Goal: Task Accomplishment & Management: Manage account settings

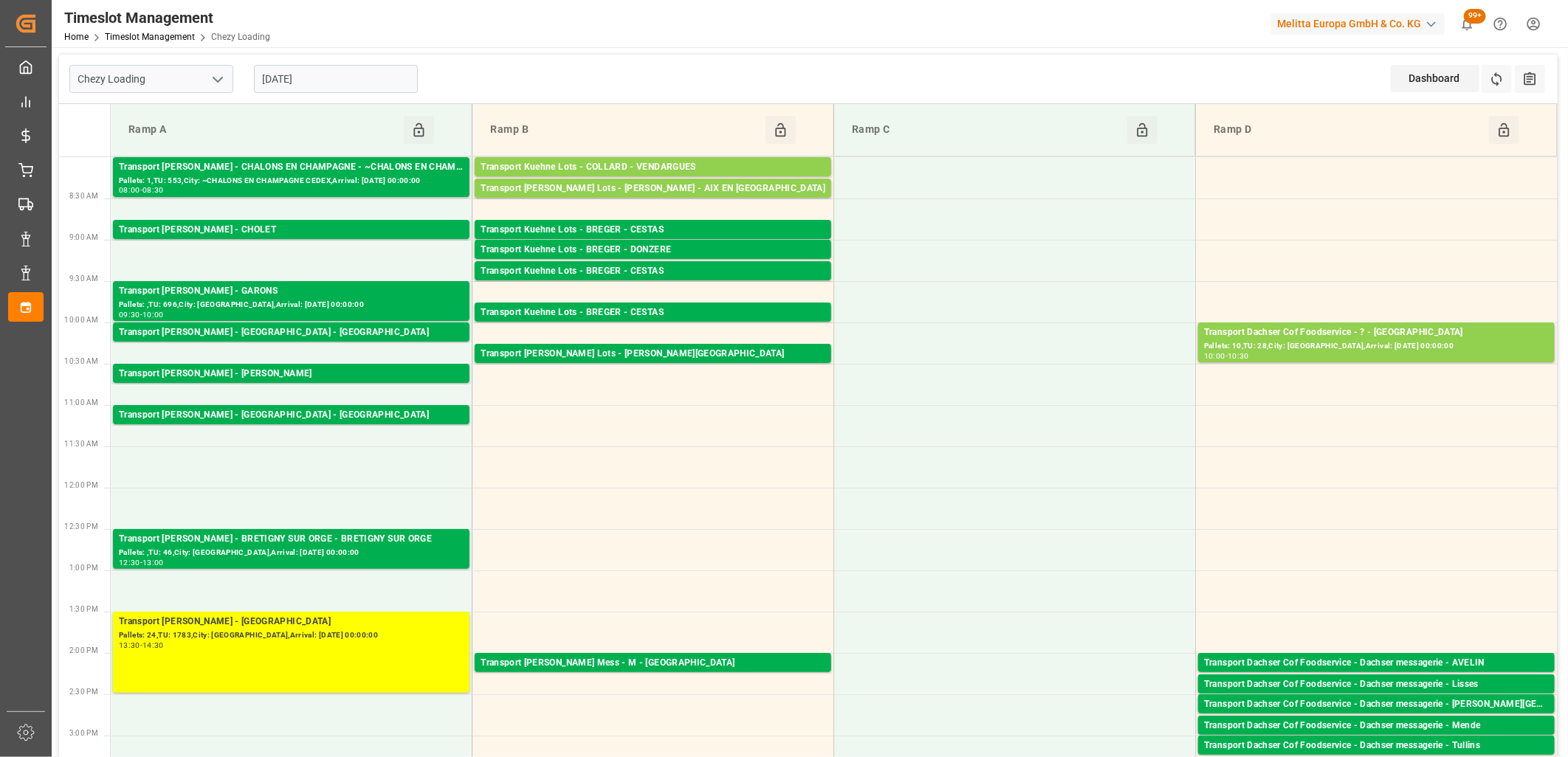
click at [334, 82] on input "[DATE]" at bounding box center [336, 79] width 164 height 28
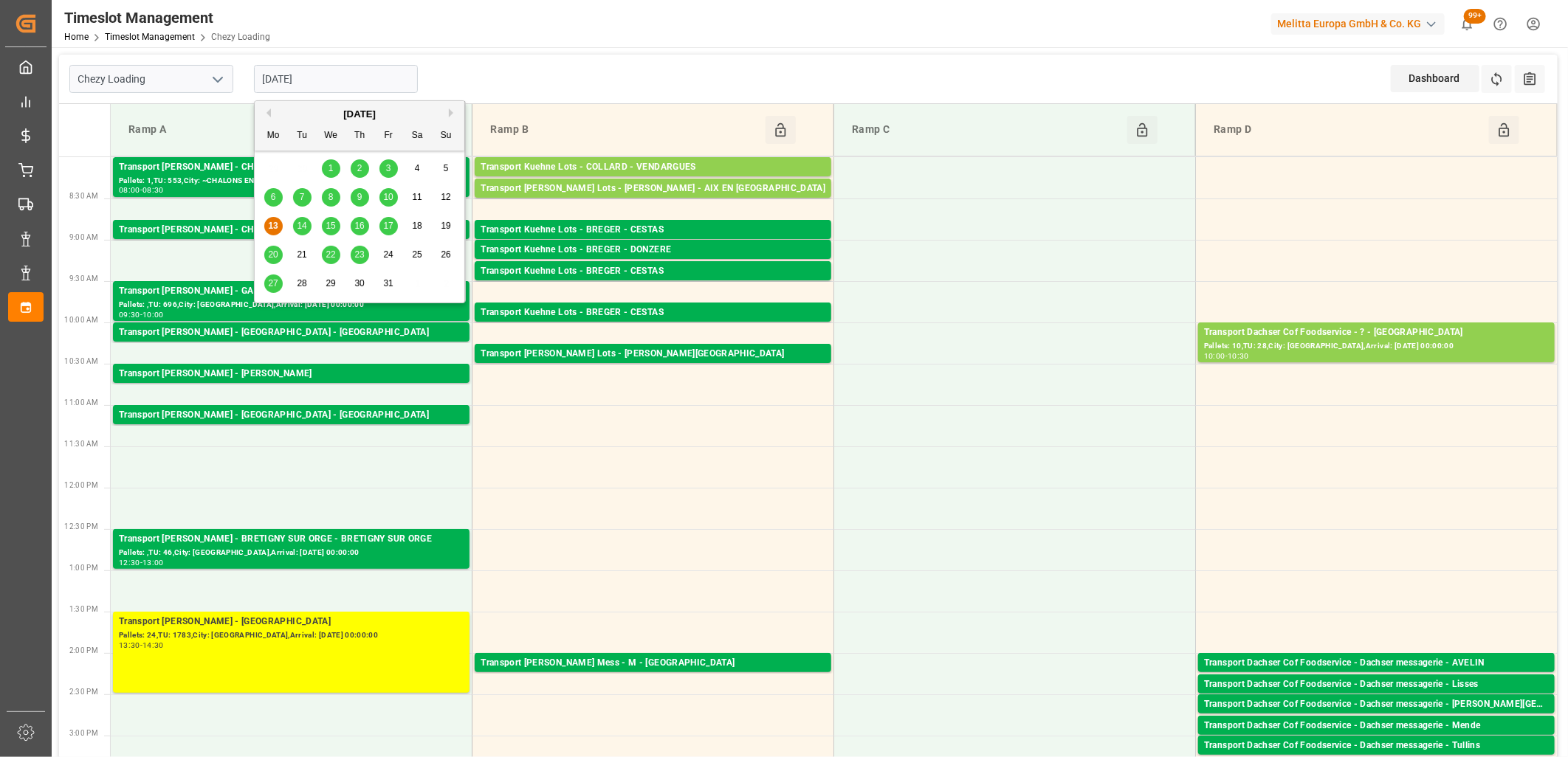
click at [303, 227] on span "14" at bounding box center [301, 225] width 9 height 10
type input "14-10-2025"
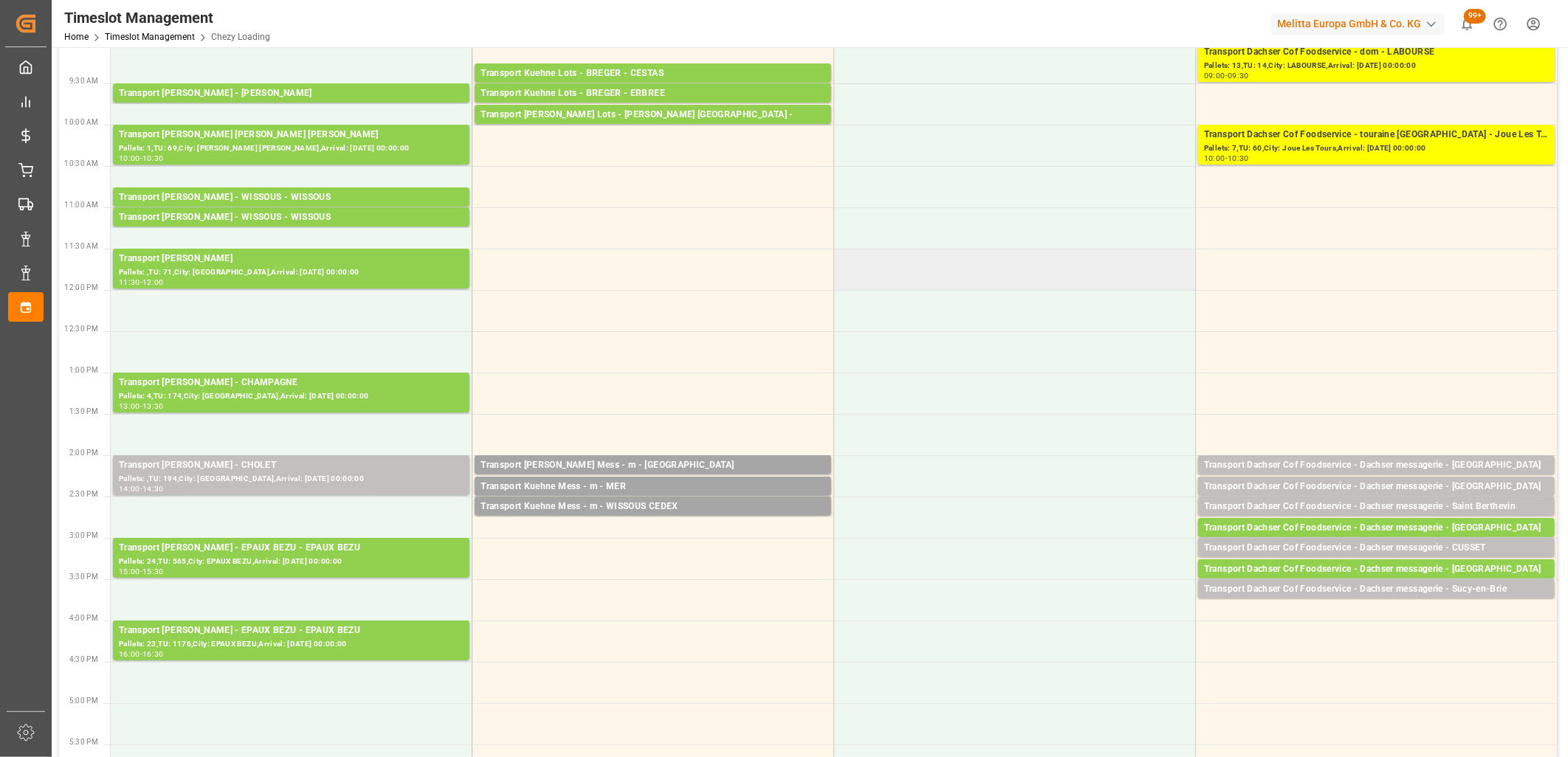
scroll to position [246, 0]
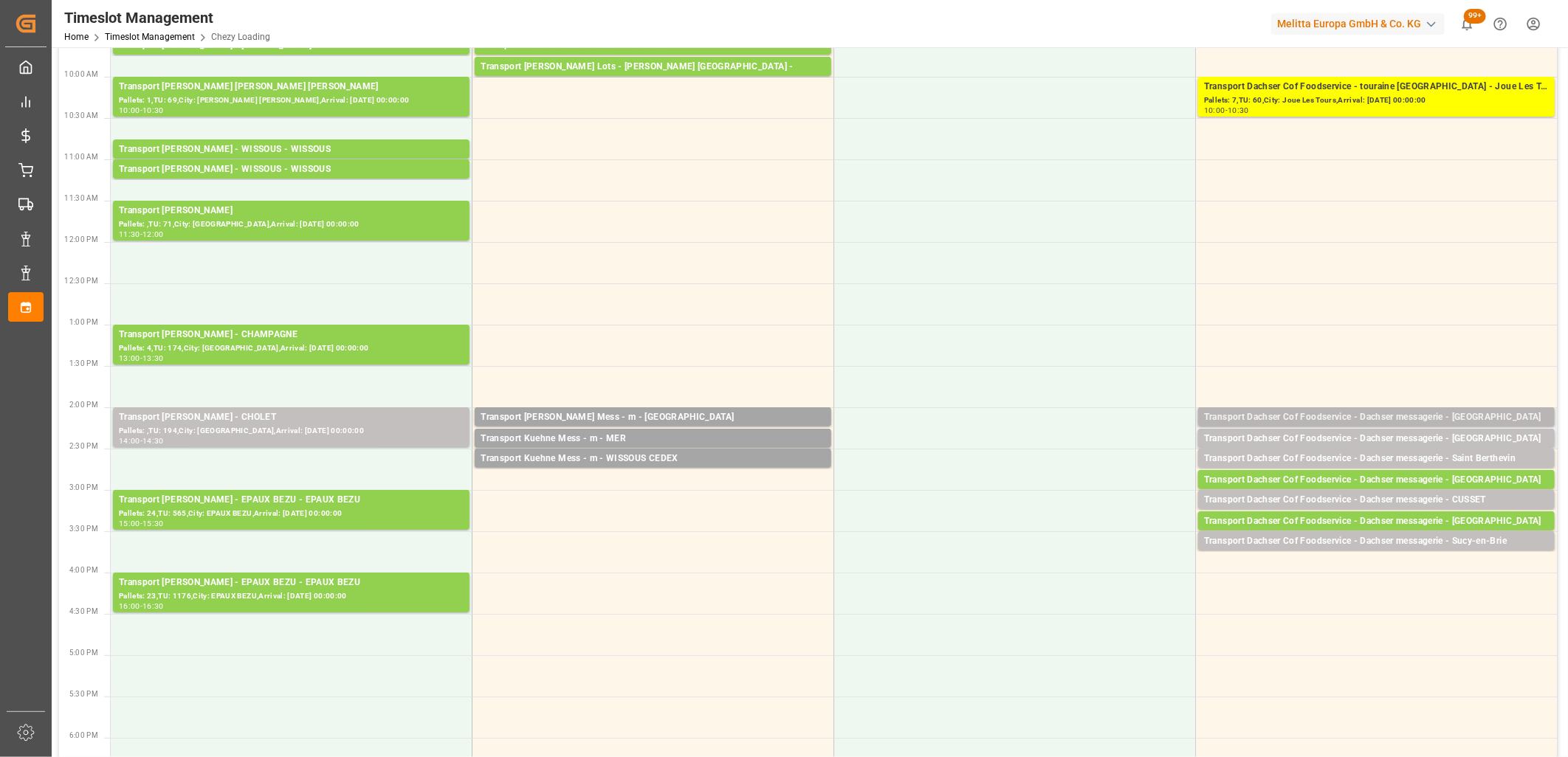
click at [1345, 418] on div "Transport Dachser Cof Foodservice - Dachser messagerie - Avignon" at bounding box center [1376, 417] width 344 height 15
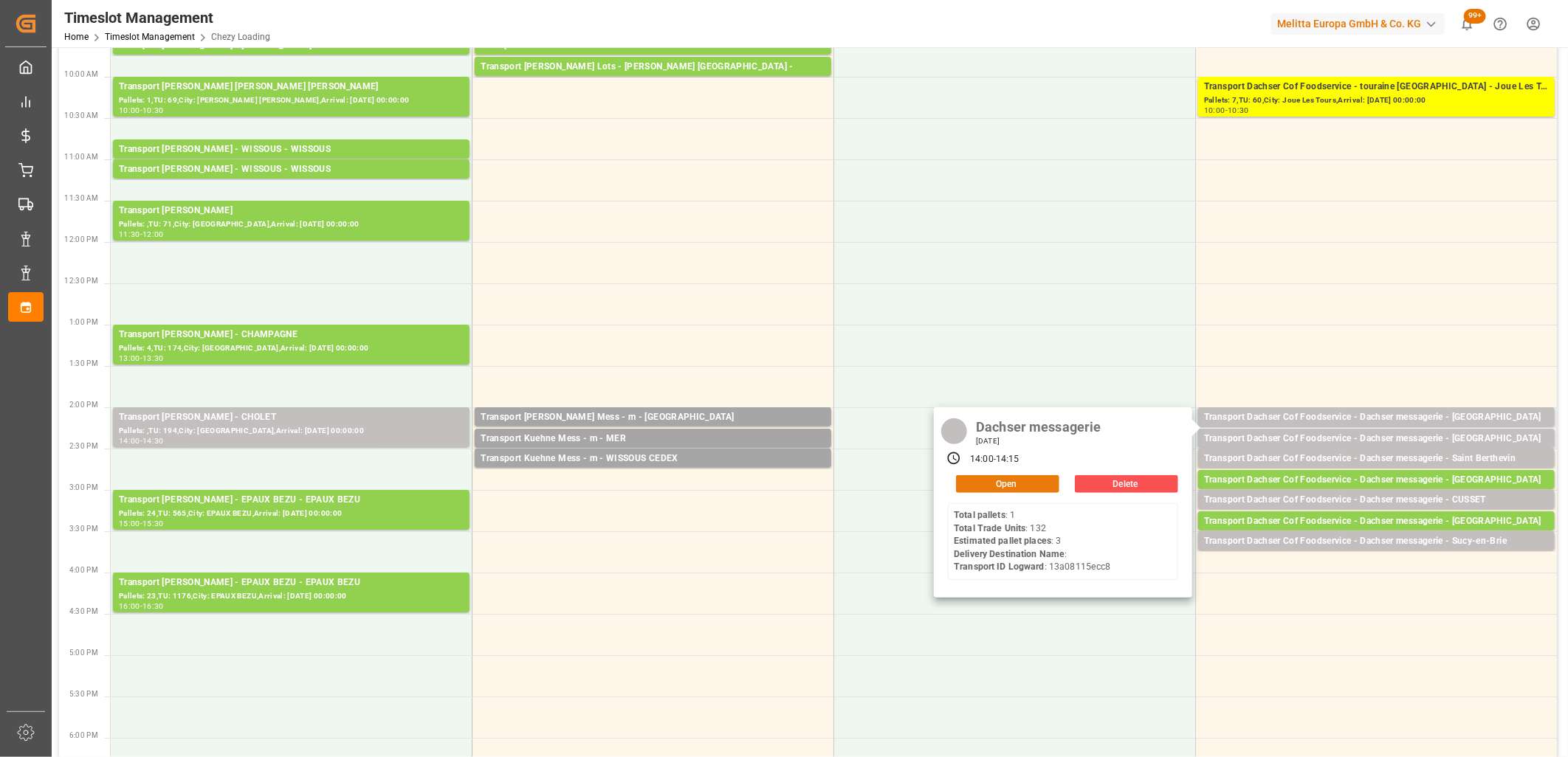
click at [1013, 478] on button "Open" at bounding box center [1008, 484] width 103 height 18
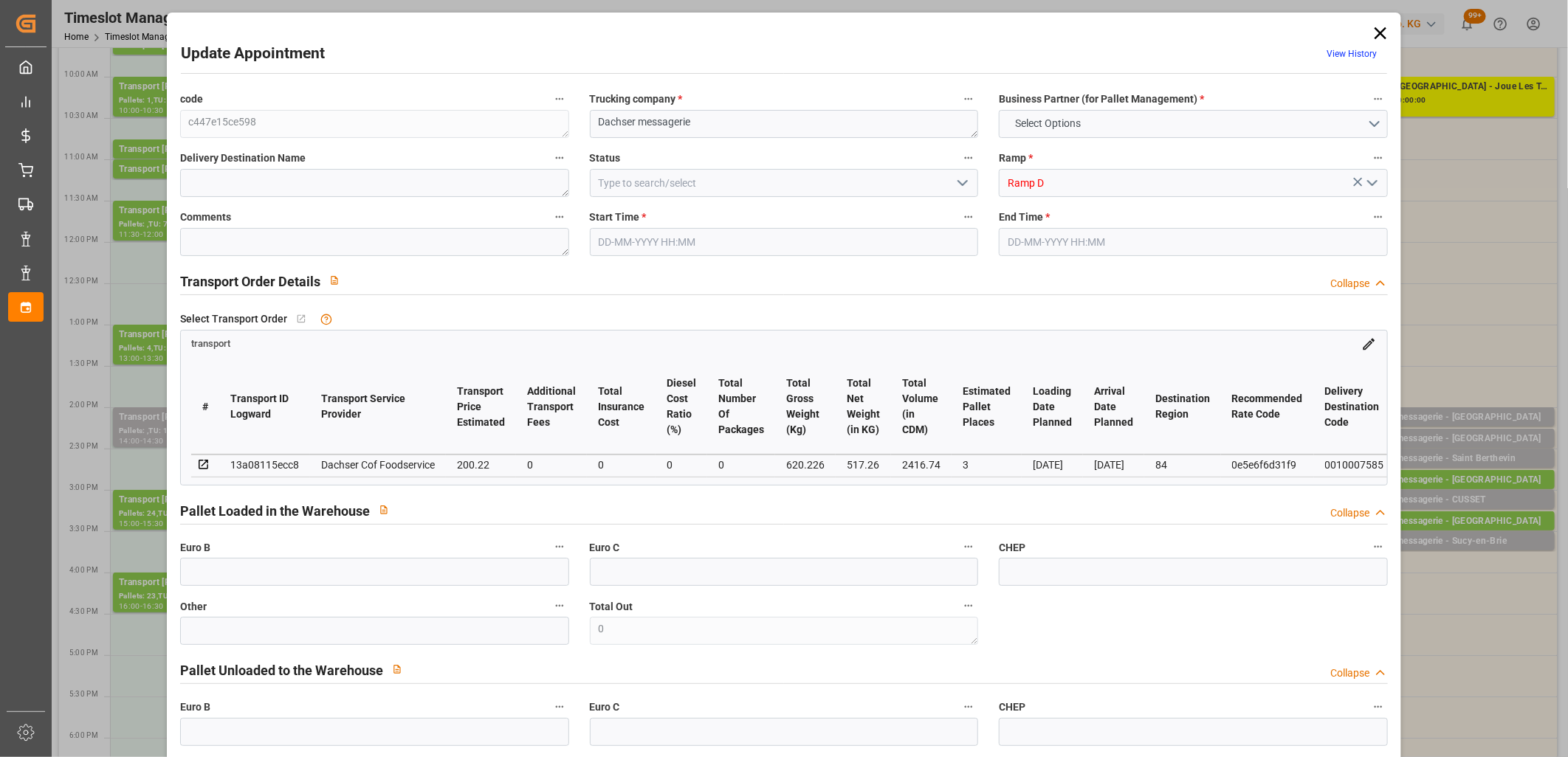
type input "3"
type input "200.22"
type input "0"
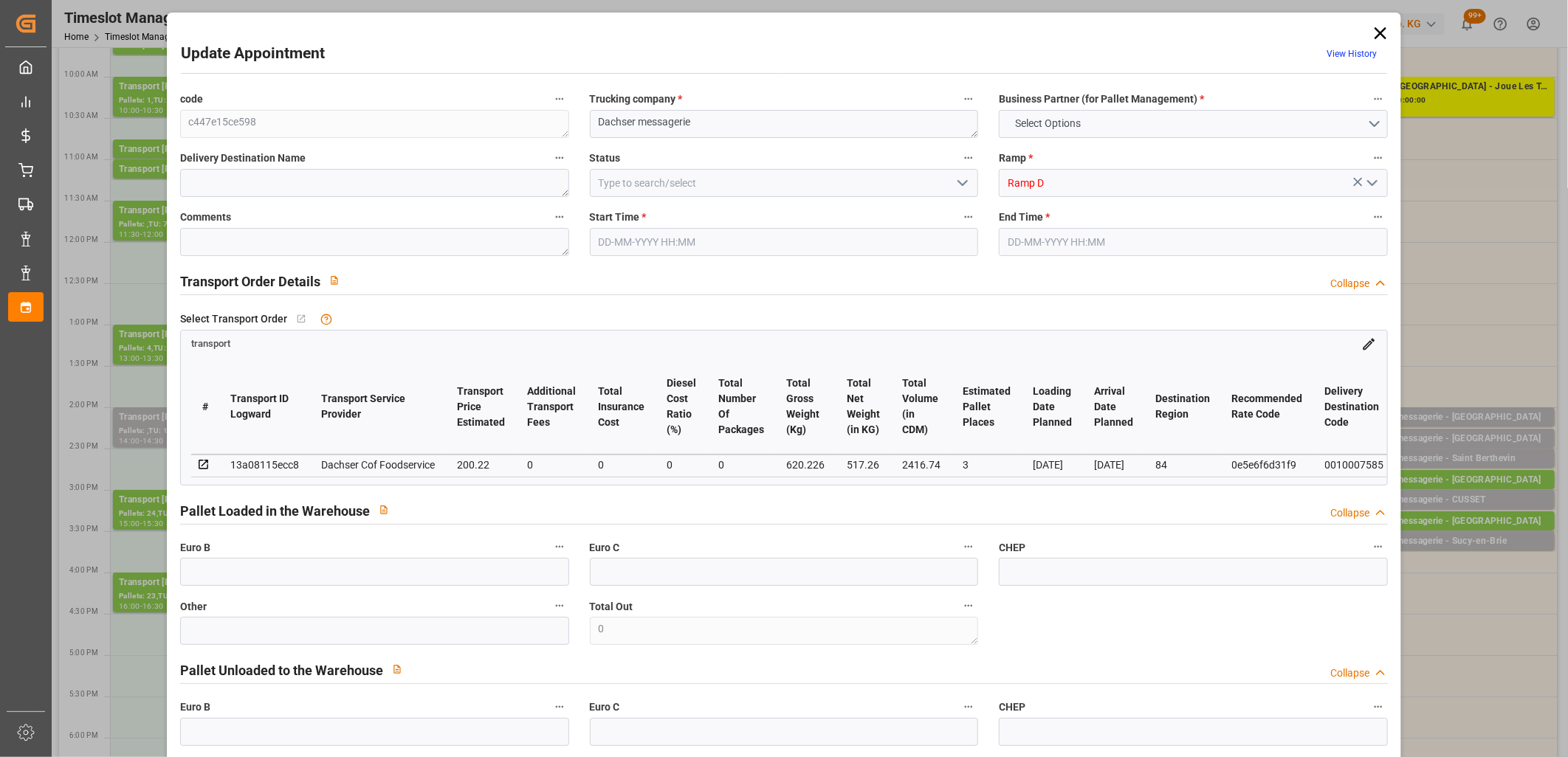
type input "196.6961"
type input "-3.5239"
type input "0"
type input "517.26"
type input "693.116"
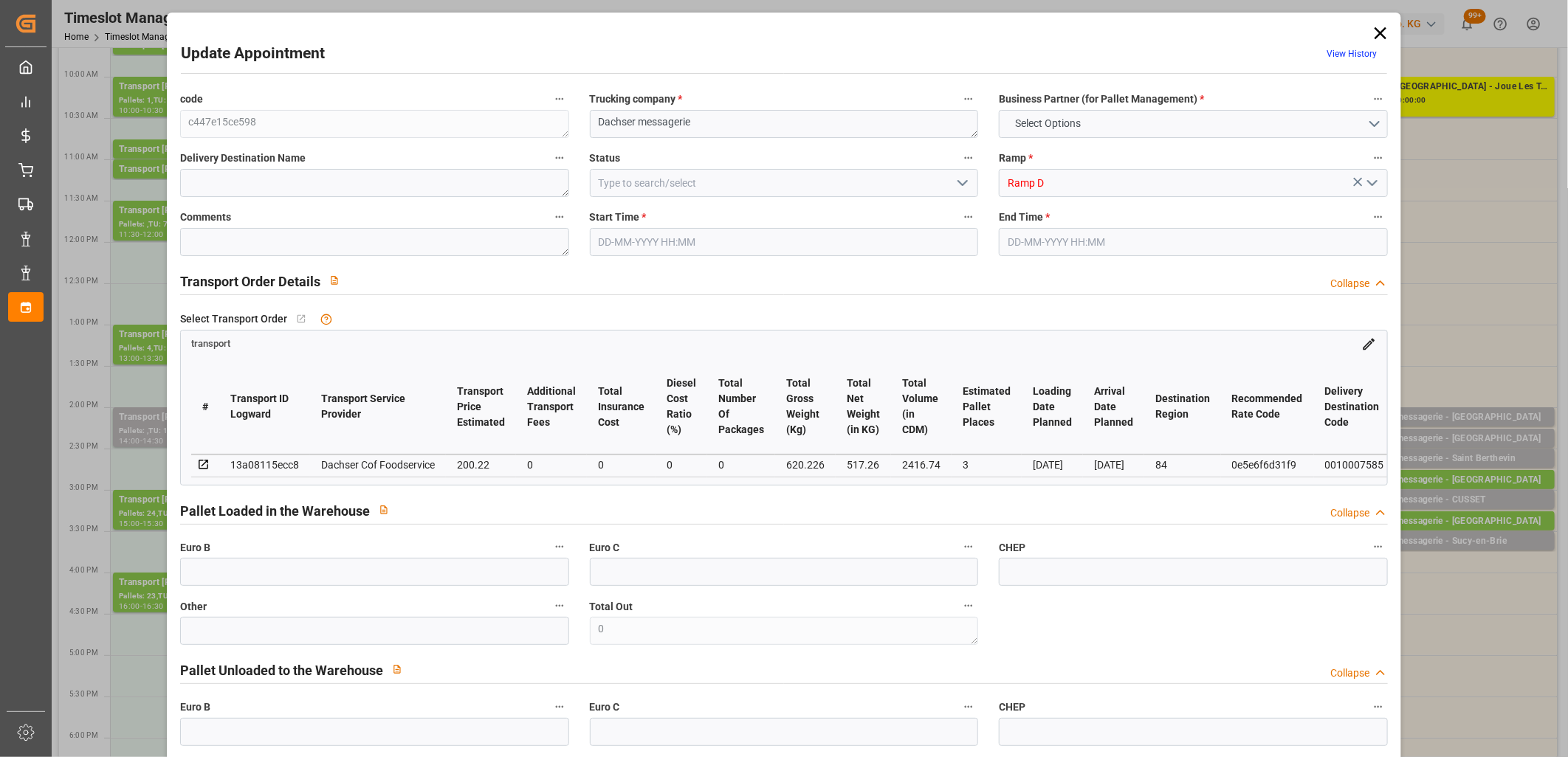
type input "2416.74"
type input "84"
type input "1"
type input "132"
type input "3"
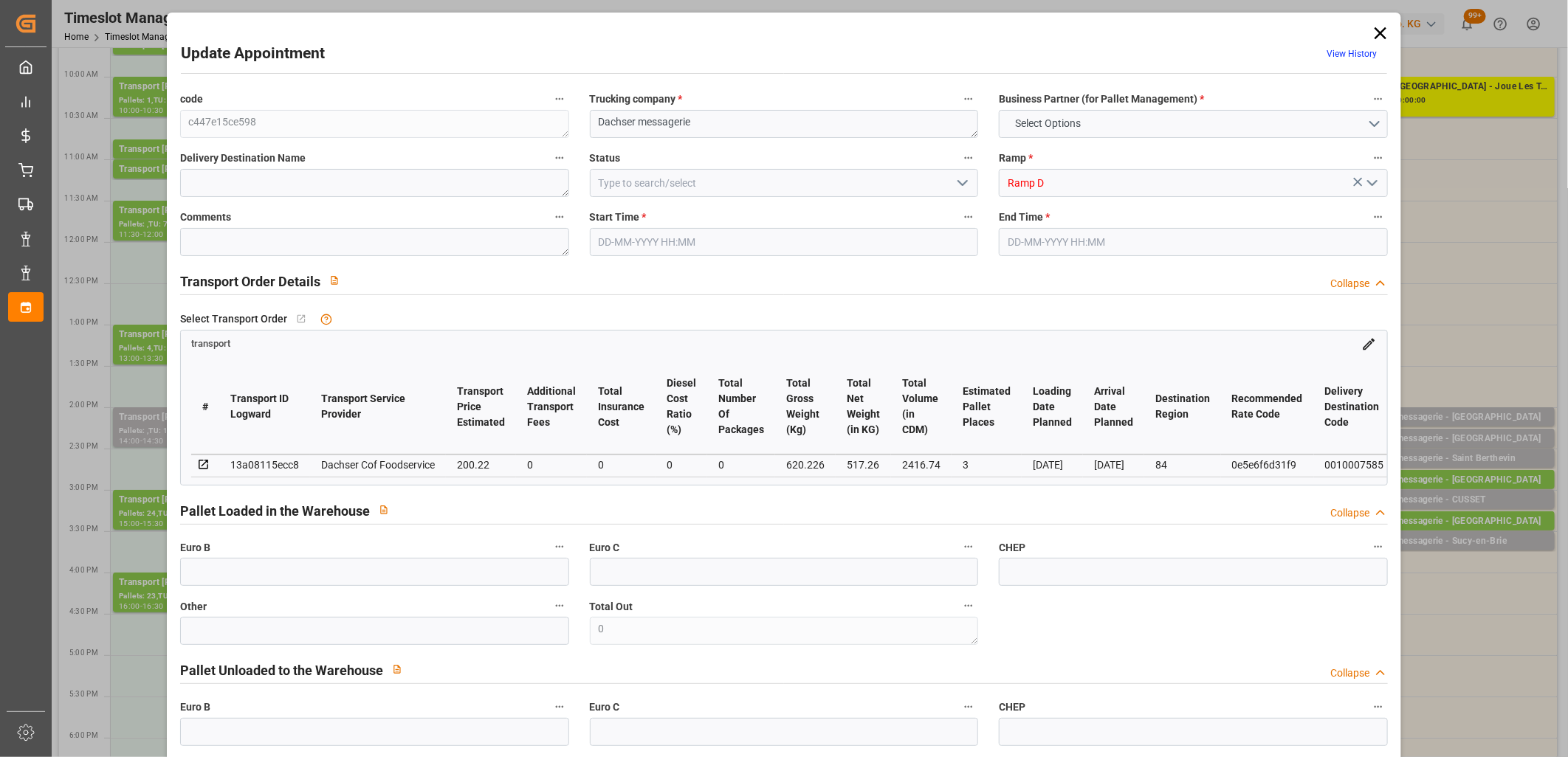
type input "101"
type input "620.226"
type input "0"
type input "4710.8598"
type input "0"
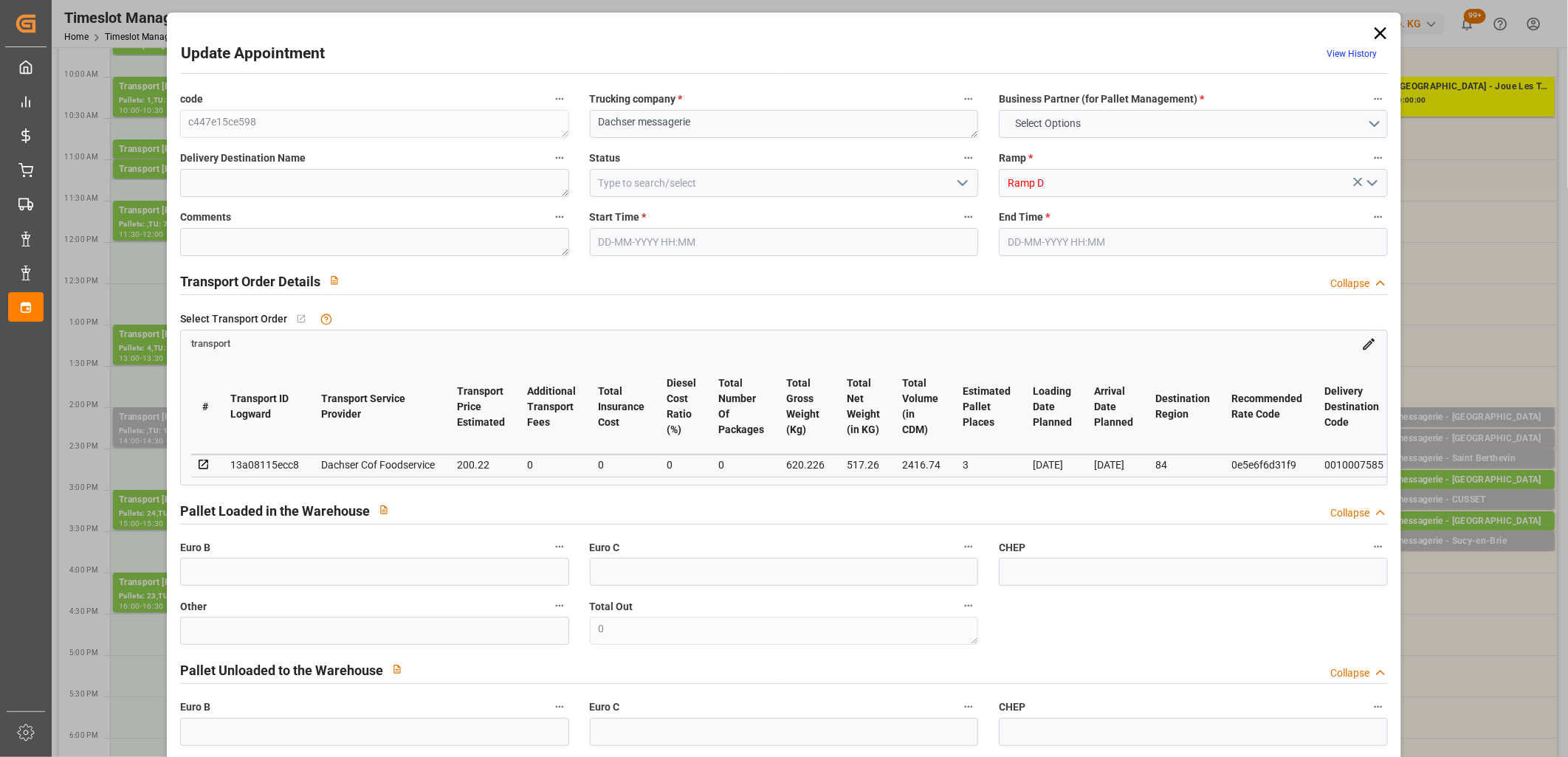
type input "0"
type input "21"
type input "35"
type input "14-10-2025 14:00"
type input "14-10-2025 14:15"
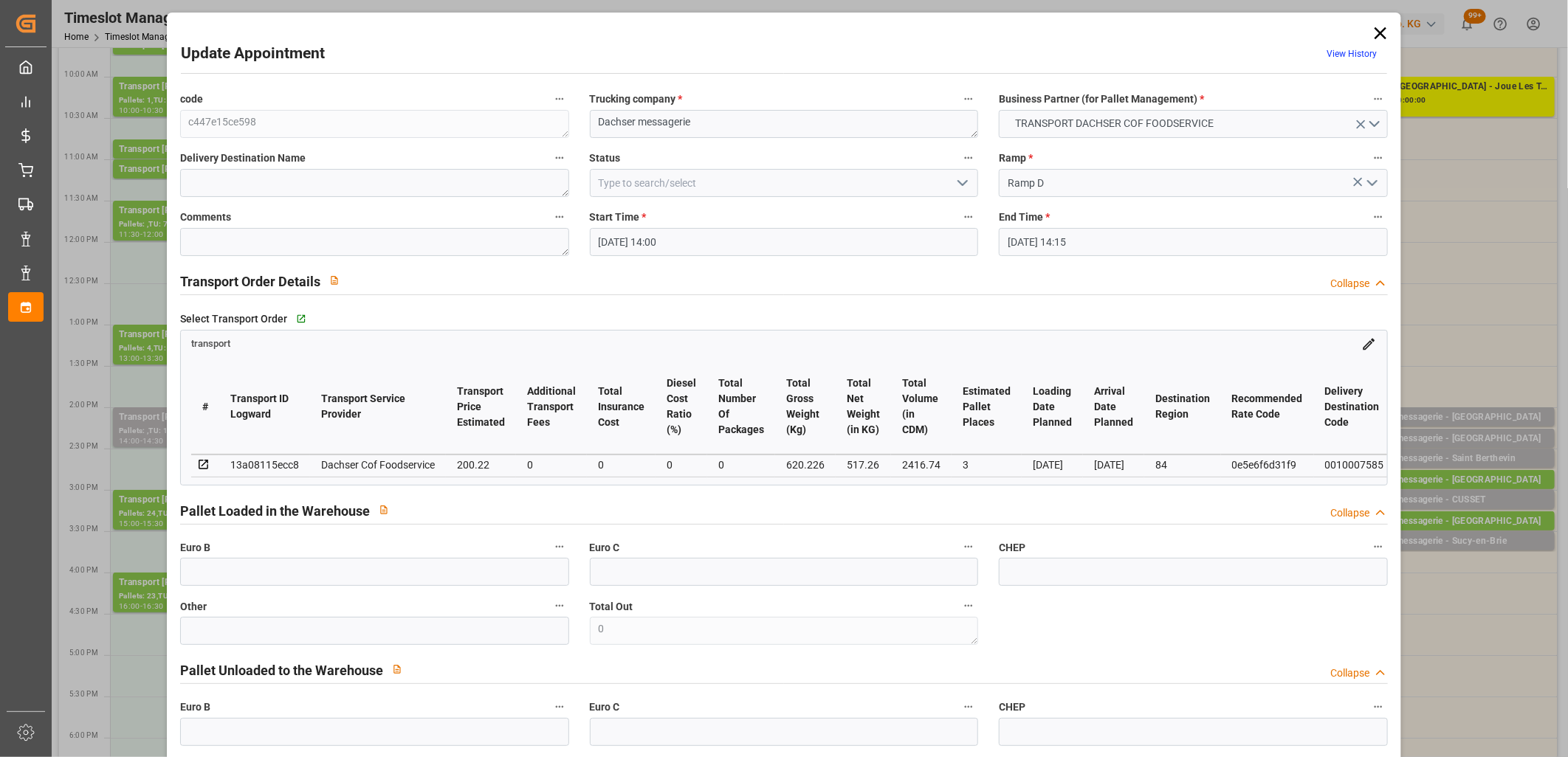
type input "13-10-2025 11:31"
type input "13-10-2025 11:24"
type input "20-10-2025"
type input "[DATE]"
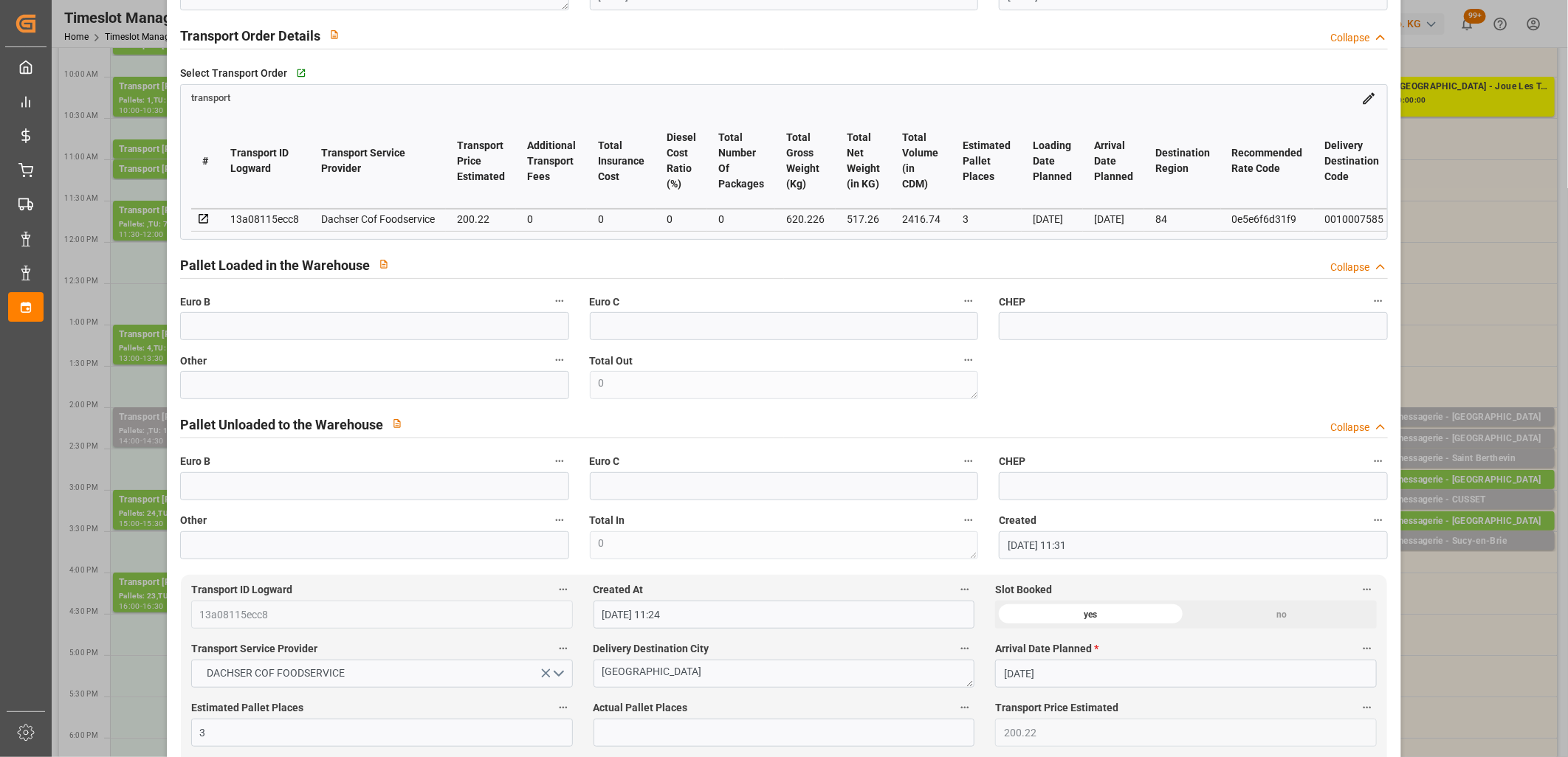
scroll to position [327, 0]
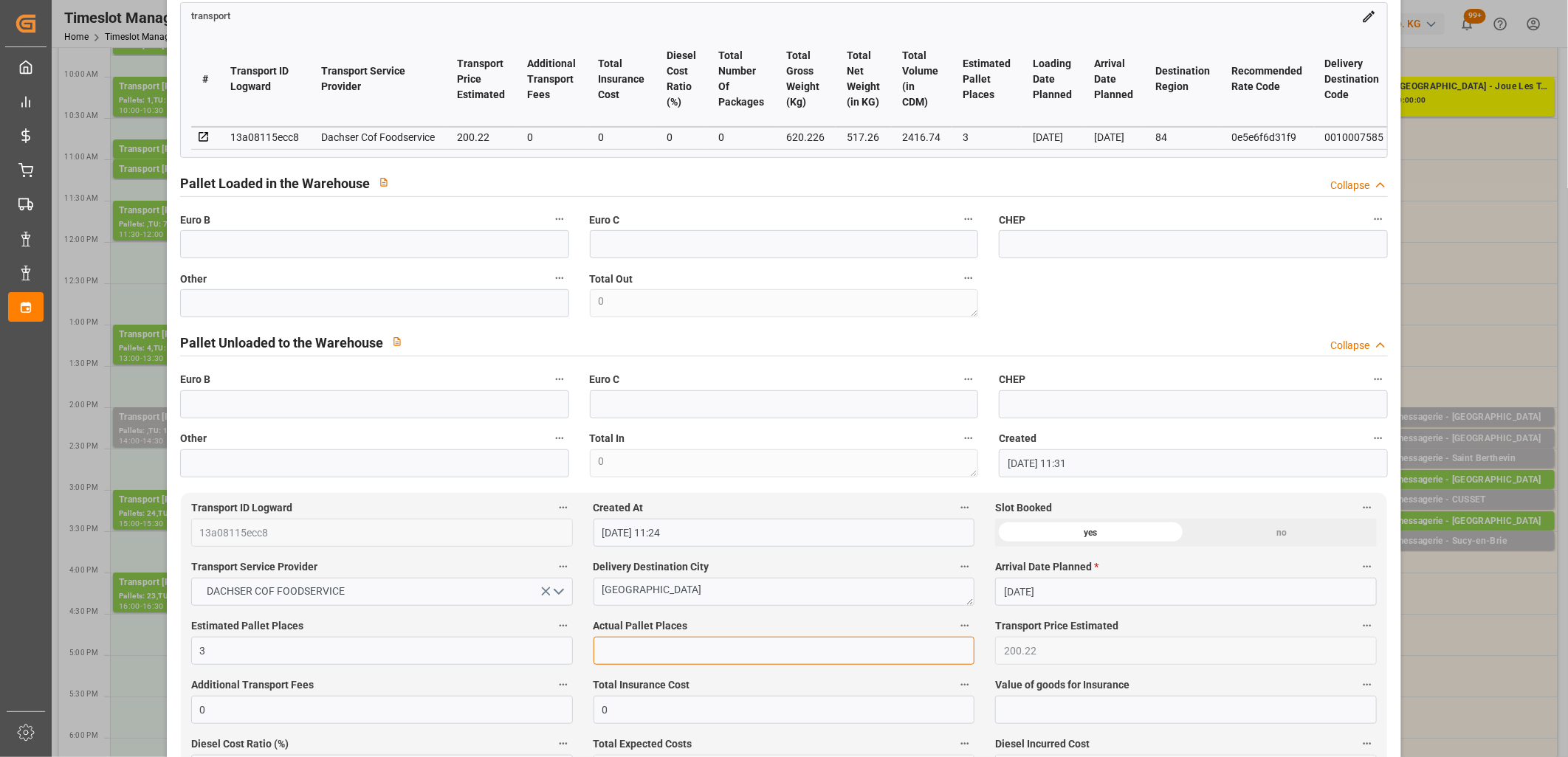
click at [659, 653] on input "text" at bounding box center [784, 651] width 382 height 28
type input "3"
click at [471, 307] on input "text" at bounding box center [374, 303] width 389 height 28
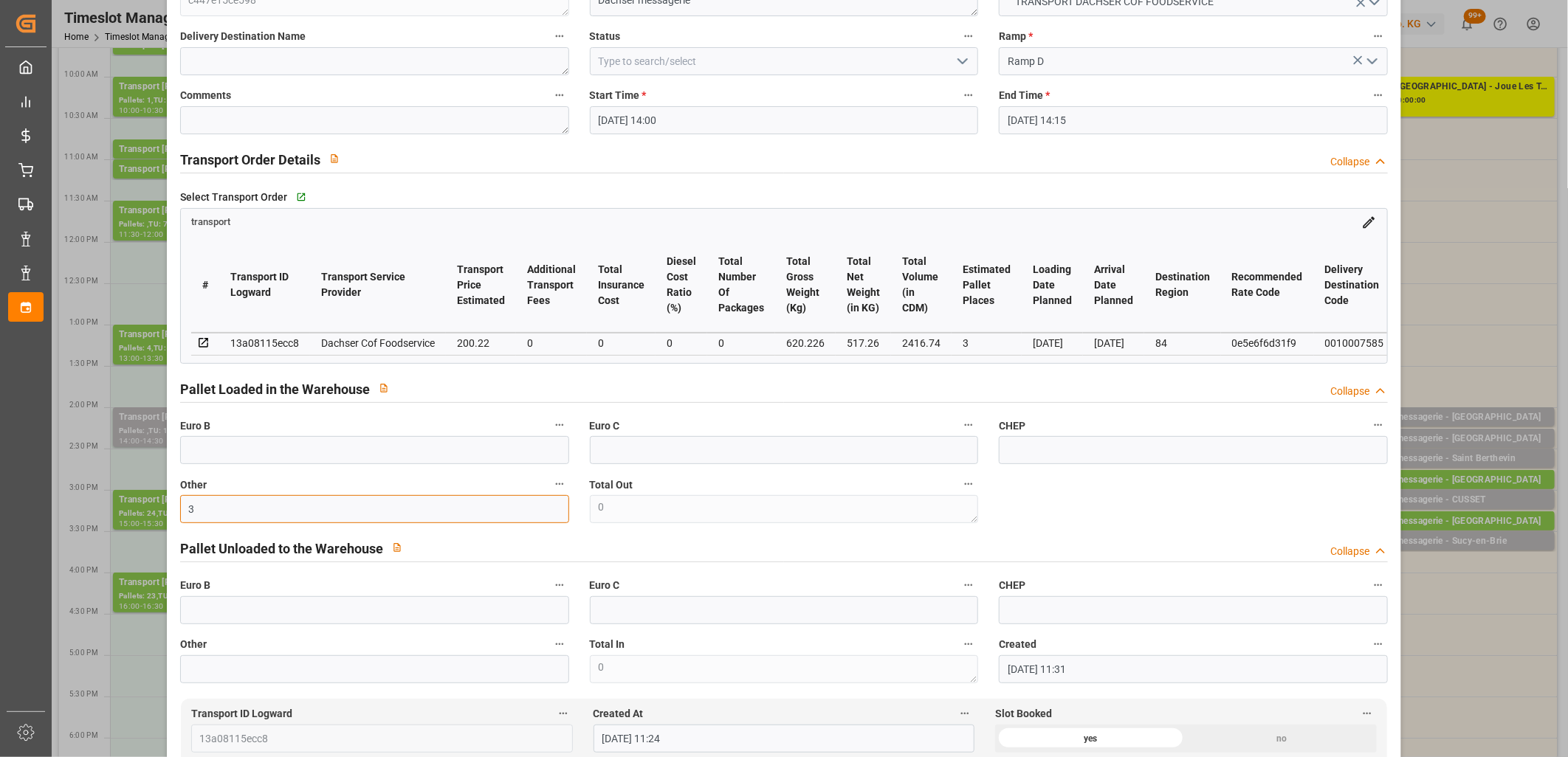
scroll to position [0, 0]
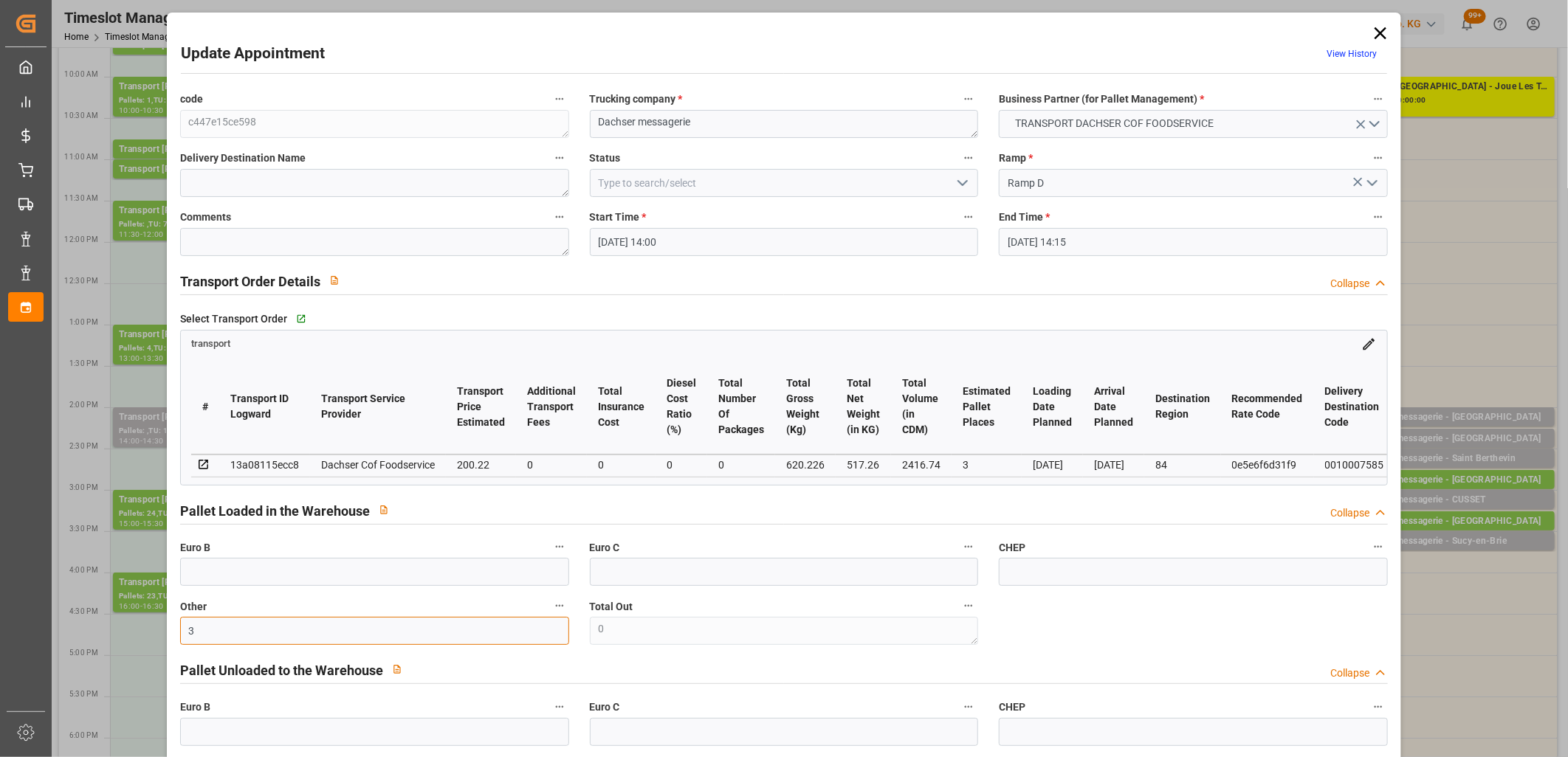
type input "3"
click at [954, 182] on icon "open menu" at bounding box center [963, 183] width 18 height 18
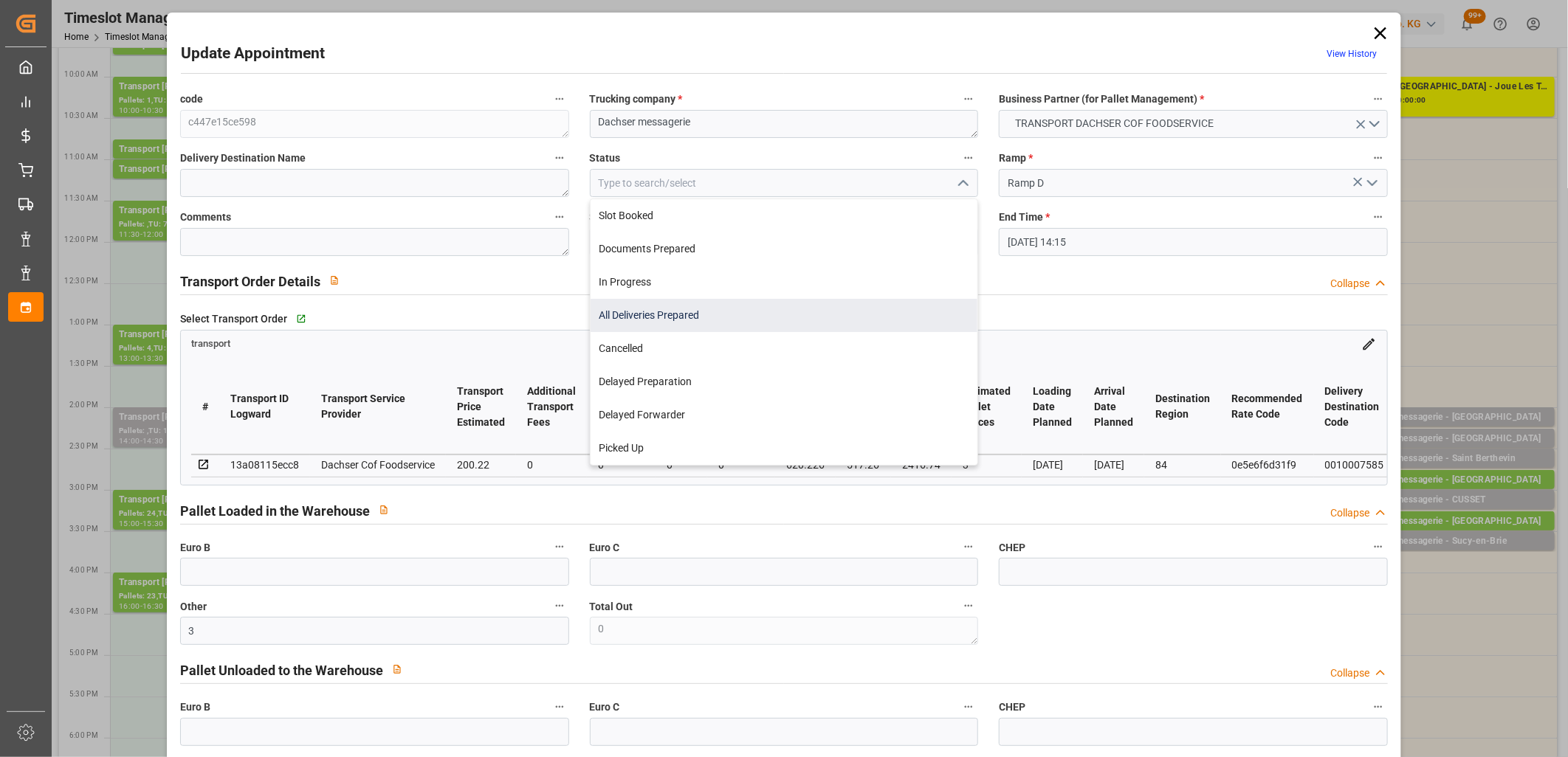
click at [888, 320] on div "All Deliveries Prepared" at bounding box center [784, 315] width 388 height 33
type input "All Deliveries Prepared"
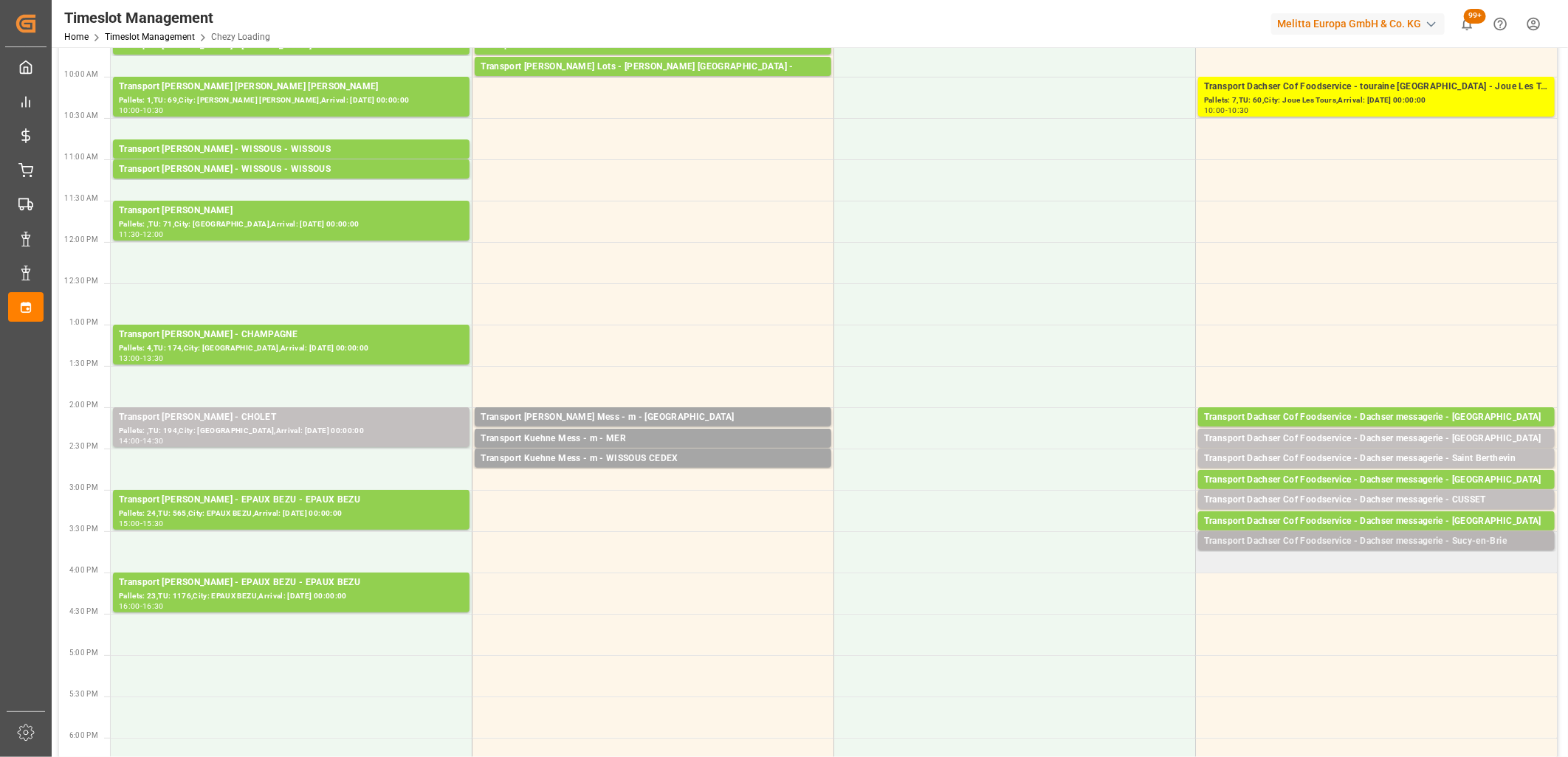
click at [1309, 541] on div "Transport Dachser Cof Foodservice - Dachser messagerie - Sucy-en-Brie" at bounding box center [1376, 542] width 344 height 15
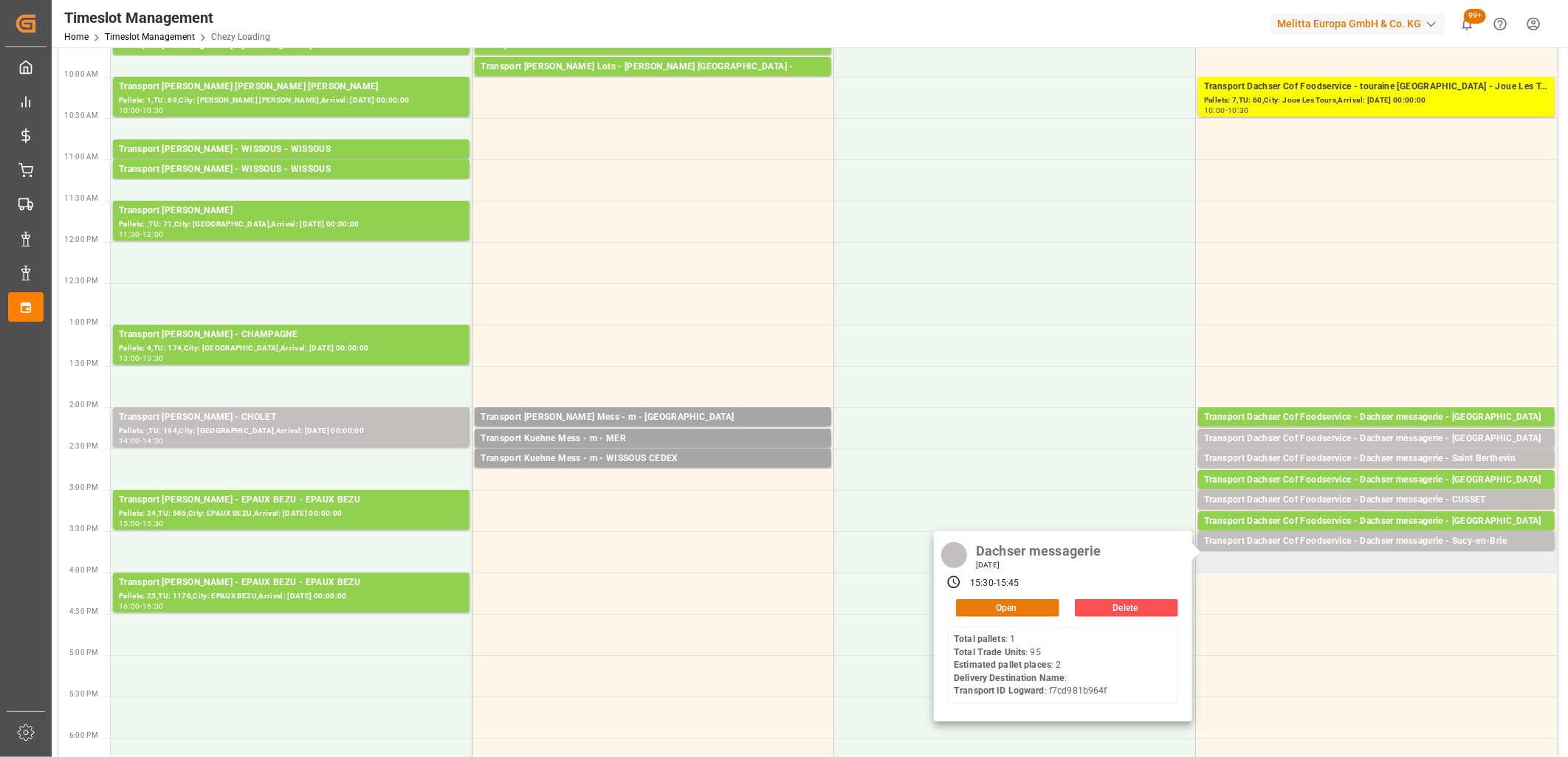
click at [1050, 610] on button "Open" at bounding box center [1008, 608] width 103 height 18
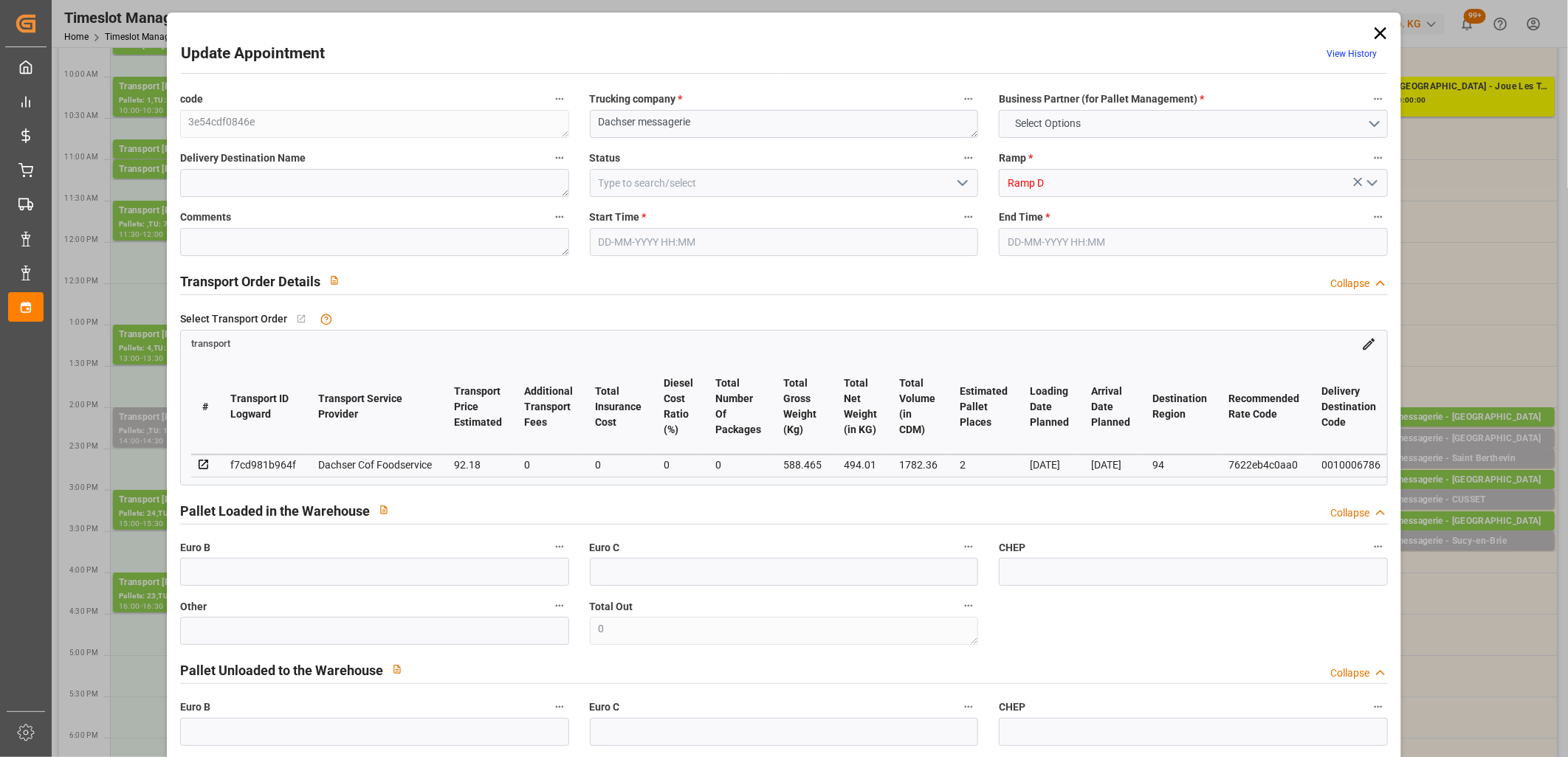
type input "2"
type input "92.18"
type input "0"
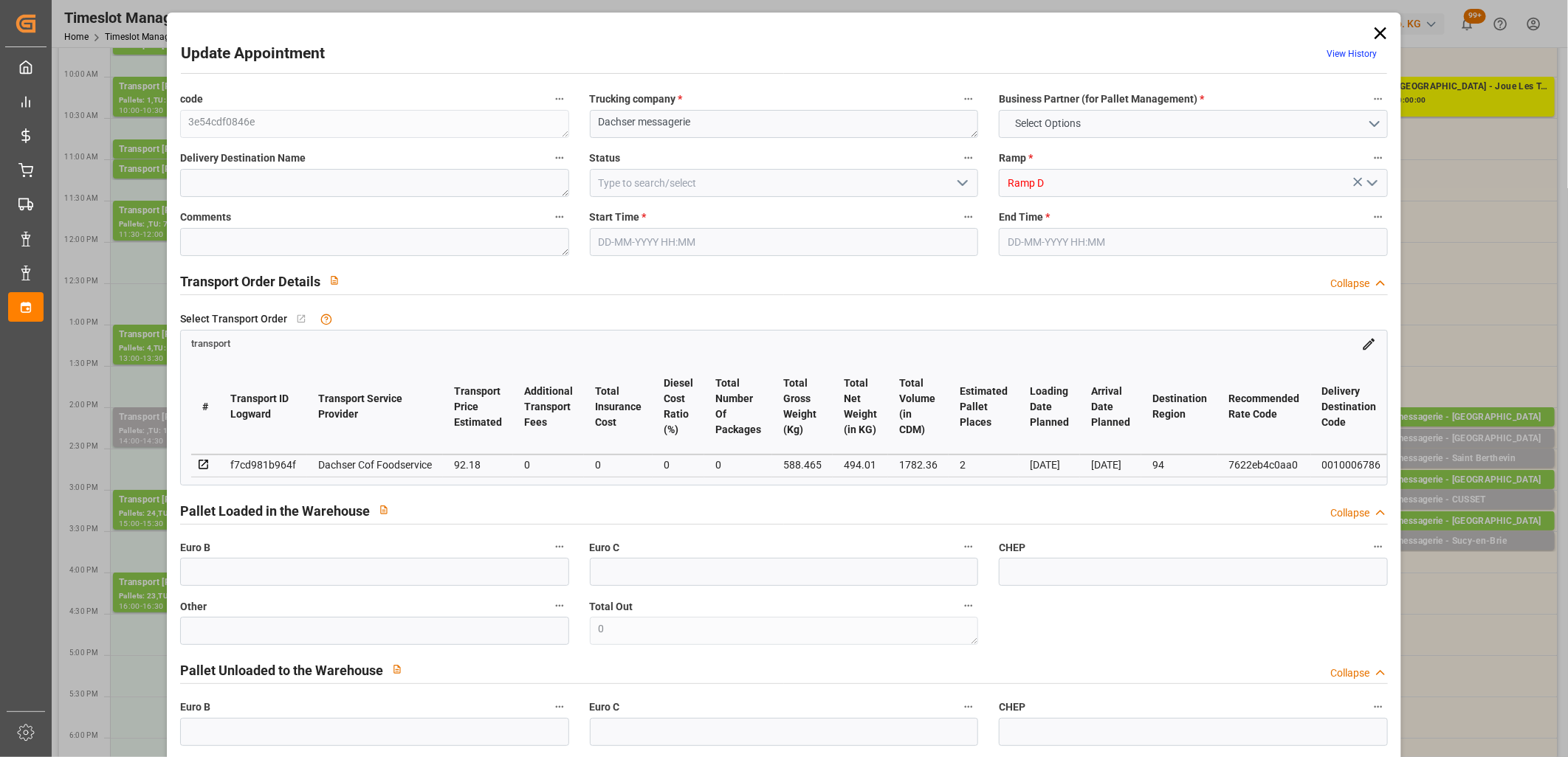
type input "90.5576"
type input "-1.6224"
type input "0"
type input "494.01"
type input "637.355"
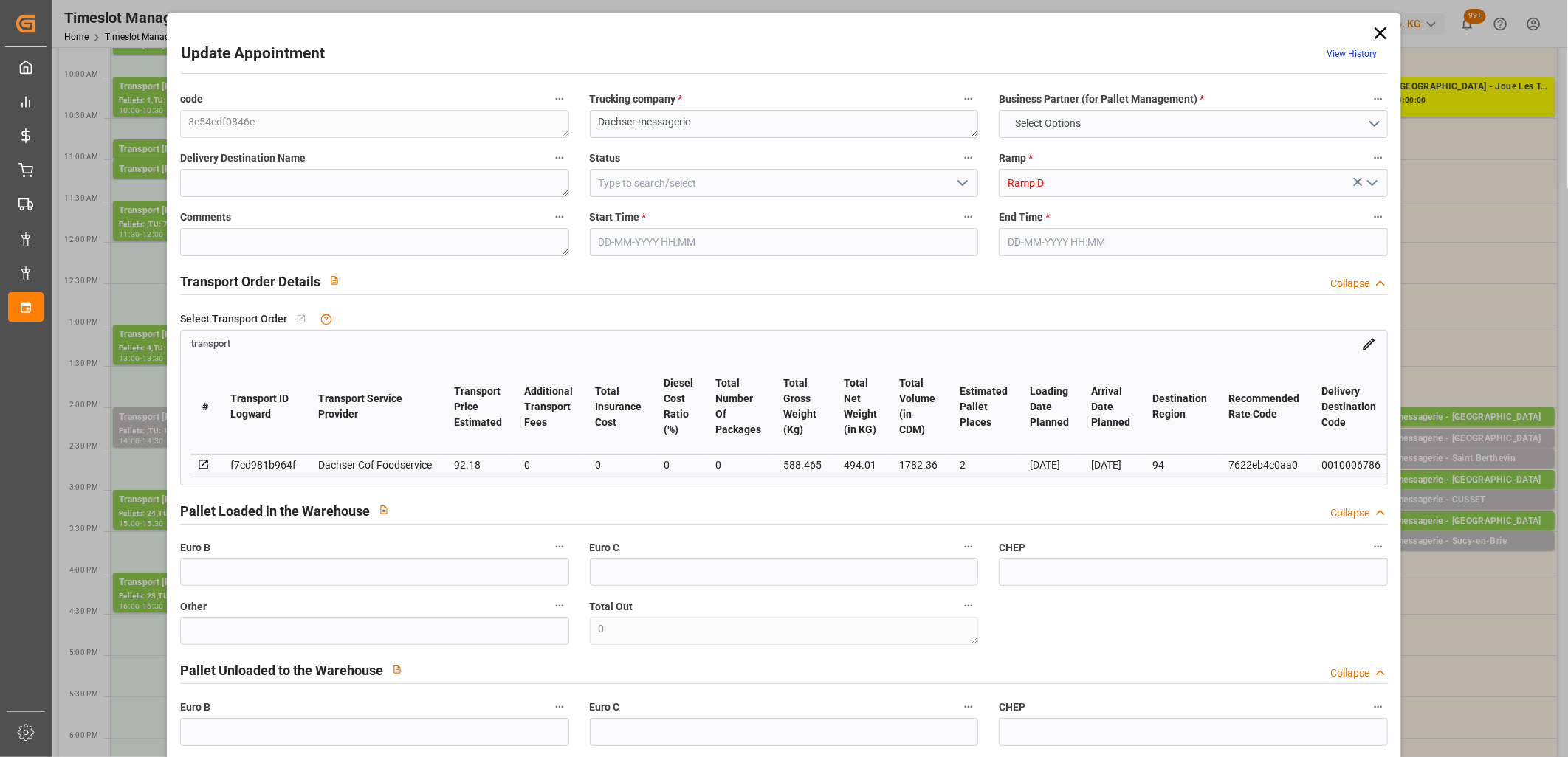
type input "1782.36"
type input "94"
type input "1"
type input "95"
type input "2"
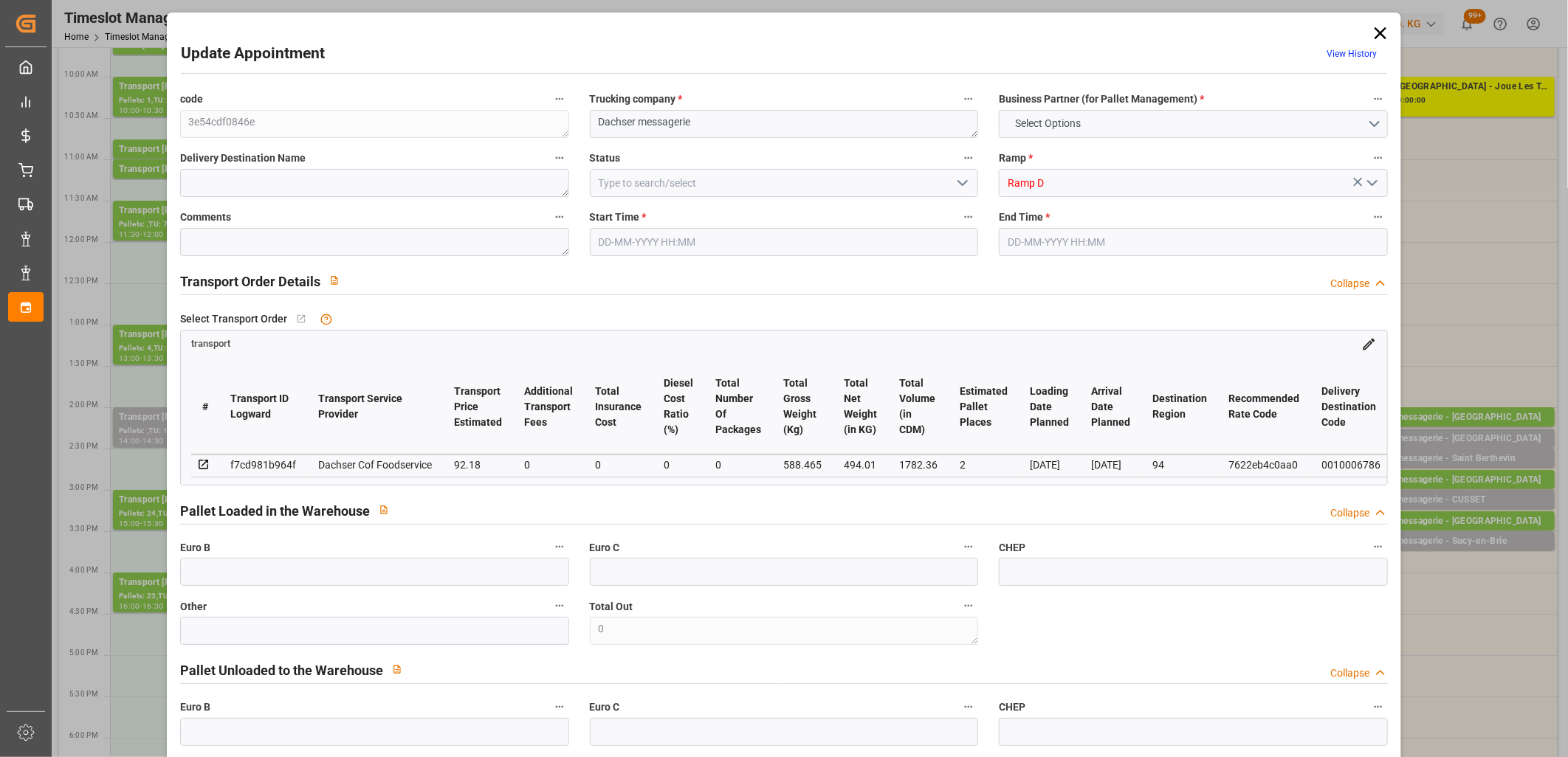
type input "101"
type input "588.465"
type input "0"
type input "4710.8598"
type input "0"
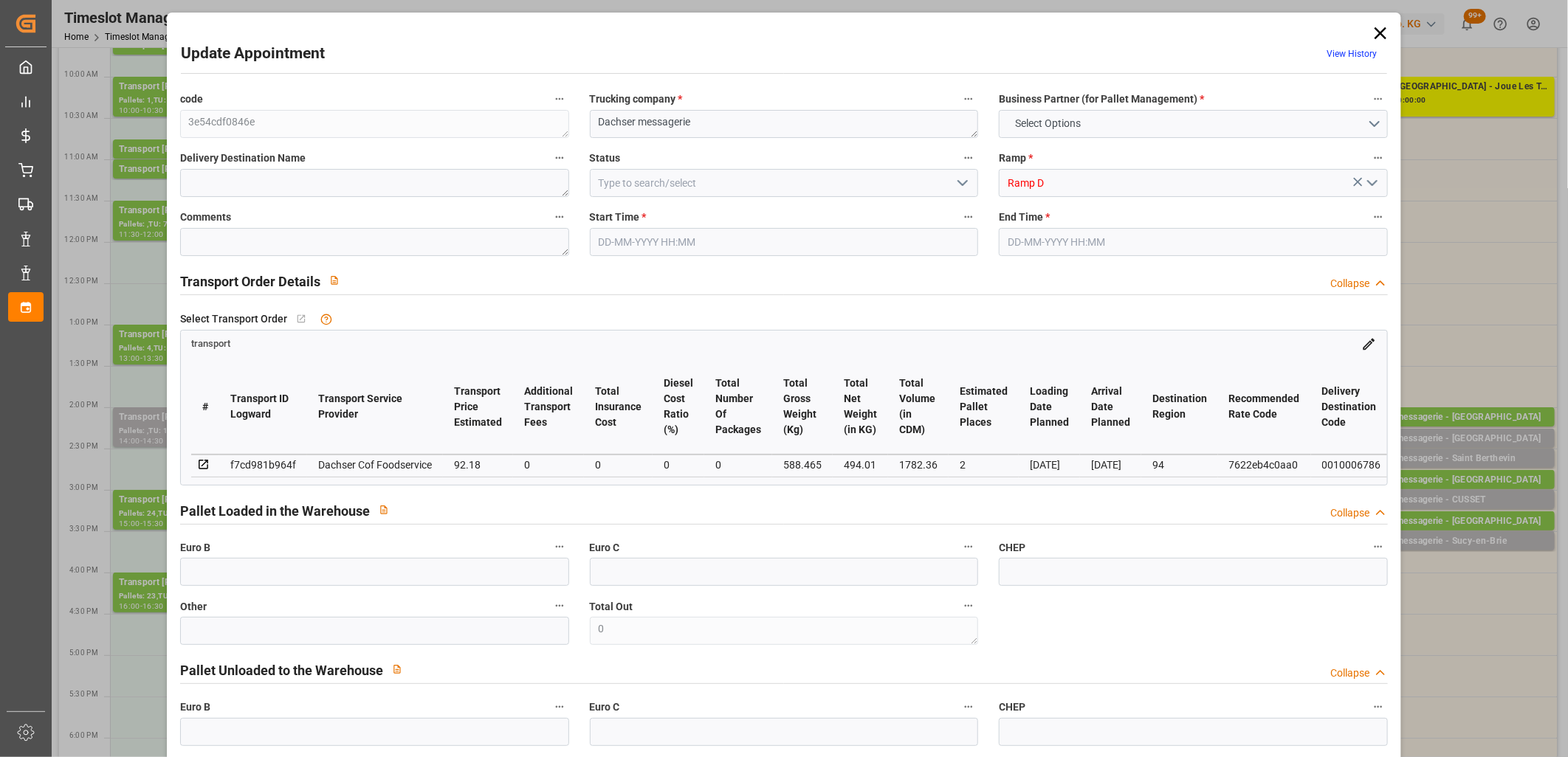
type input "0"
type input "21"
type input "35"
type input "14-10-2025 15:30"
type input "14-10-2025 15:45"
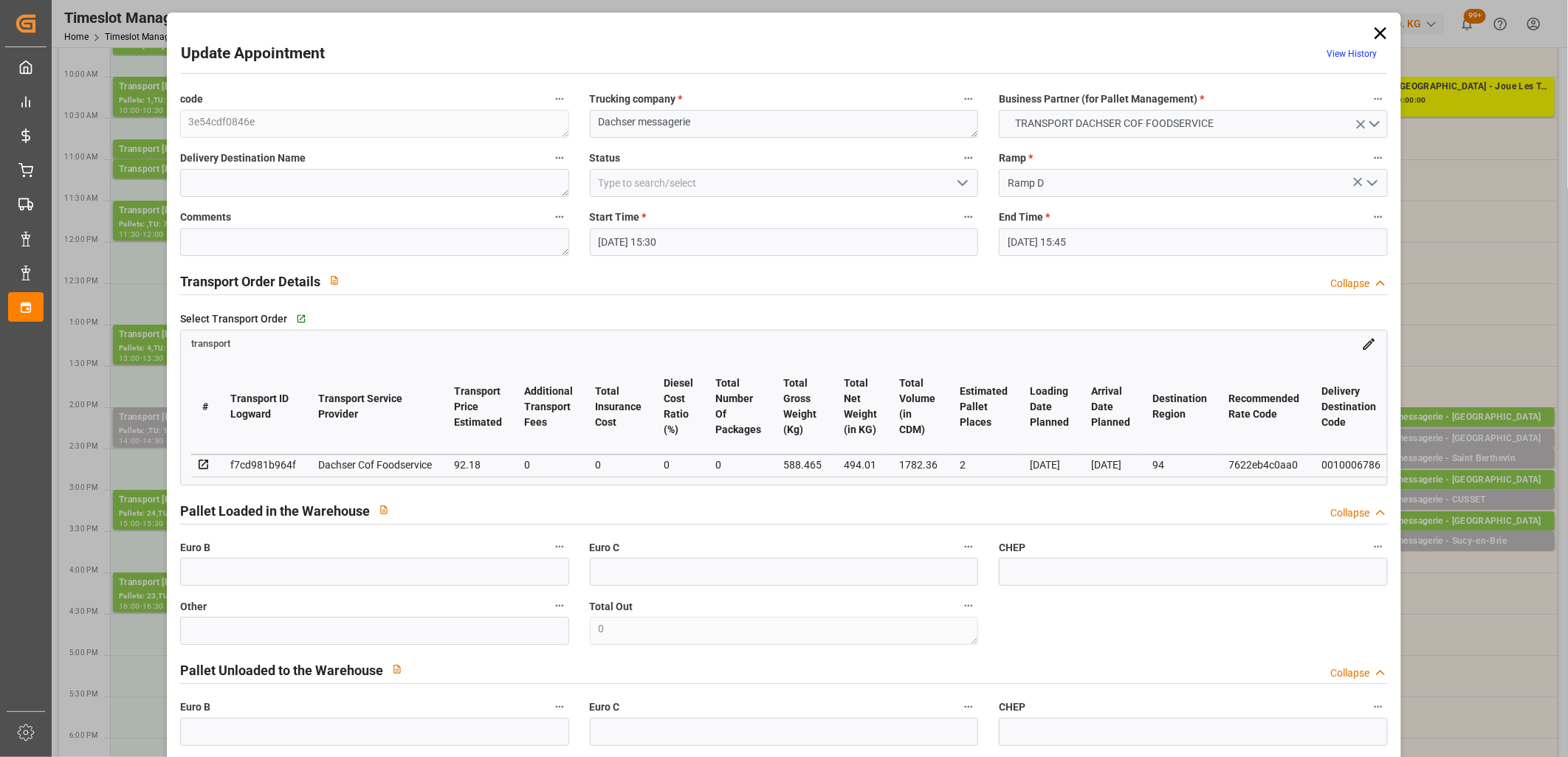
type input "13-10-2025 11:34"
type input "13-10-2025 11:24"
type input "20-10-2025"
type input "[DATE]"
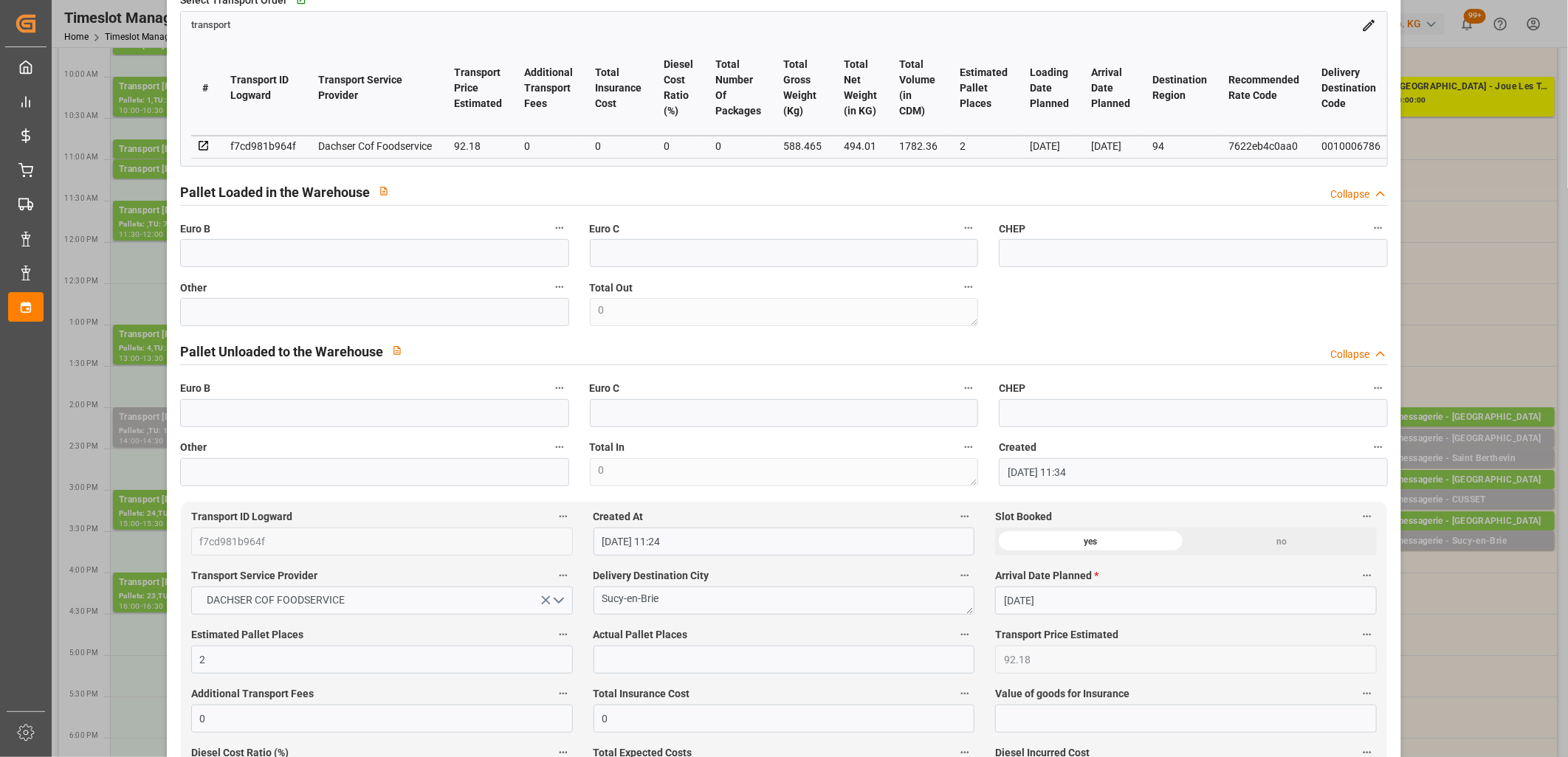
scroll to position [327, 0]
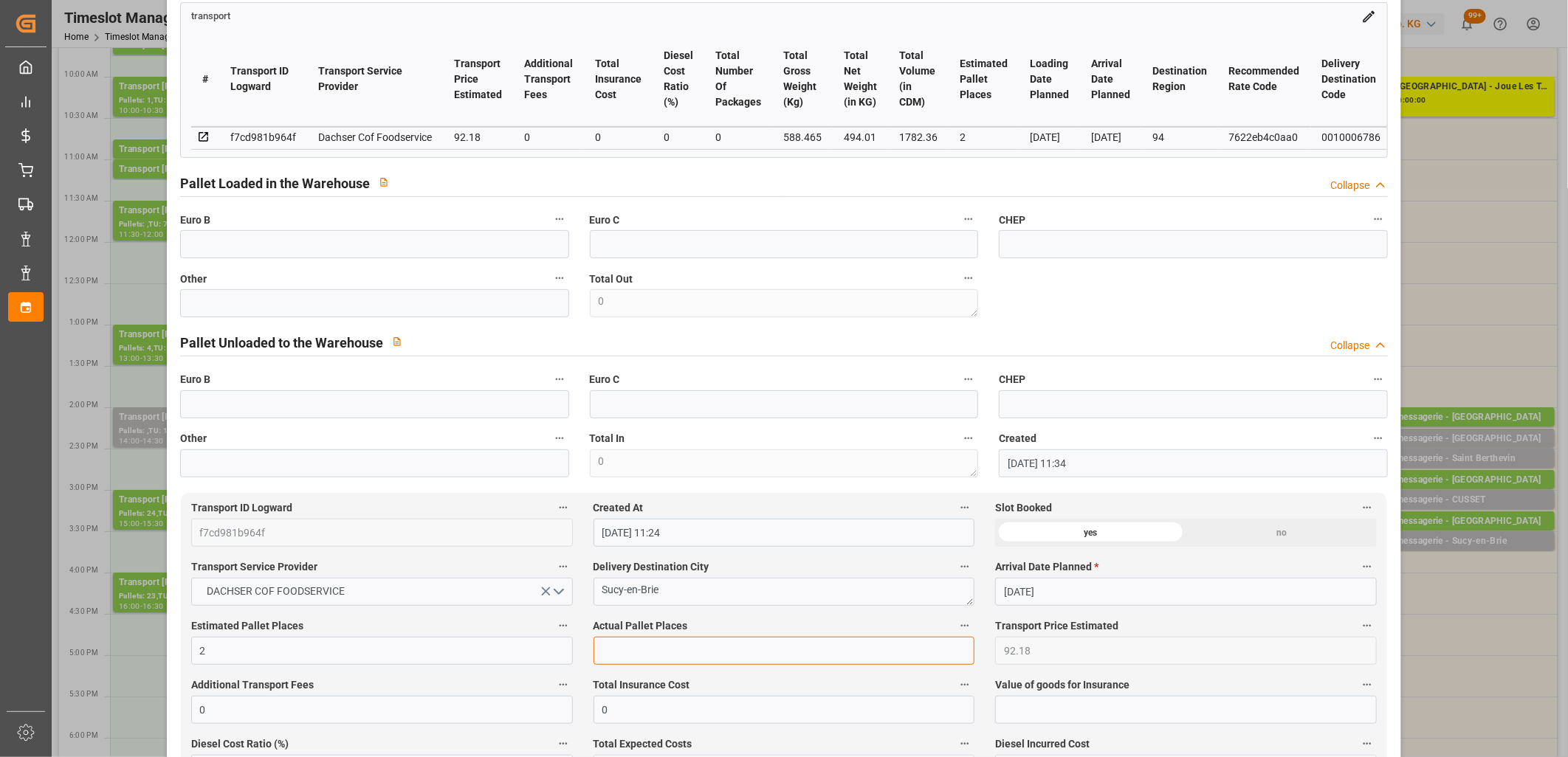
click at [727, 646] on input "text" at bounding box center [784, 651] width 382 height 28
type input "2"
click at [539, 308] on input "text" at bounding box center [374, 303] width 389 height 28
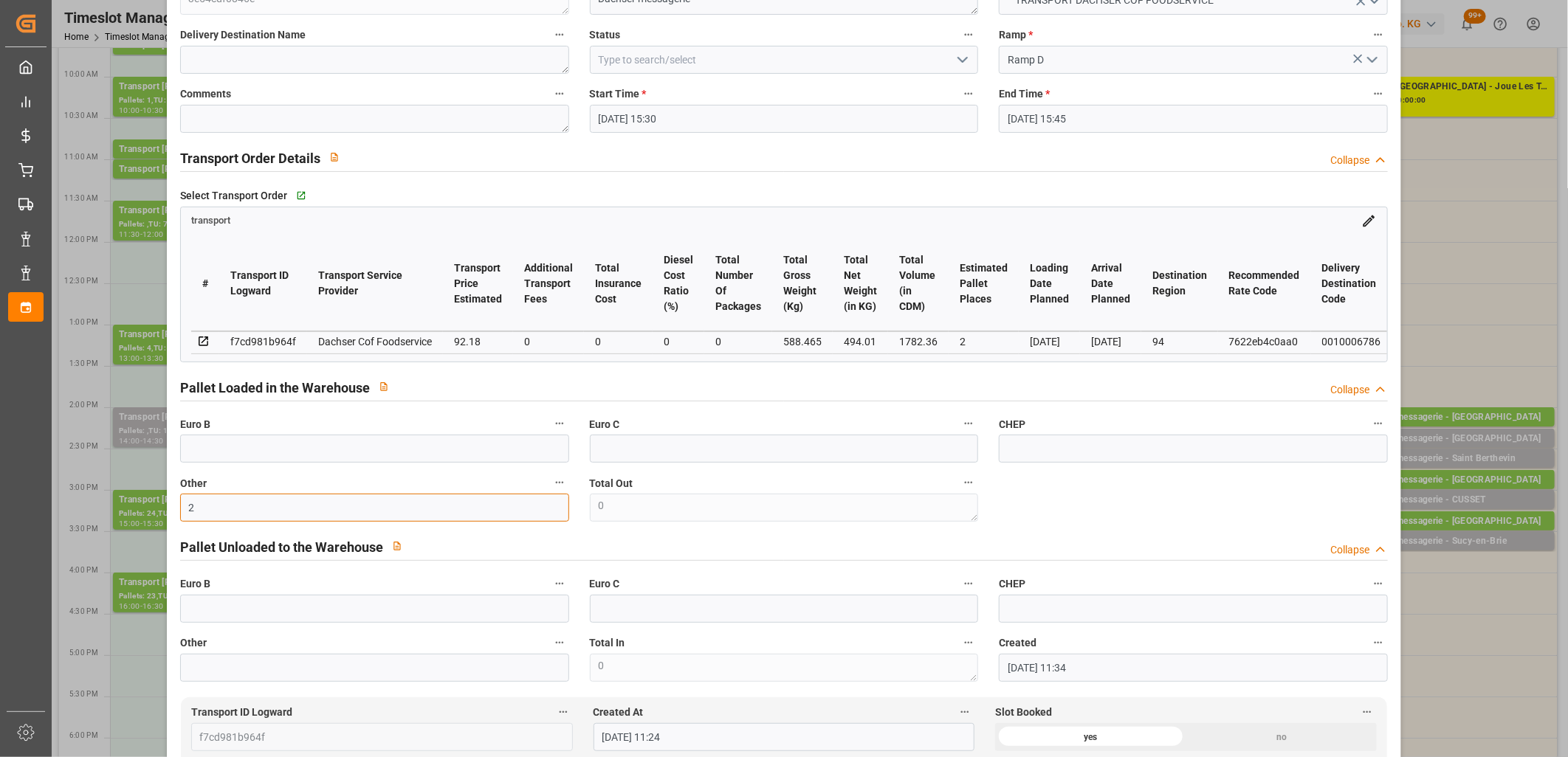
scroll to position [0, 0]
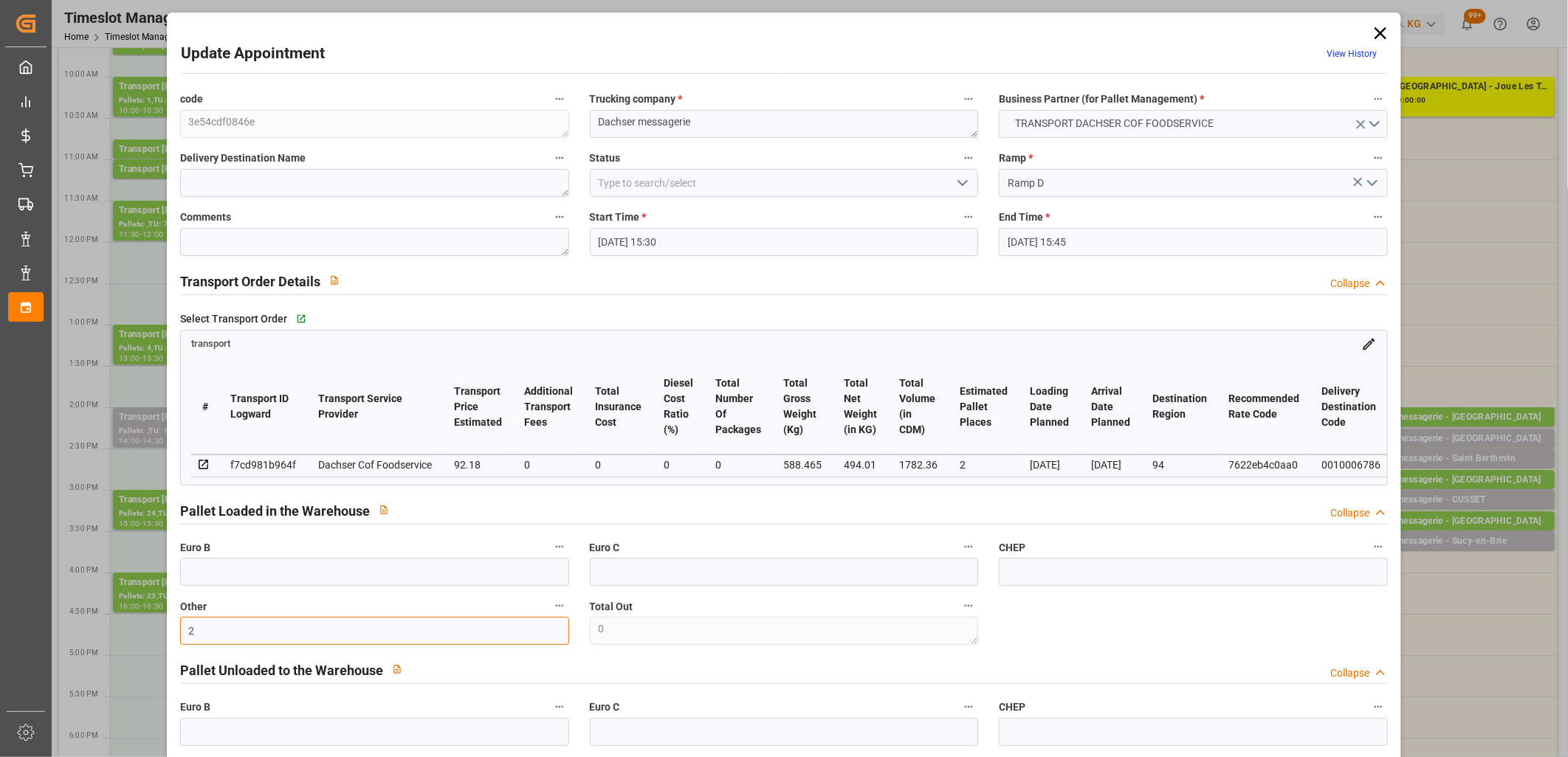
type input "2"
click at [961, 182] on icon "open menu" at bounding box center [963, 183] width 18 height 18
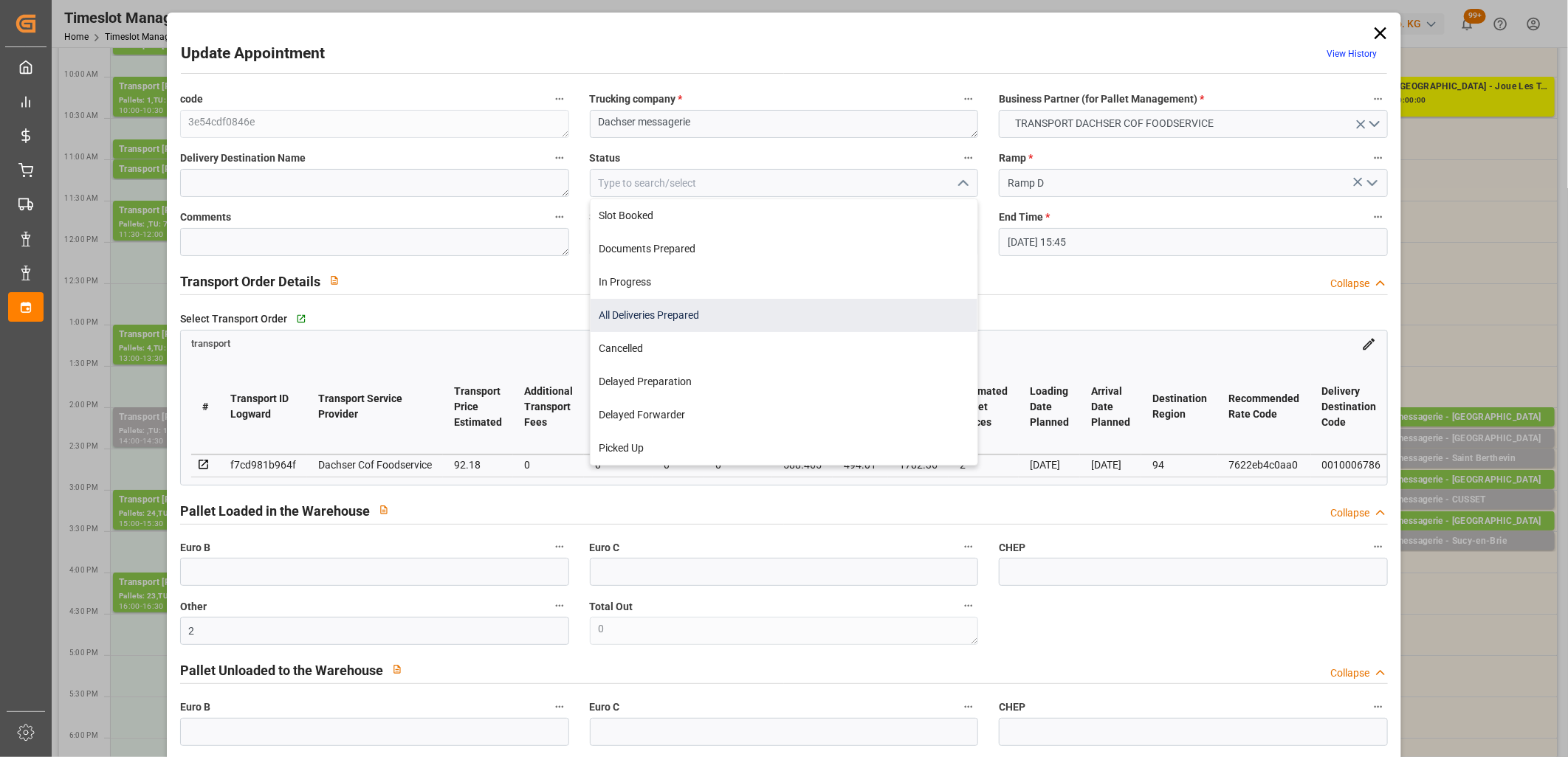
click at [880, 314] on div "All Deliveries Prepared" at bounding box center [784, 315] width 388 height 33
type input "All Deliveries Prepared"
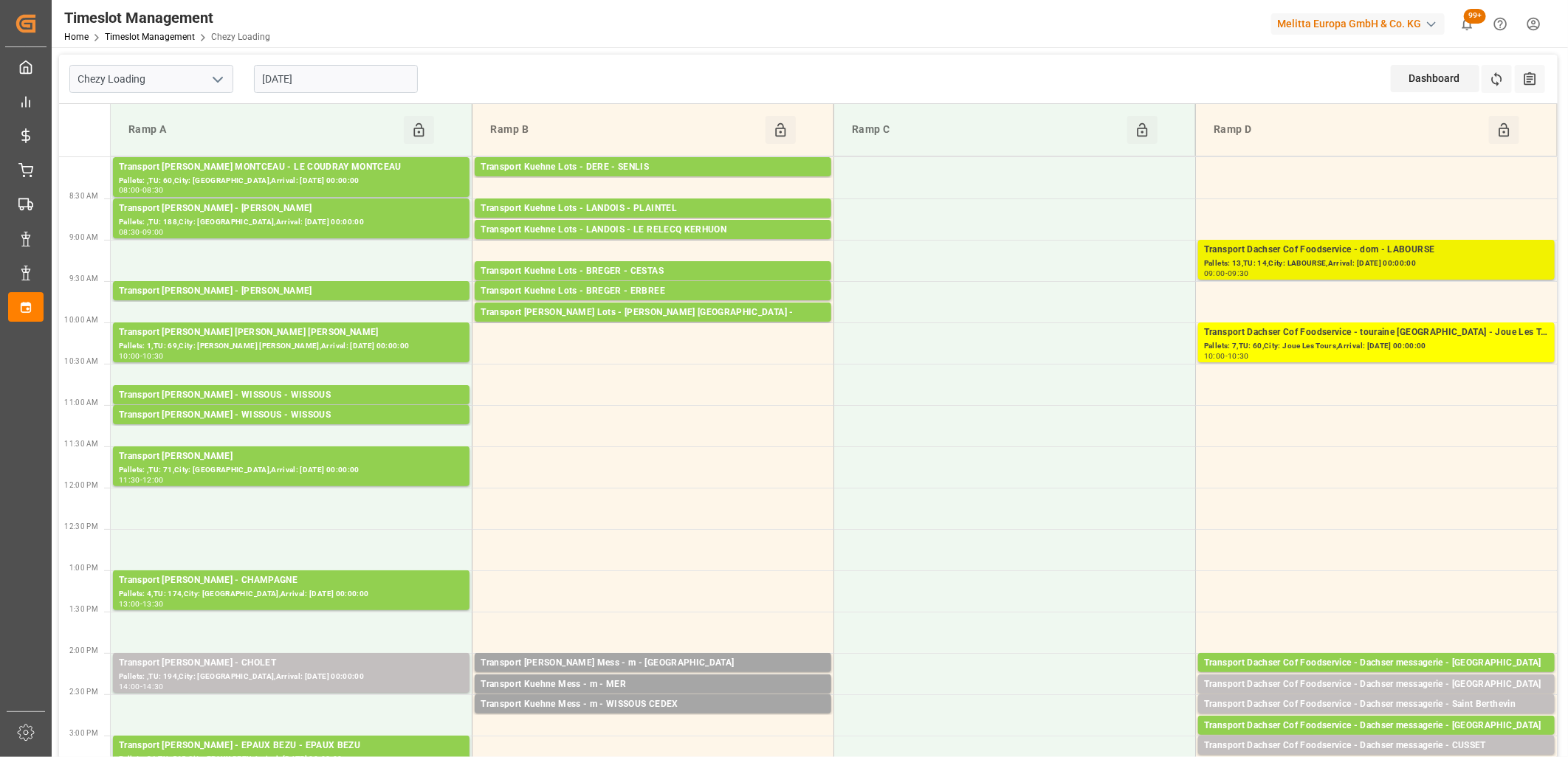
click at [1301, 263] on div "Pallets: 13,TU: 14,City: LABOURSE,Arrival: [DATE] 00:00:00" at bounding box center [1376, 264] width 344 height 12
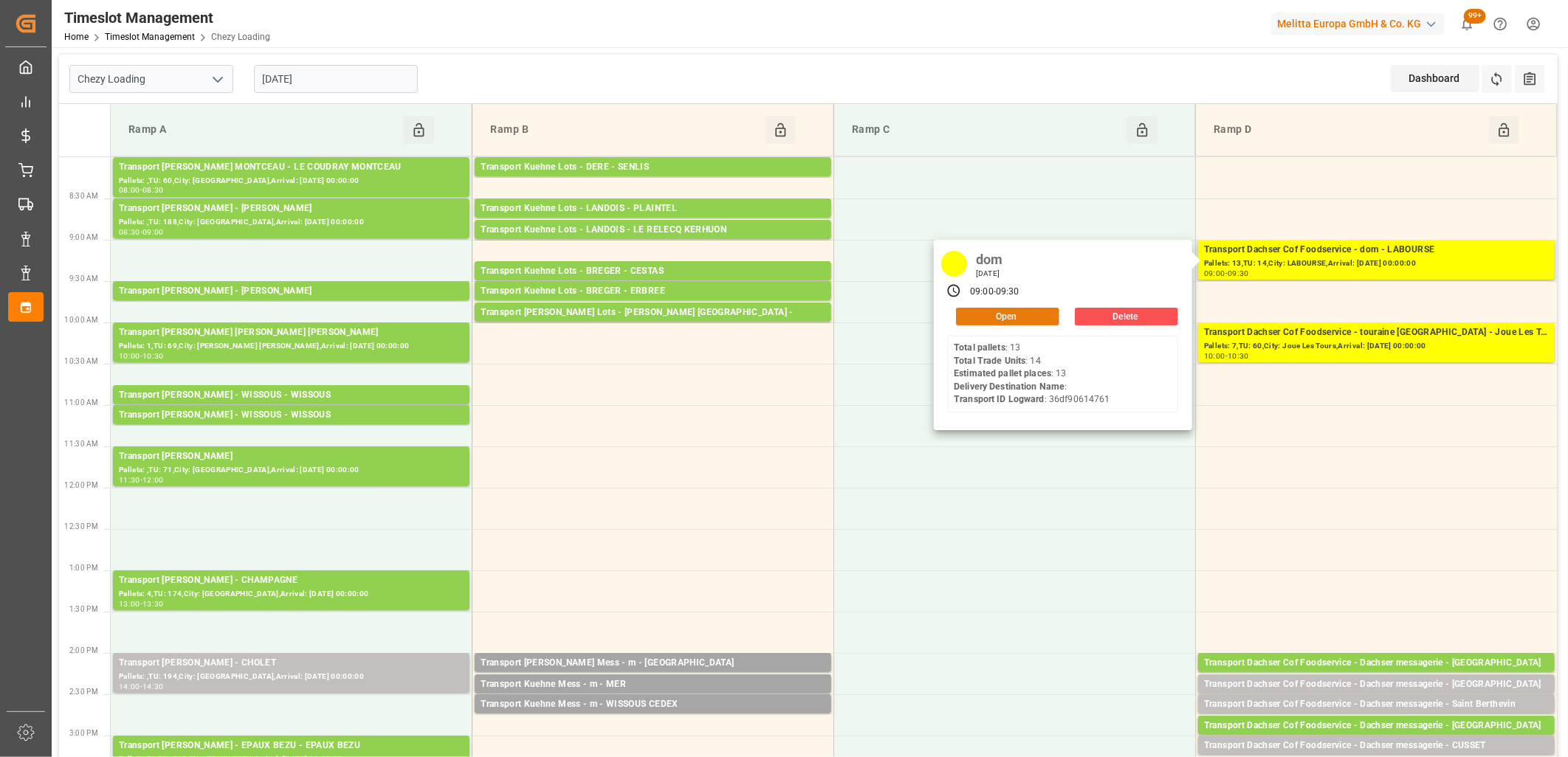
click at [1033, 310] on button "Open" at bounding box center [1008, 316] width 103 height 18
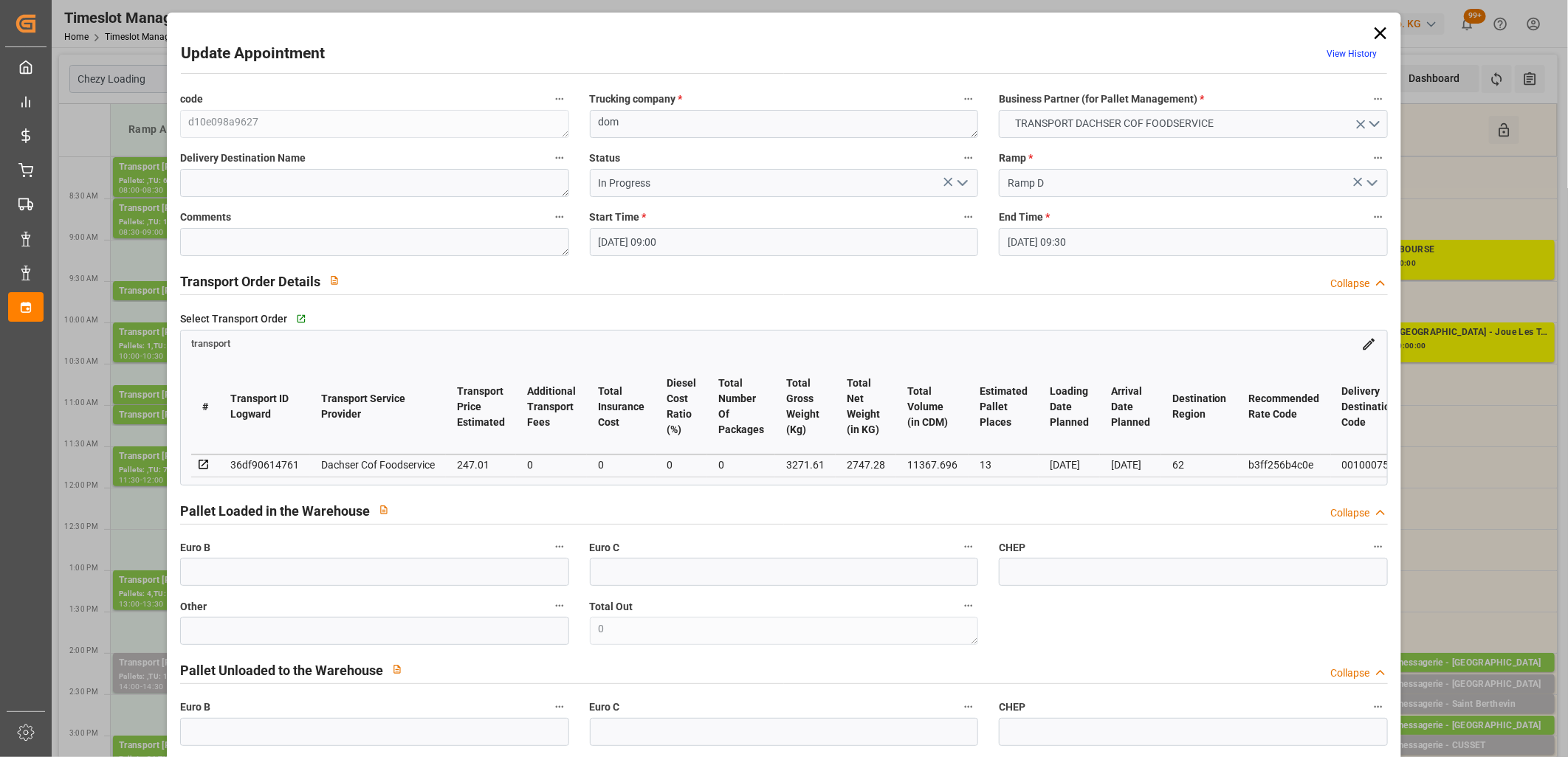
click at [960, 177] on icon "open menu" at bounding box center [963, 183] width 18 height 18
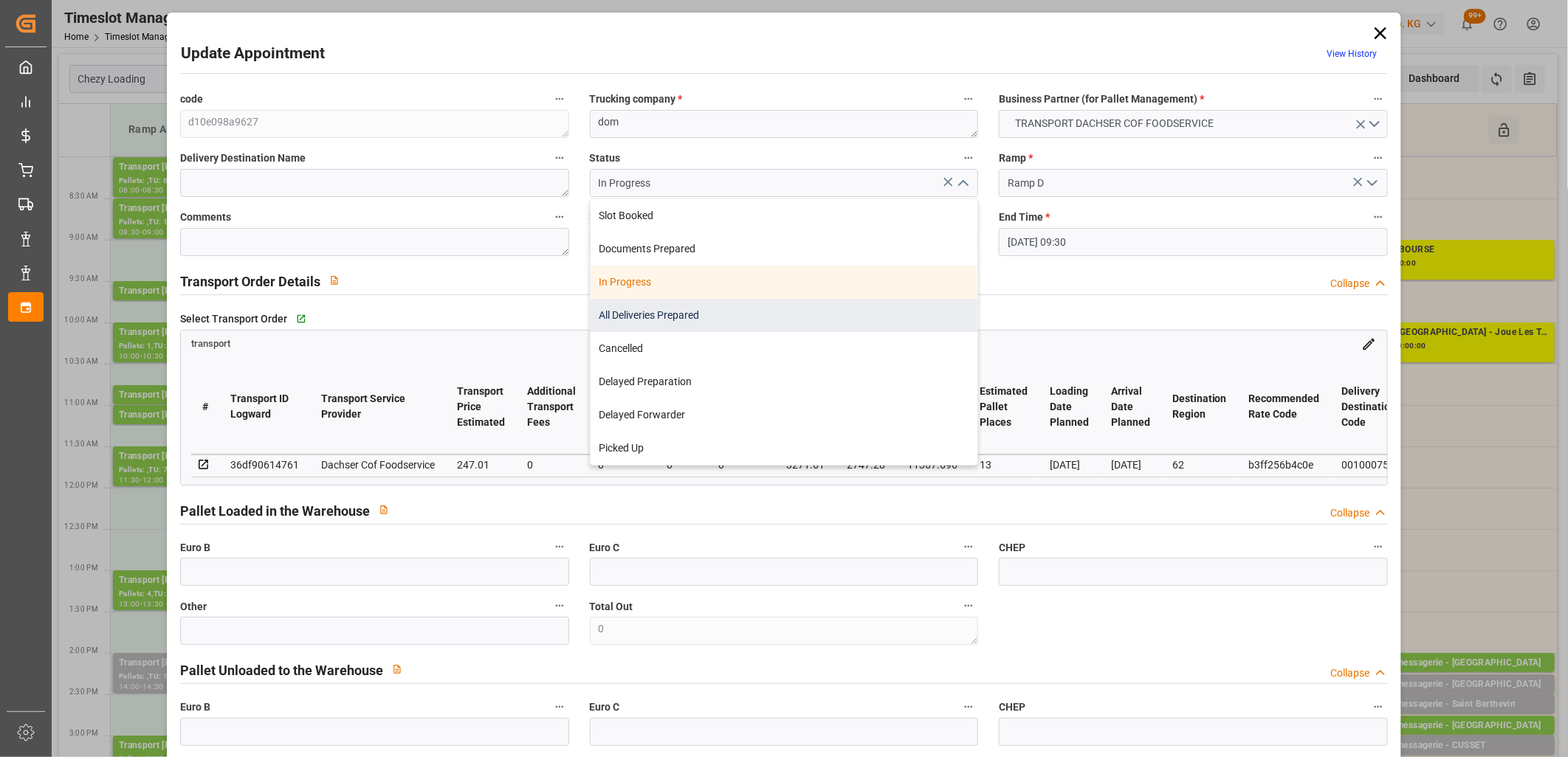
click at [893, 305] on div "All Deliveries Prepared" at bounding box center [784, 315] width 388 height 33
type input "All Deliveries Prepared"
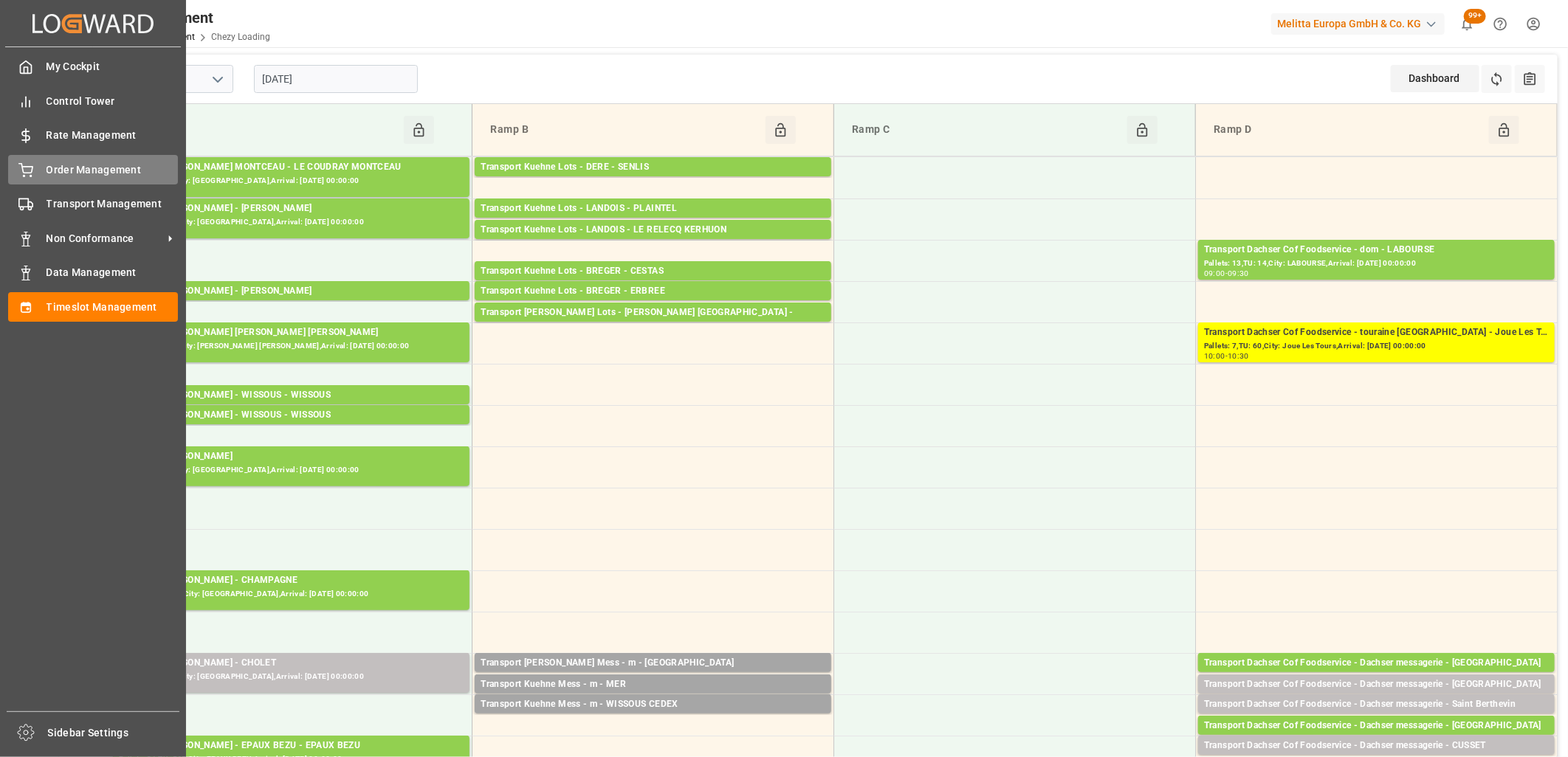
click at [34, 173] on div "Order Management Order Management" at bounding box center [93, 169] width 170 height 29
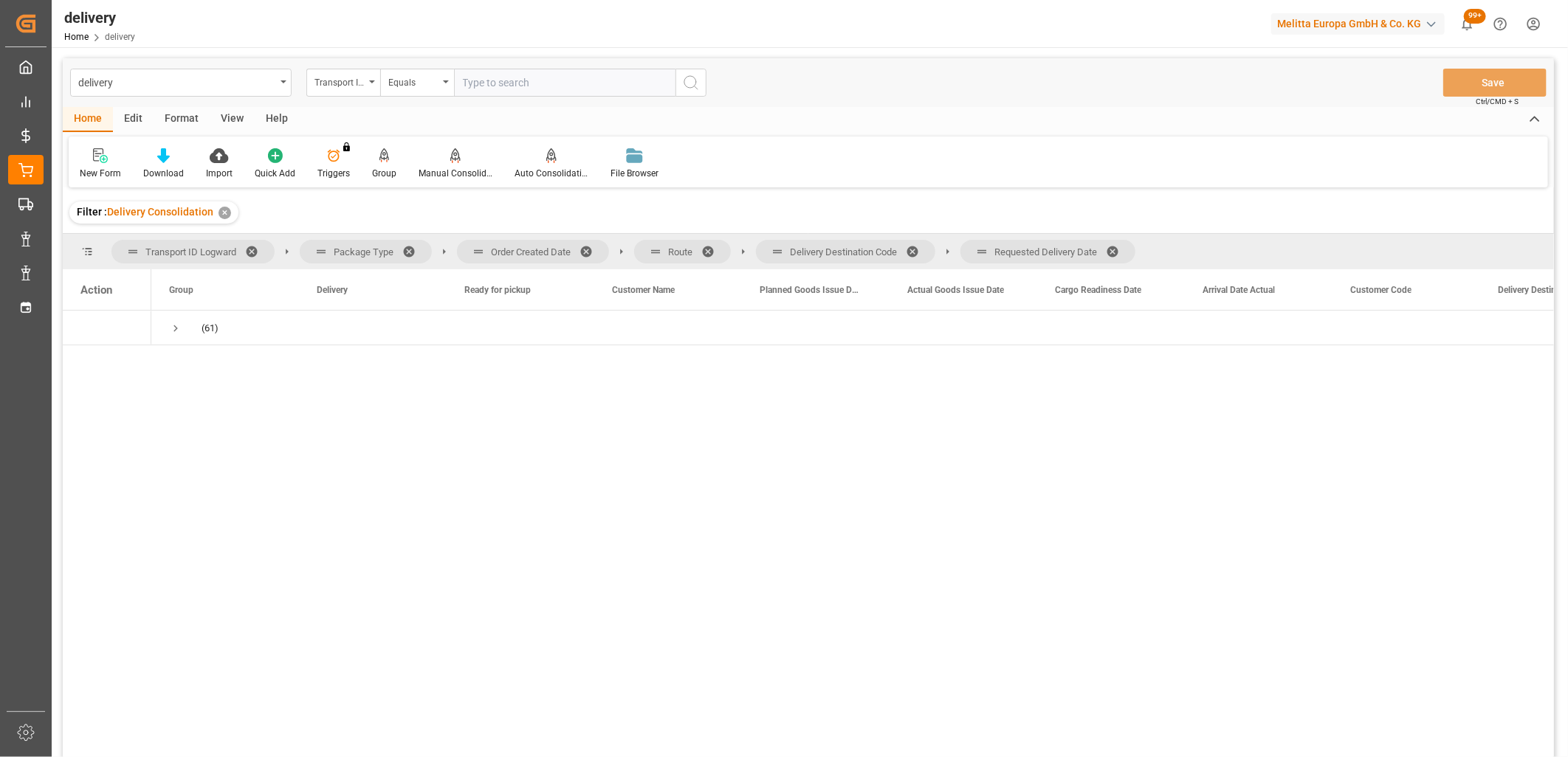
click at [1118, 251] on span at bounding box center [1118, 251] width 23 height 13
click at [916, 251] on span at bounding box center [917, 251] width 23 height 13
click at [708, 246] on span at bounding box center [712, 251] width 23 height 13
click at [584, 251] on span at bounding box center [591, 251] width 23 height 13
click at [173, 327] on span "Press SPACE to select this row." at bounding box center [175, 328] width 13 height 13
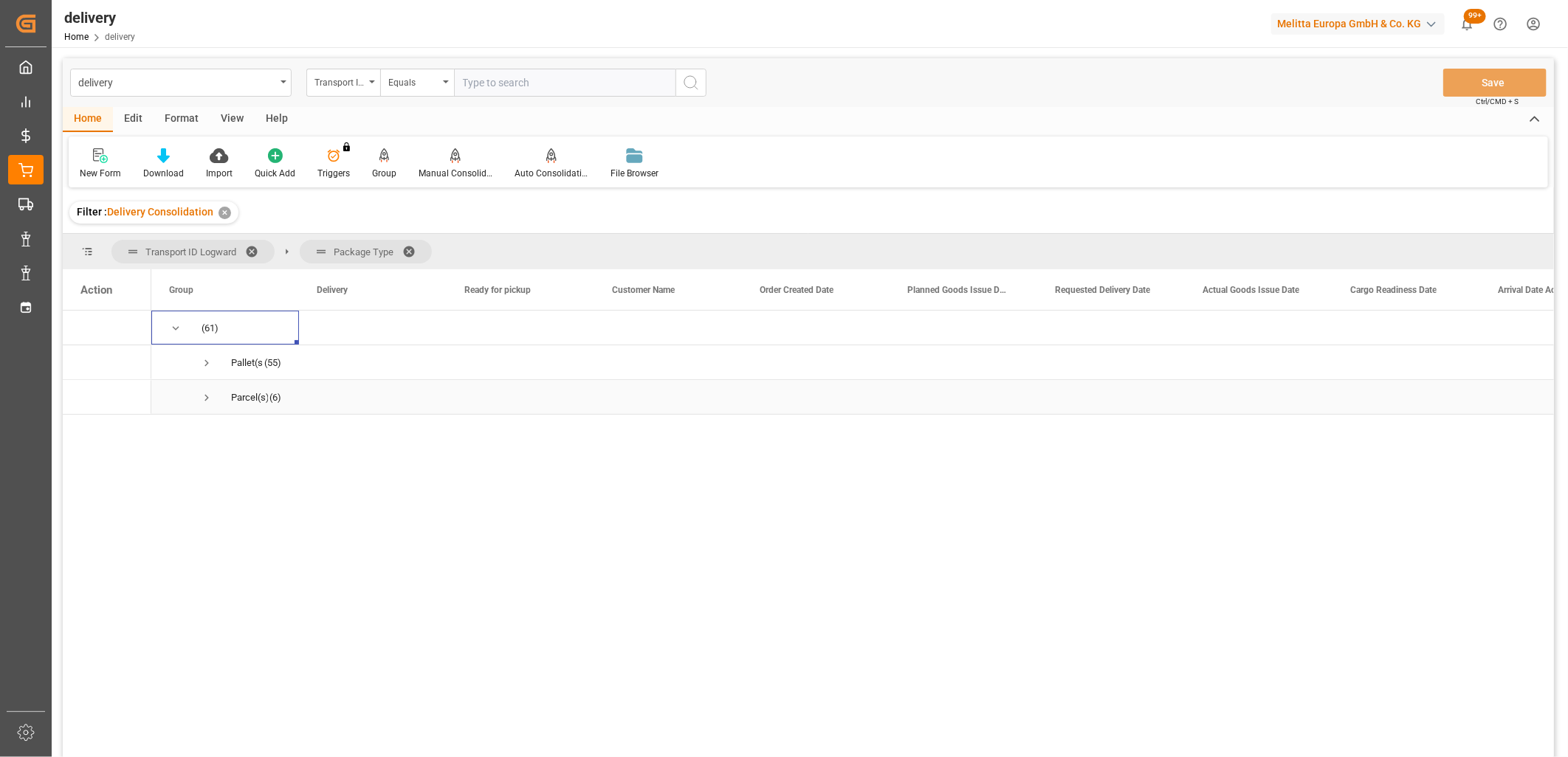
click at [205, 396] on span "Press SPACE to select this row." at bounding box center [206, 398] width 13 height 13
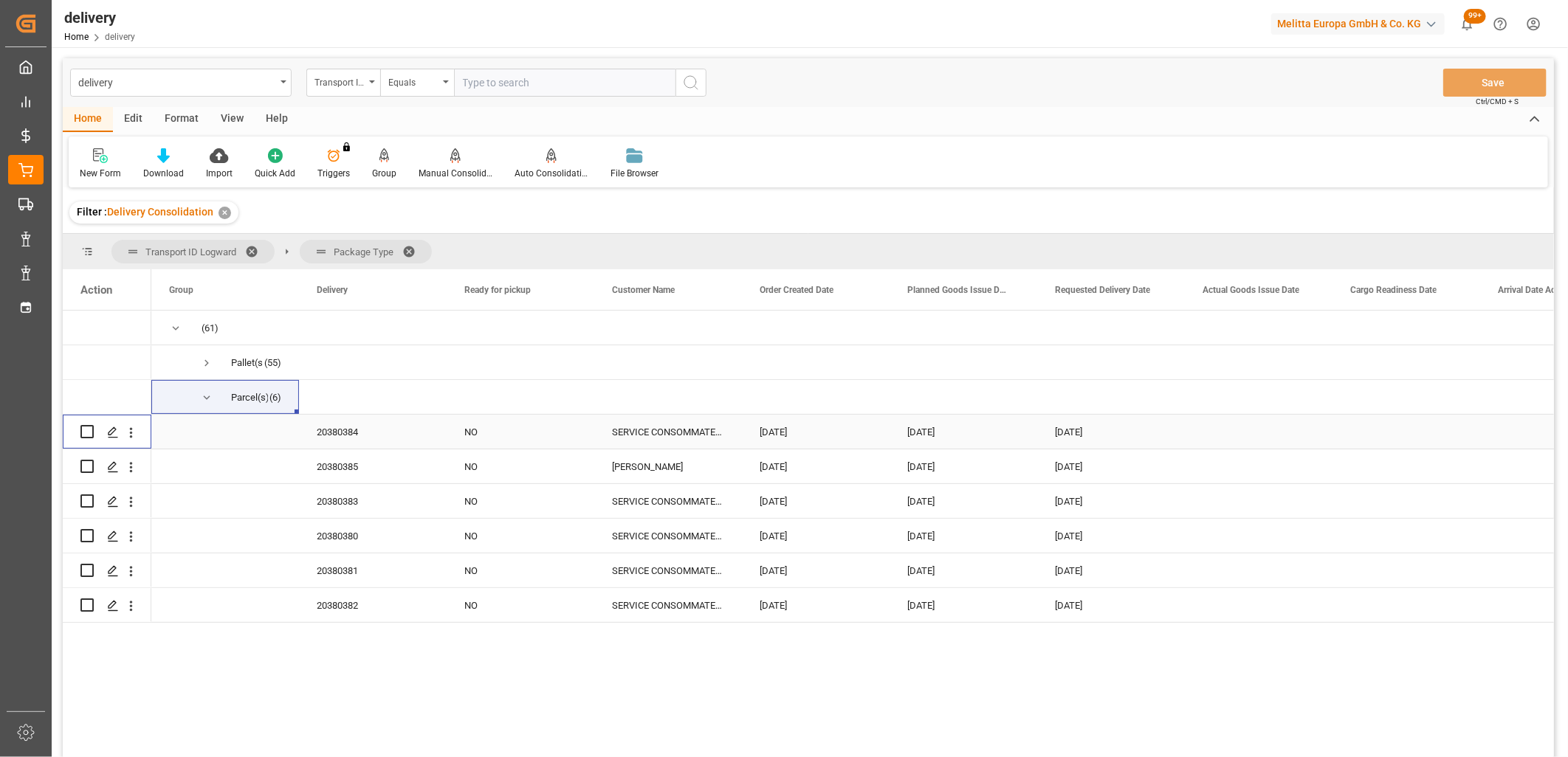
click at [88, 431] on input "Press Space to toggle row selection (unchecked)" at bounding box center [87, 431] width 13 height 13
checkbox input "true"
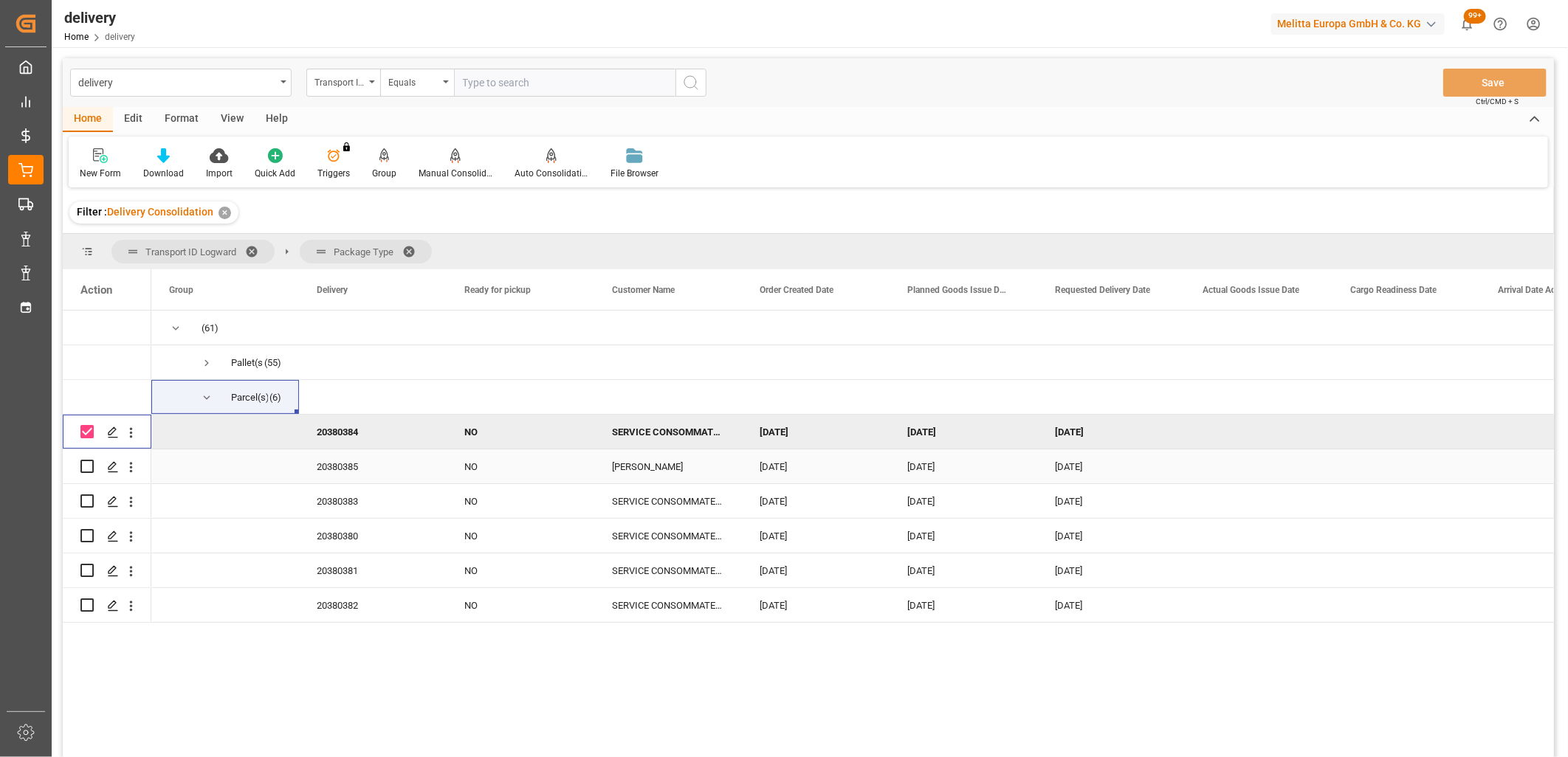
click at [88, 463] on input "Press Space to toggle row selection (unchecked)" at bounding box center [87, 466] width 13 height 13
checkbox input "true"
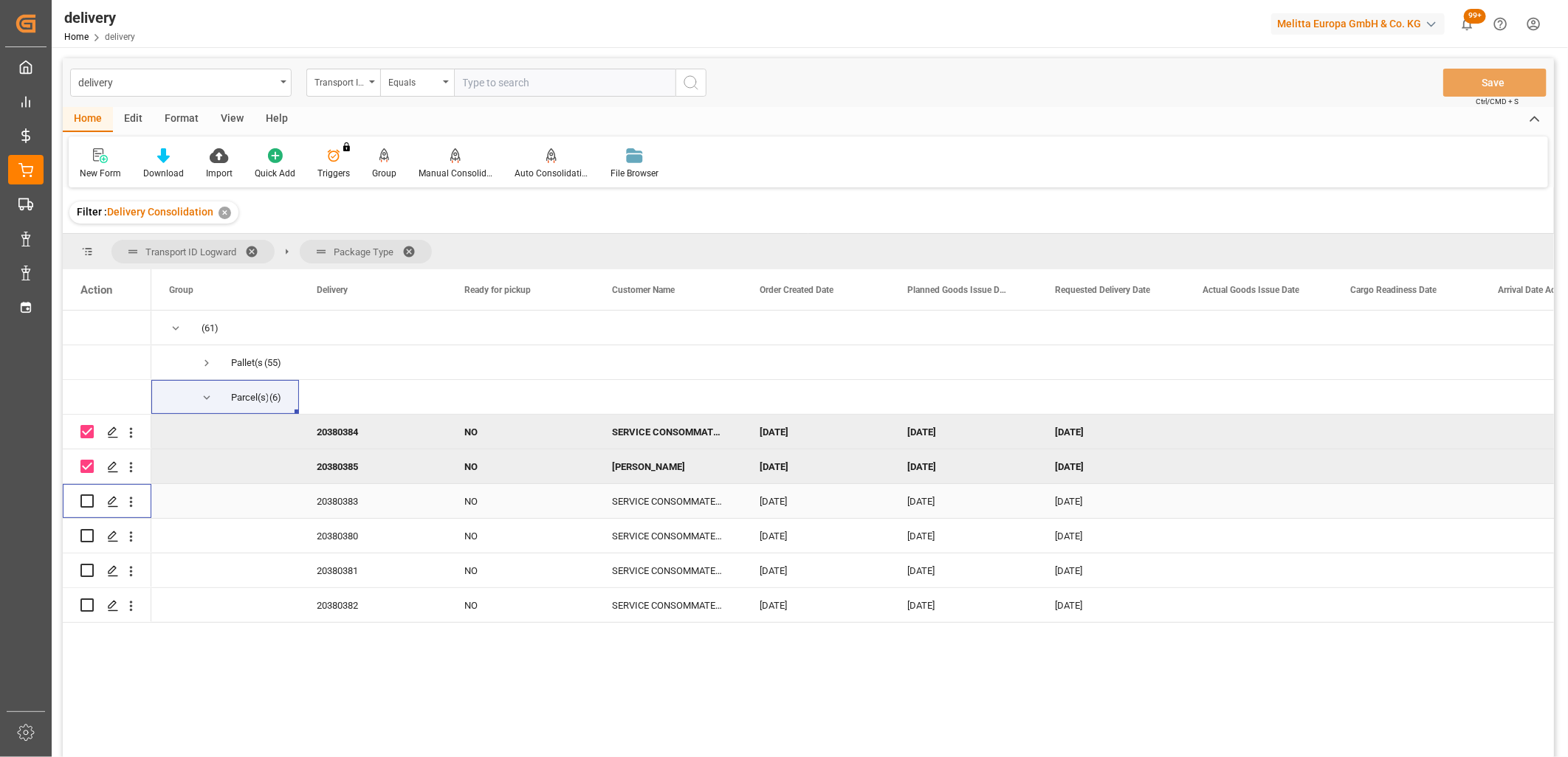
click at [87, 506] on input "Press Space to toggle row selection (unchecked)" at bounding box center [87, 501] width 13 height 13
checkbox input "true"
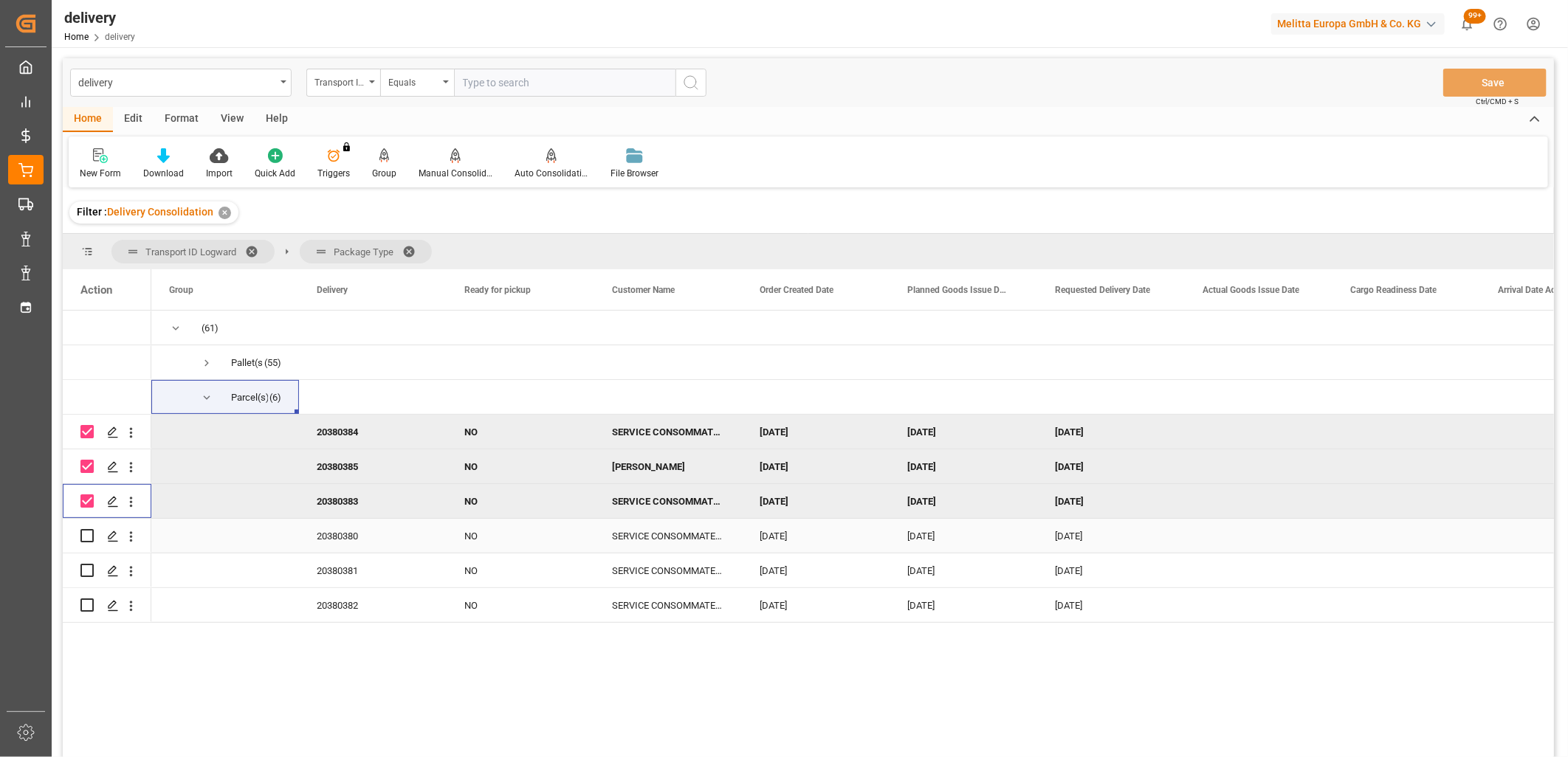
click at [85, 534] on input "Press Space to toggle row selection (unchecked)" at bounding box center [87, 536] width 13 height 13
checkbox input "true"
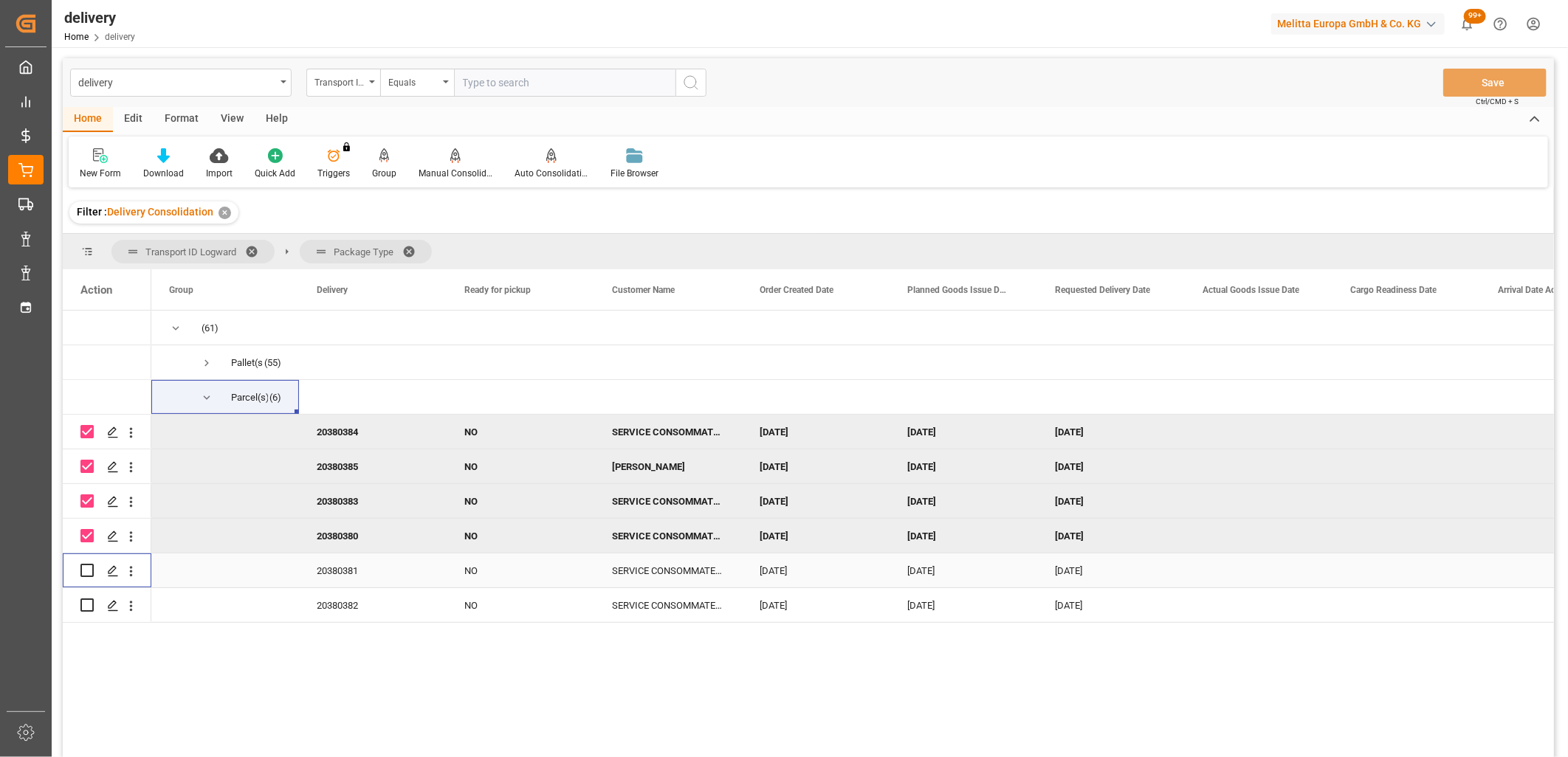
click at [85, 569] on input "Press Space to toggle row selection (unchecked)" at bounding box center [87, 570] width 13 height 13
checkbox input "true"
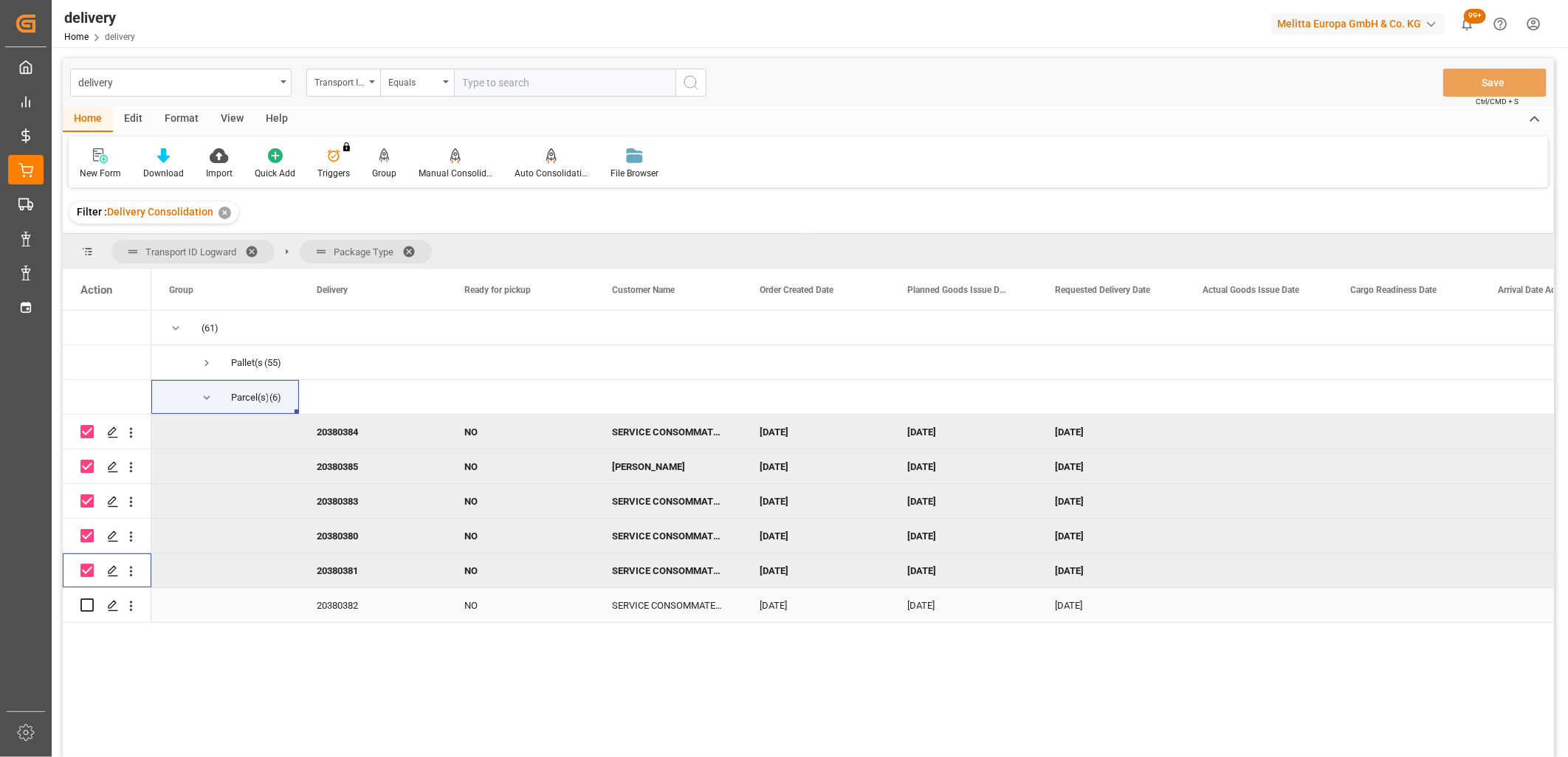
click at [84, 604] on input "Press Space to toggle row selection (unchecked)" at bounding box center [87, 605] width 13 height 13
checkbox input "true"
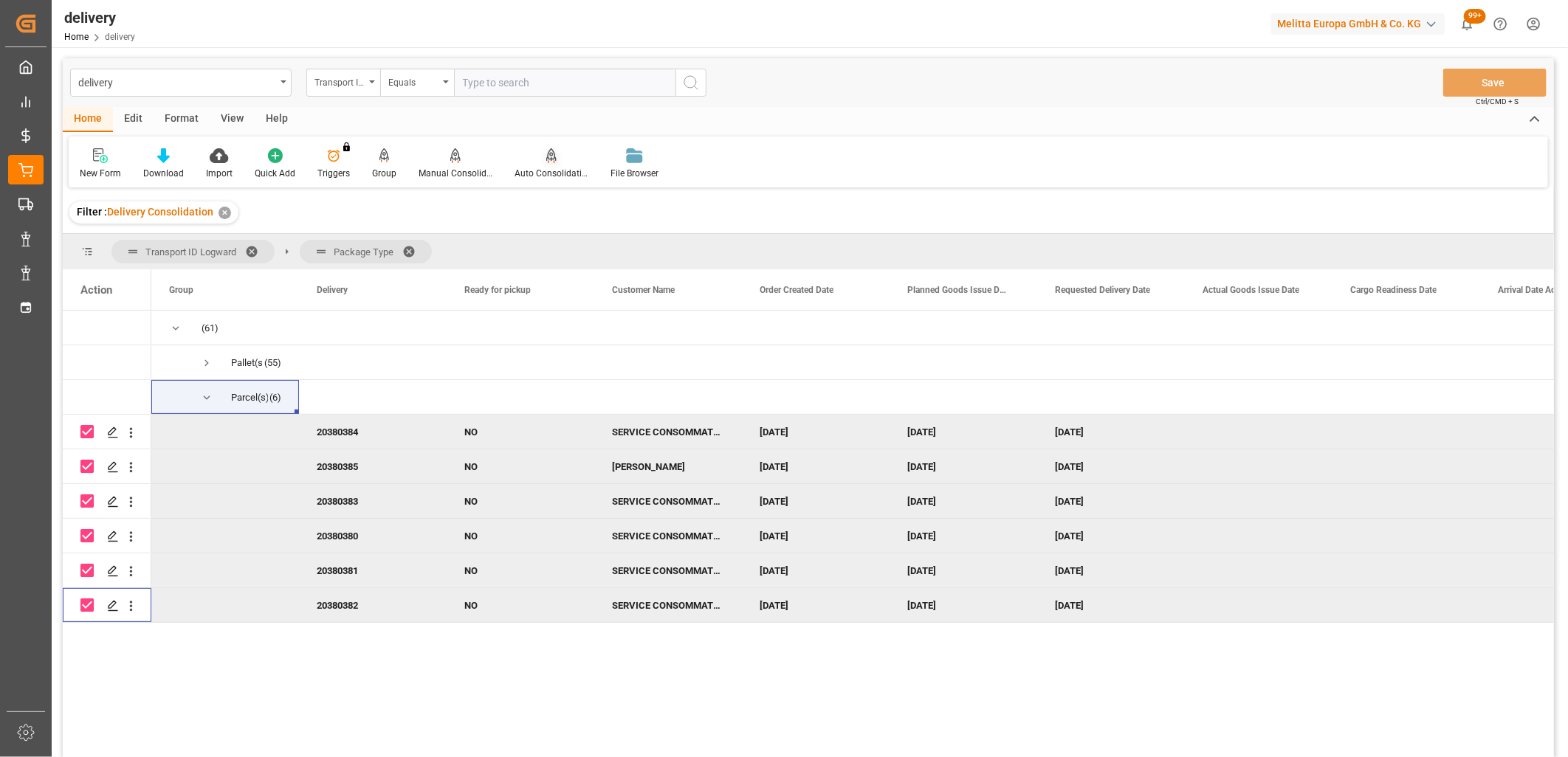
click at [549, 168] on div "Auto Consolidation" at bounding box center [551, 174] width 74 height 13
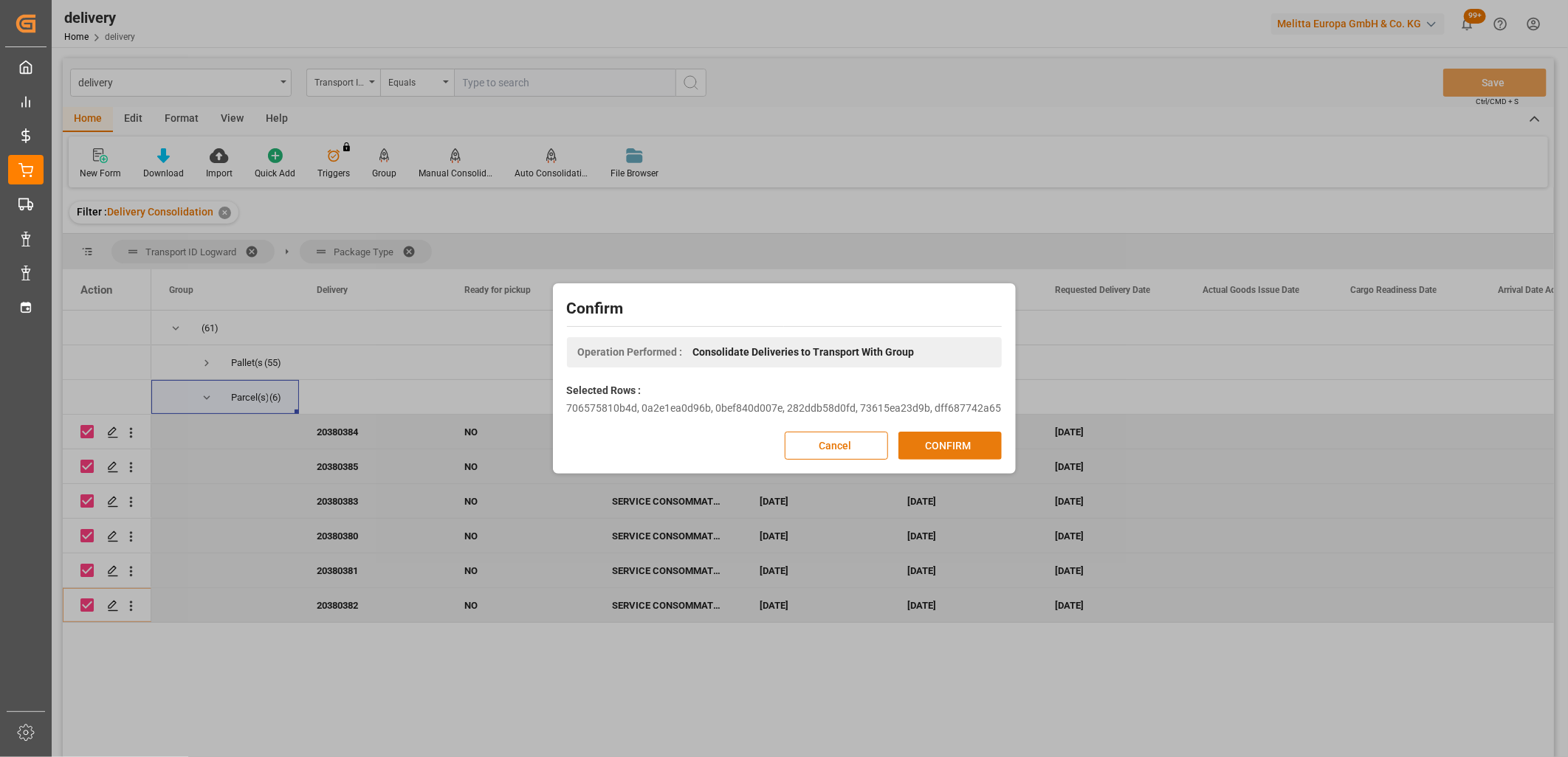
click at [948, 447] on button "CONFIRM" at bounding box center [951, 446] width 103 height 28
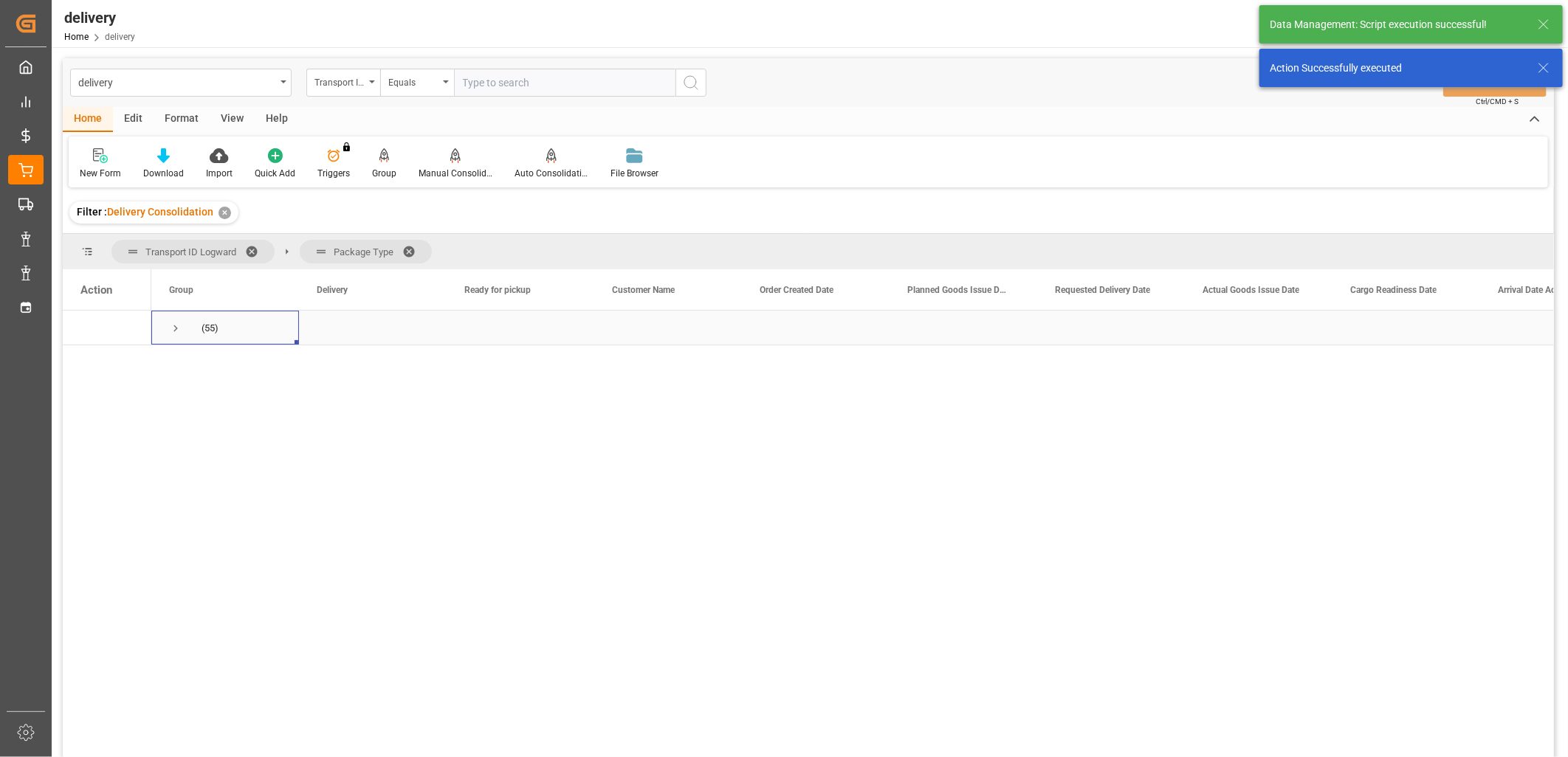
click at [169, 328] on span "Press SPACE to select this row." at bounding box center [175, 328] width 13 height 13
click at [204, 366] on span "Press SPACE to select this row." at bounding box center [206, 363] width 13 height 13
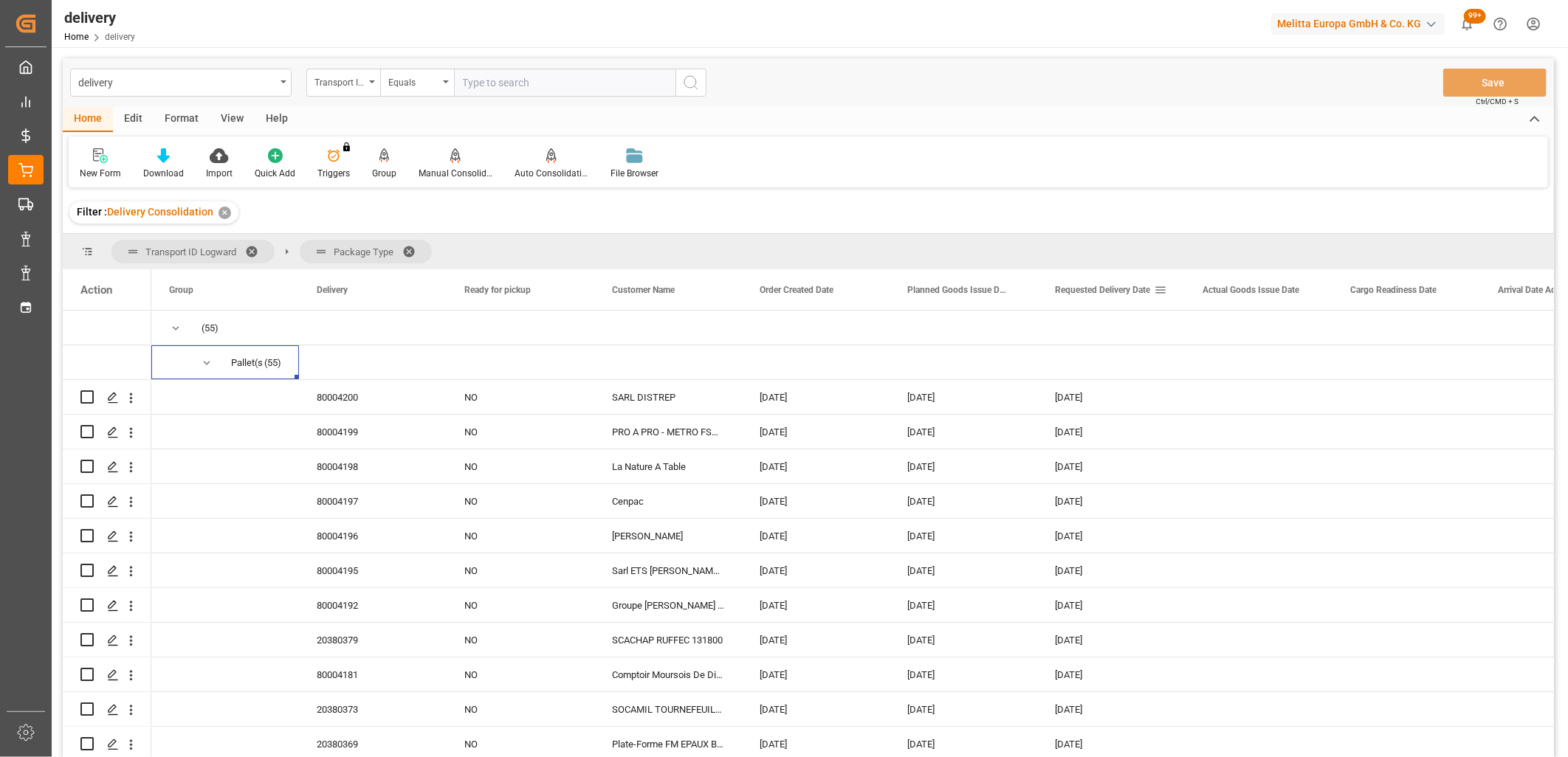
click at [1083, 295] on div "Requested Delivery Date" at bounding box center [1104, 289] width 99 height 40
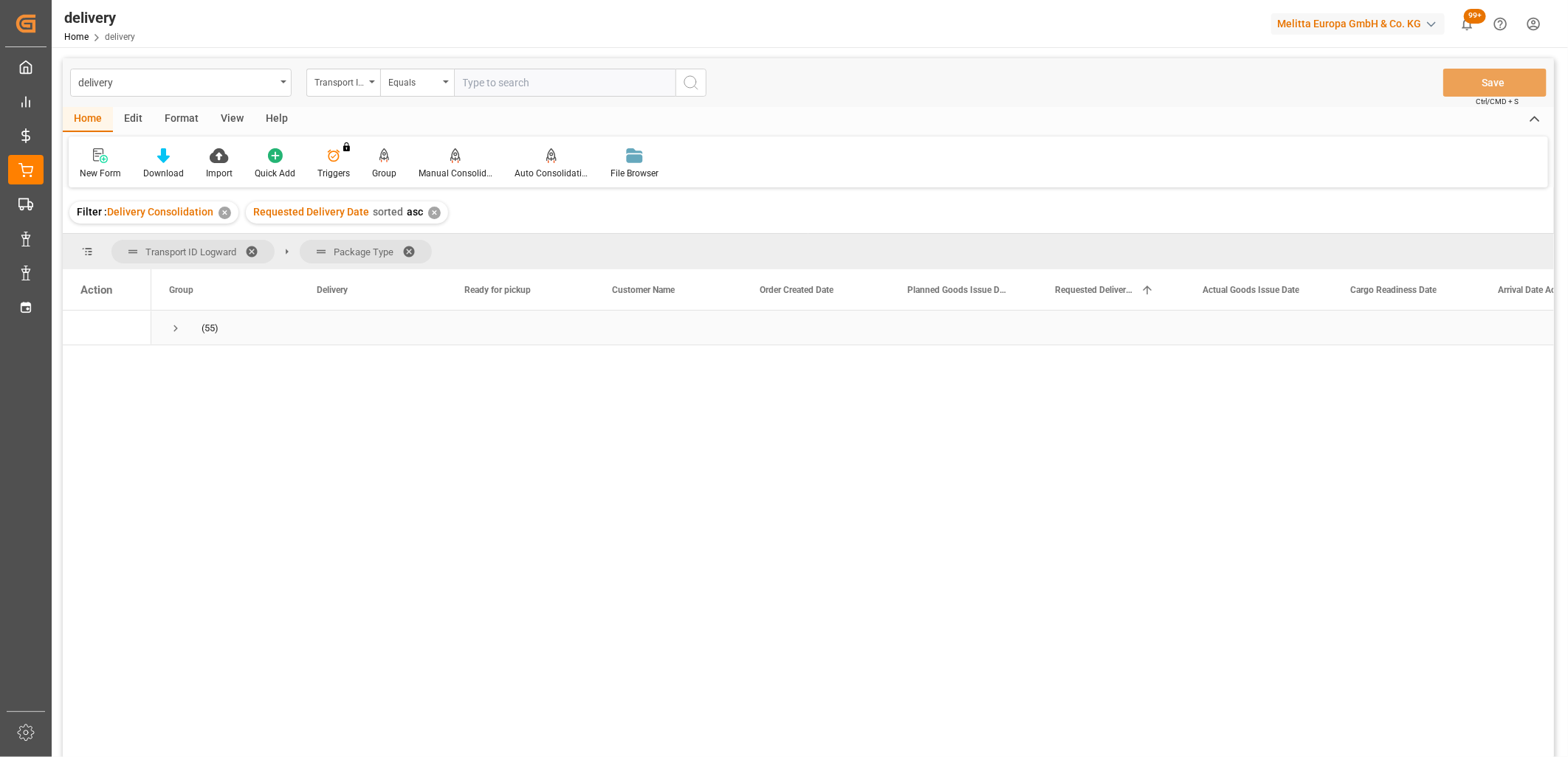
click at [178, 324] on span "Press SPACE to select this row." at bounding box center [175, 328] width 13 height 13
click at [208, 362] on span "Press SPACE to select this row." at bounding box center [206, 363] width 13 height 13
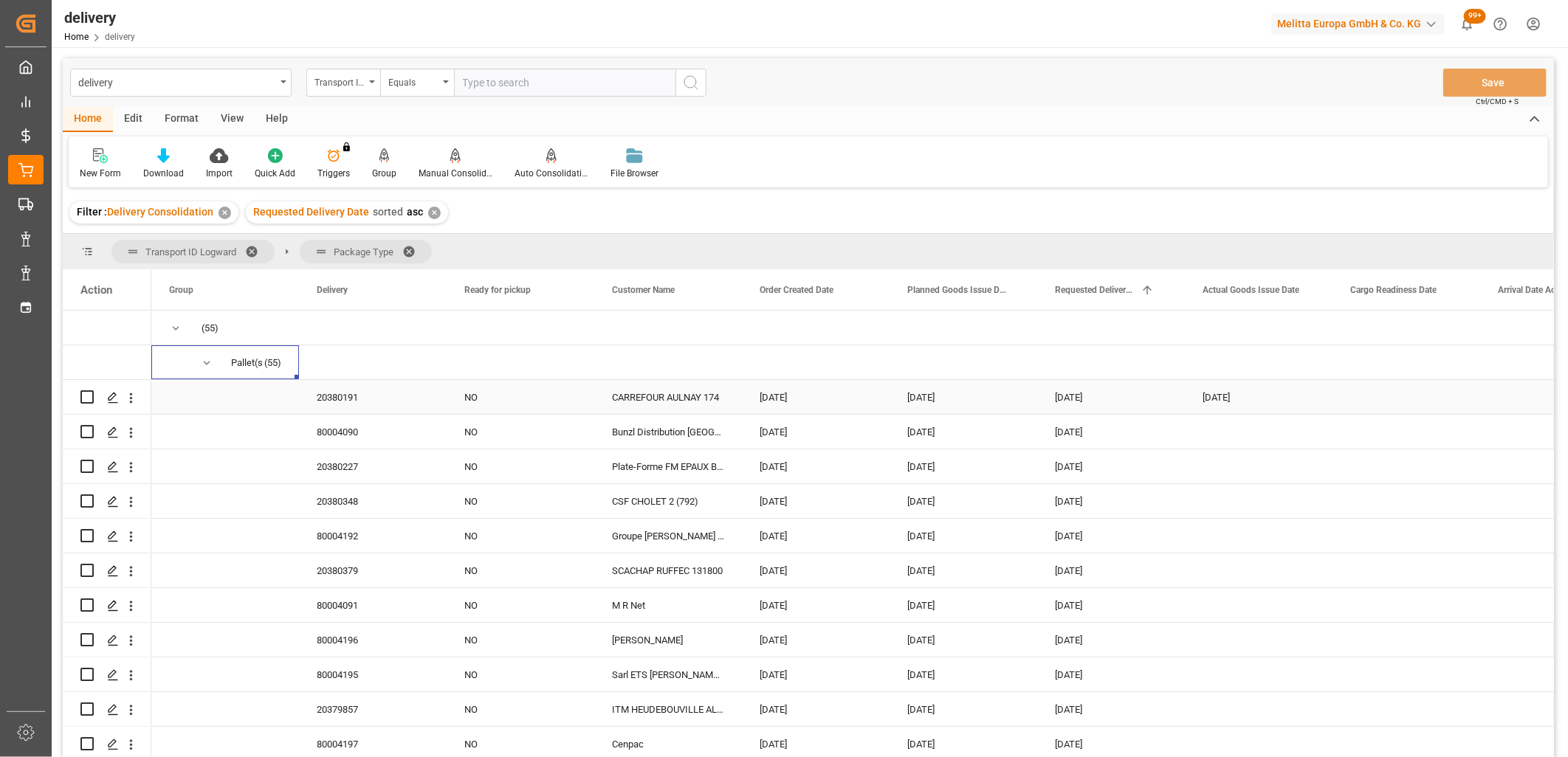
click at [349, 397] on div "20380191" at bounding box center [373, 397] width 147 height 34
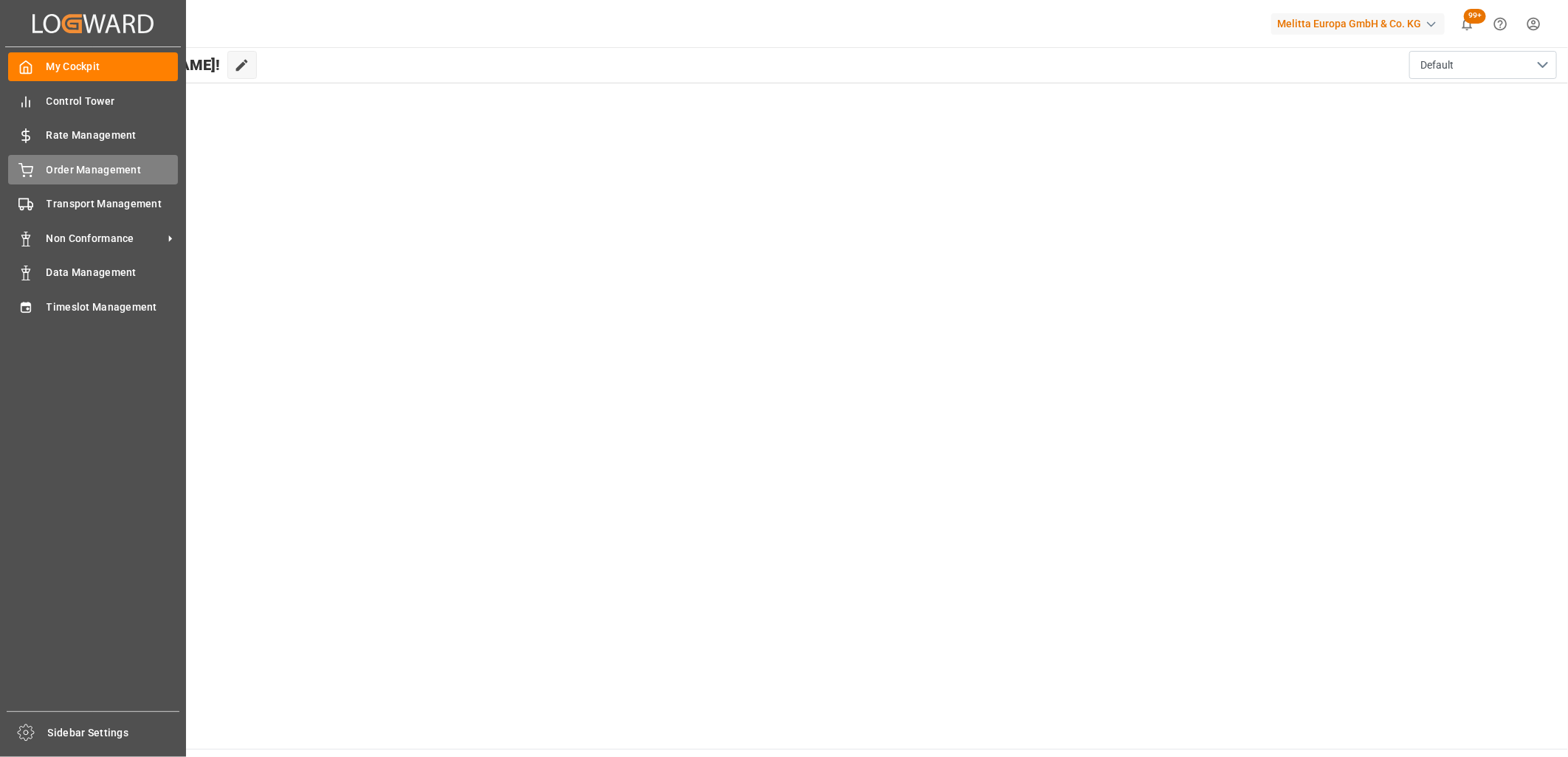
click at [32, 164] on icon at bounding box center [26, 171] width 15 height 15
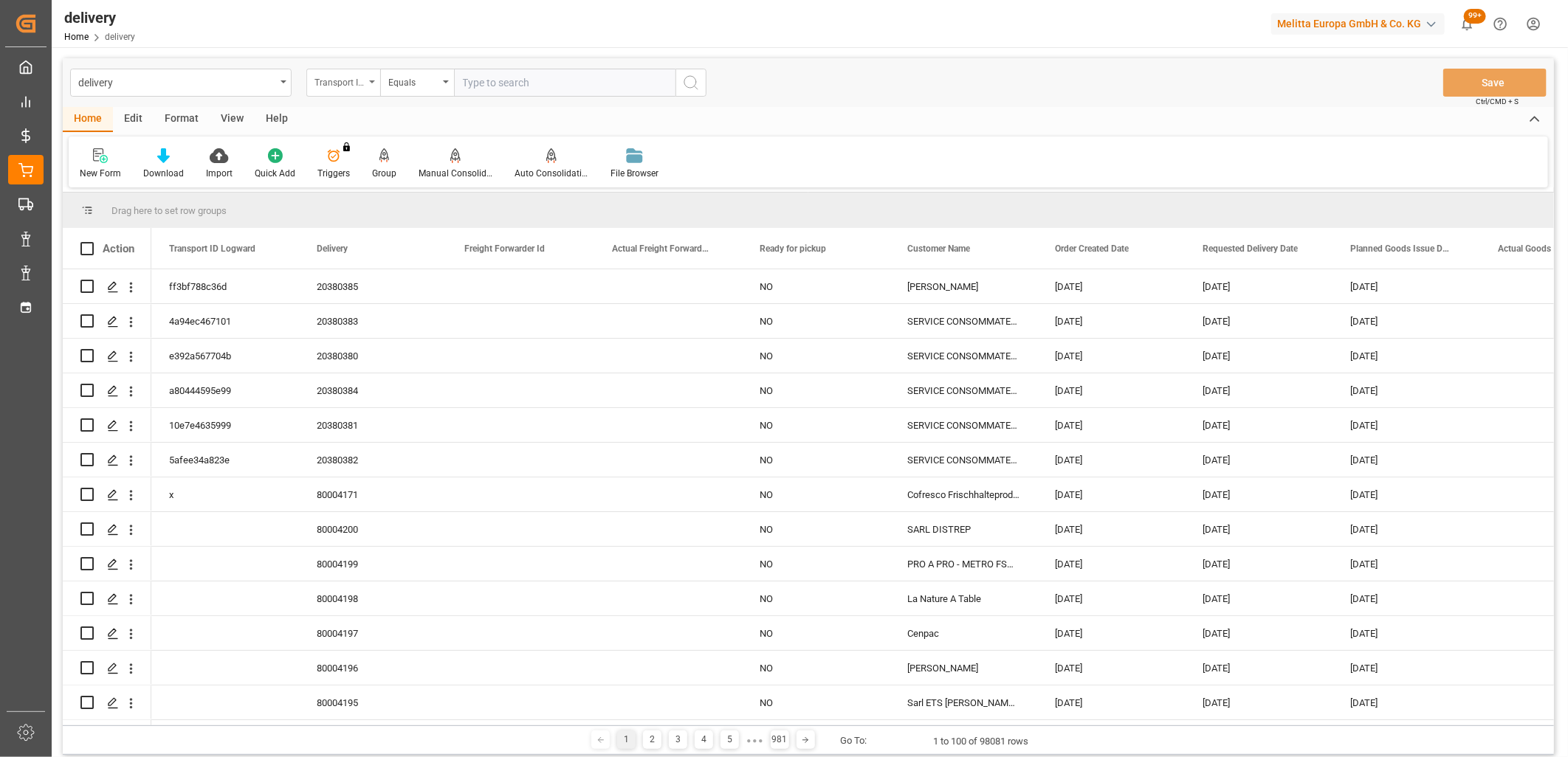
click at [343, 82] on div "Transport ID Logward" at bounding box center [340, 81] width 51 height 17
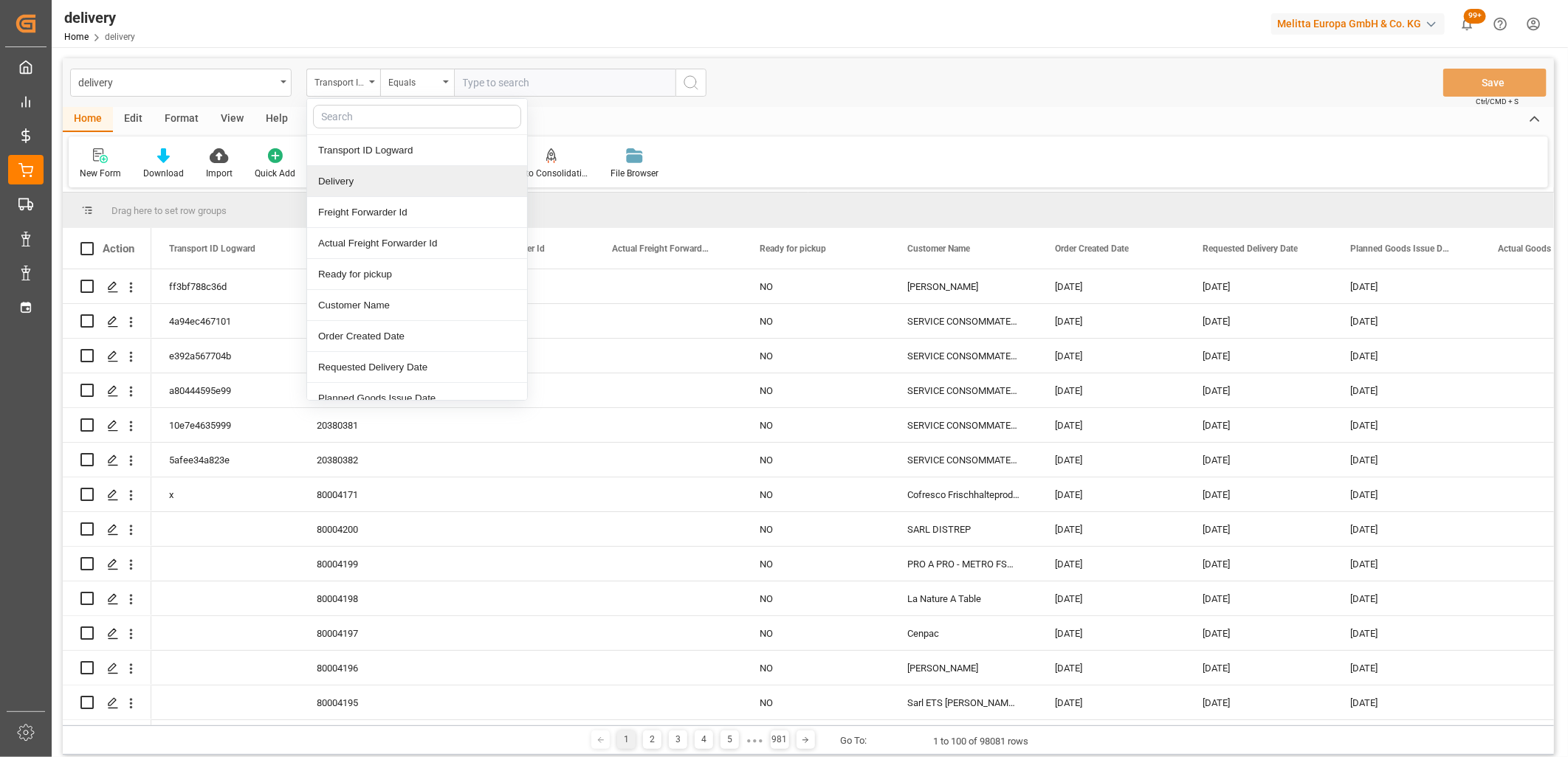
click at [338, 175] on div "Delivery" at bounding box center [417, 181] width 220 height 31
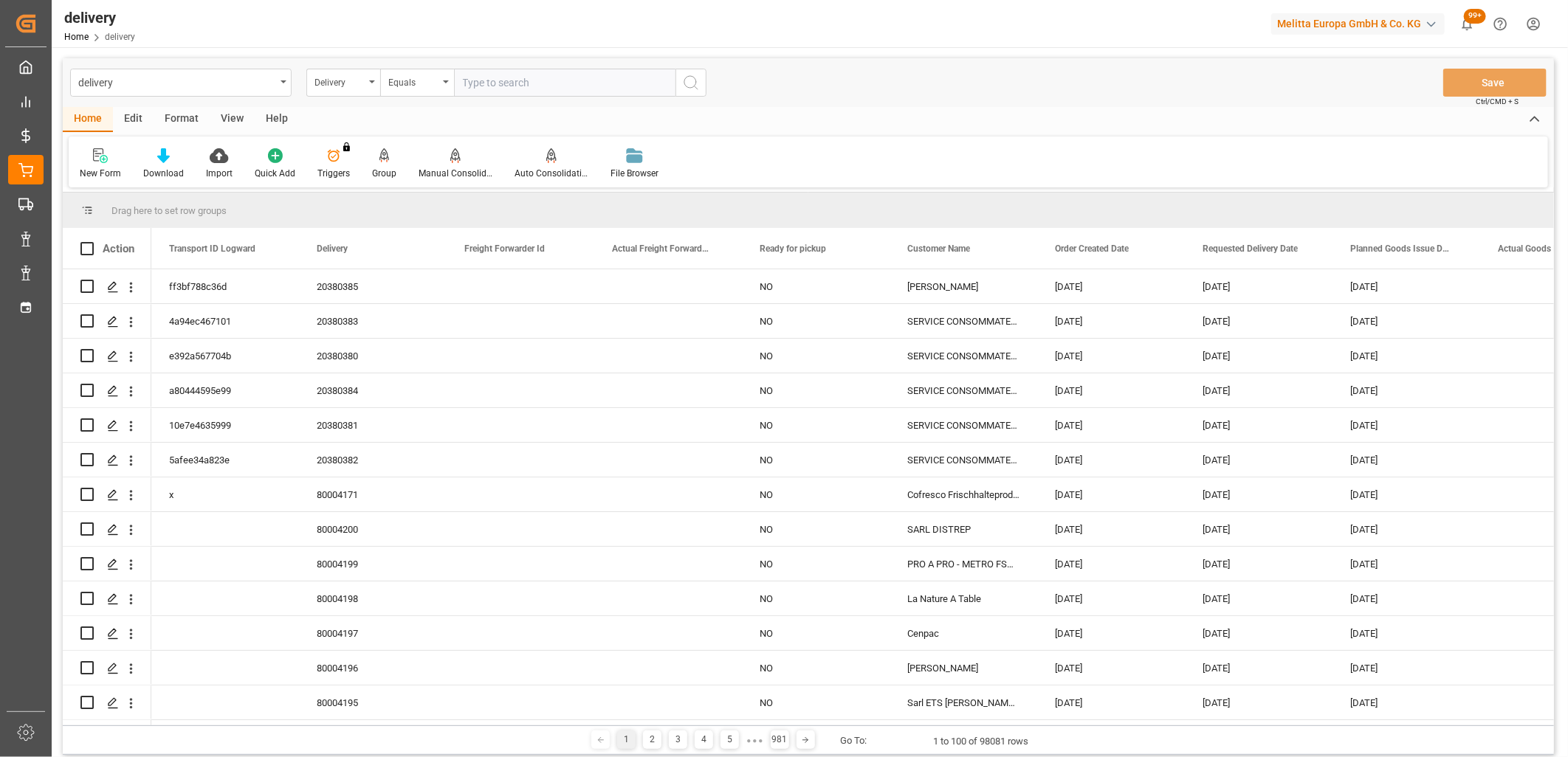
click at [483, 76] on input "text" at bounding box center [565, 83] width 221 height 28
paste input "20380191"
type input "20380191"
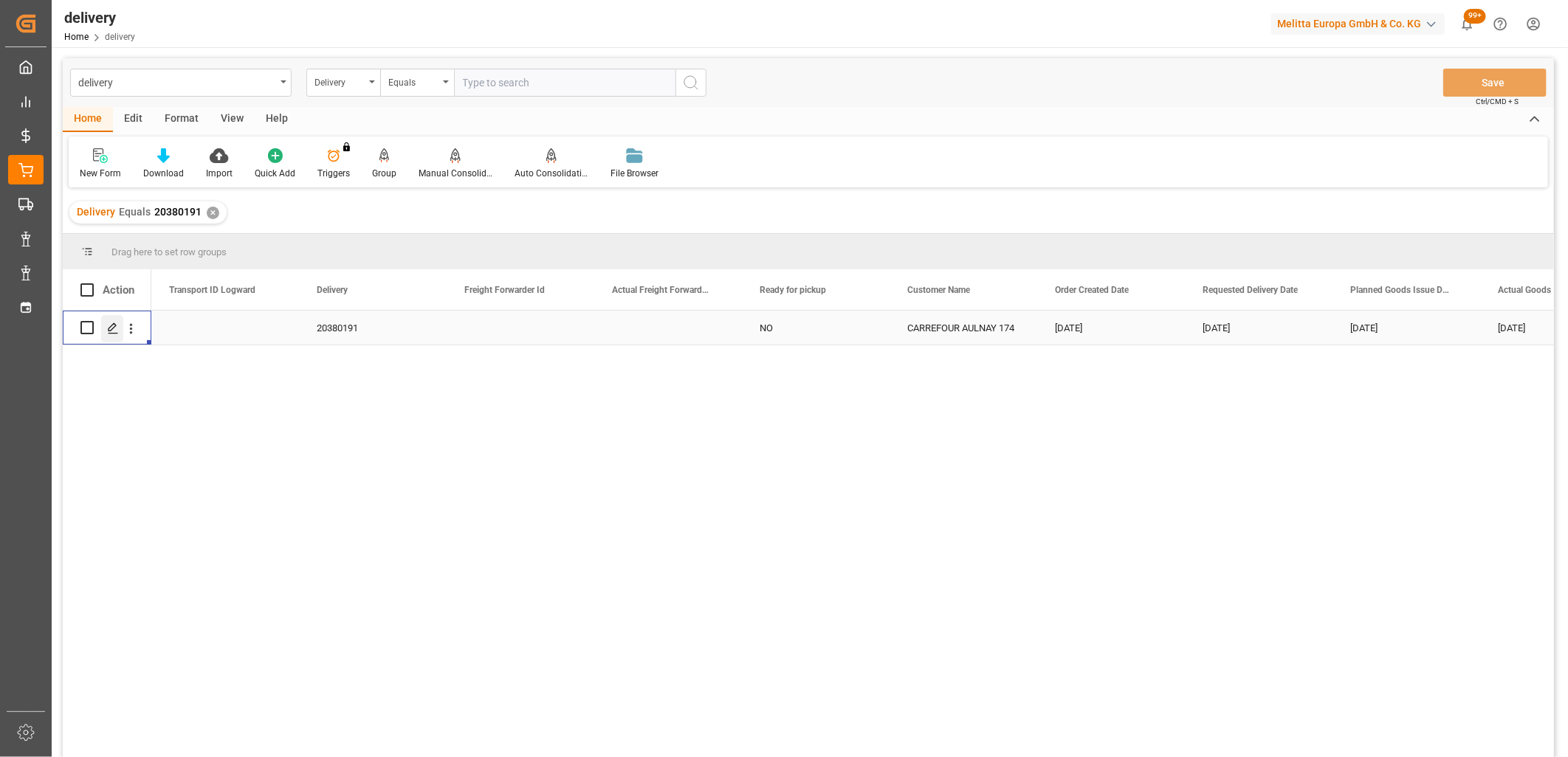
click at [113, 330] on icon "Press SPACE to select this row." at bounding box center [113, 328] width 12 height 12
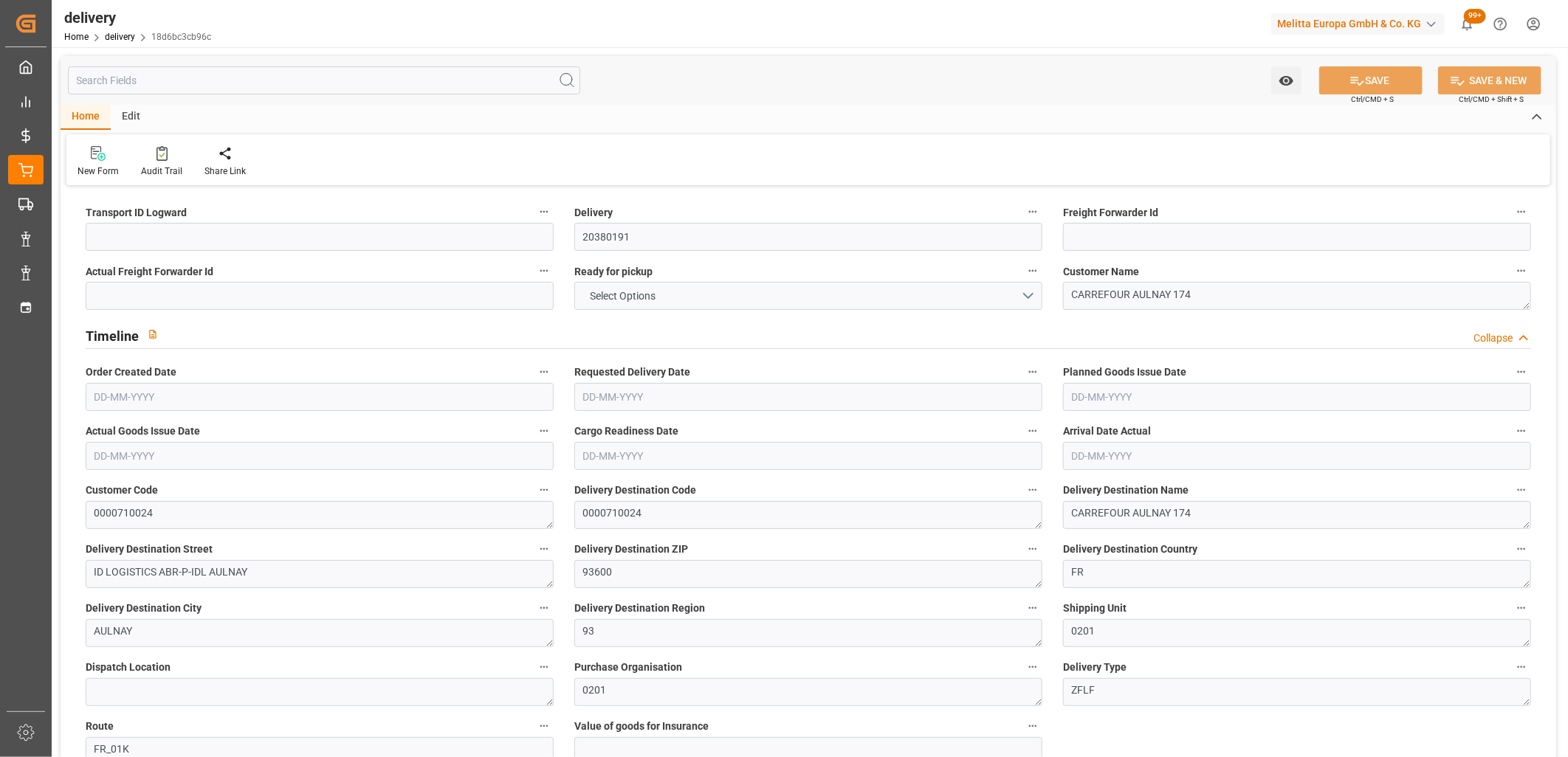
type input "119.25"
type input "147.132"
type input "464.834"
type input "28"
type input "1"
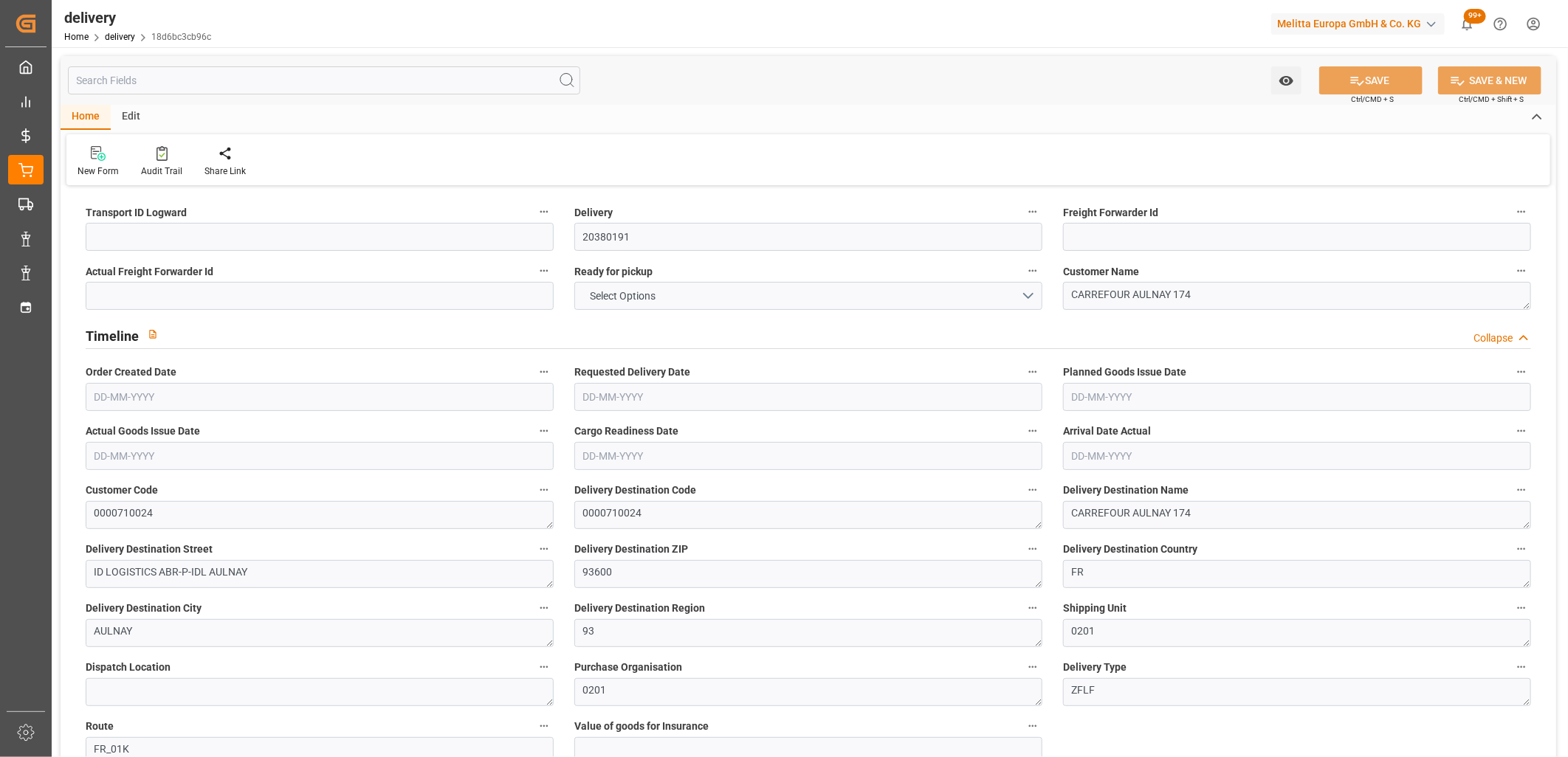
type input "0"
type input "1"
type input "0"
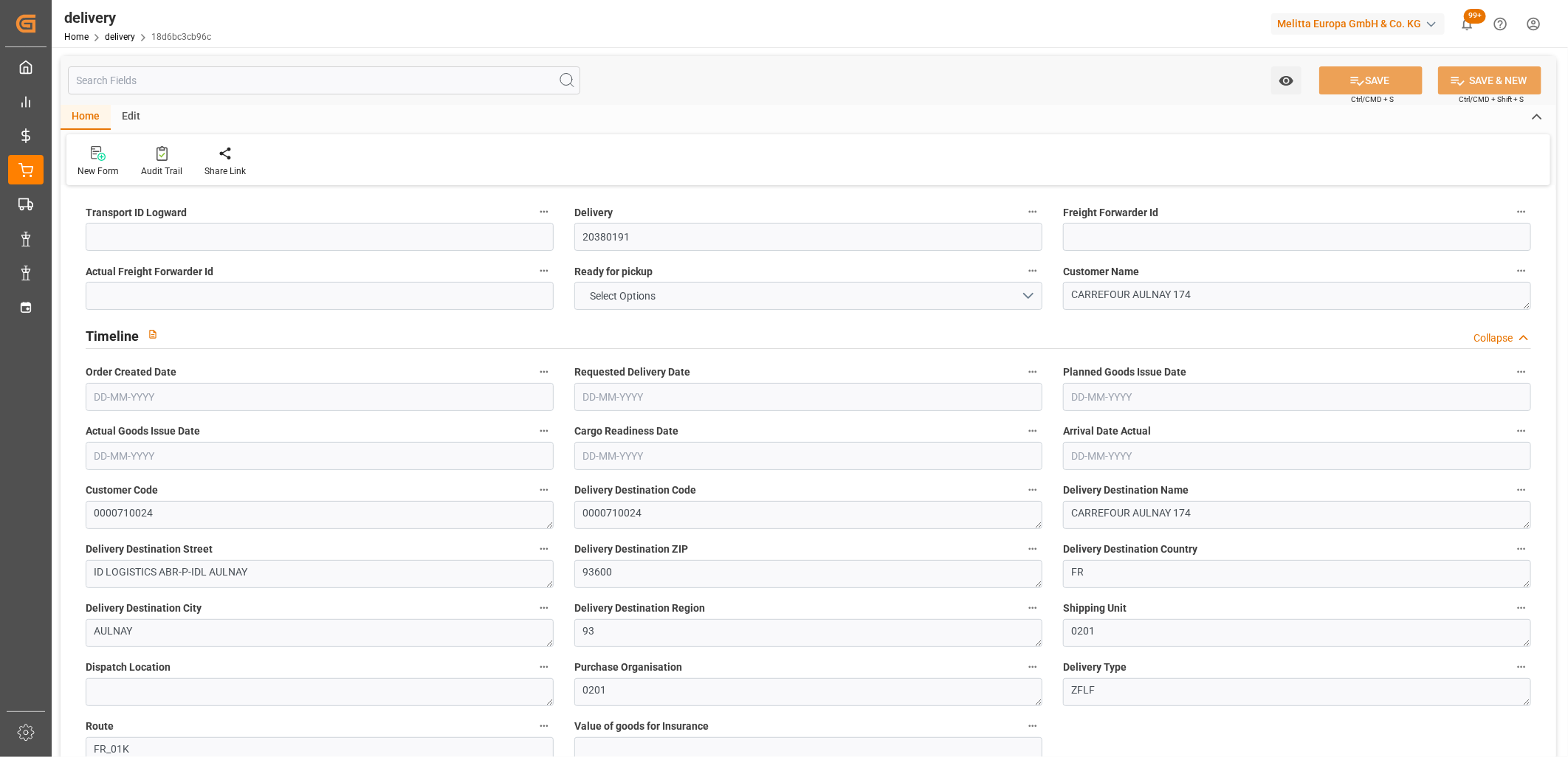
type input "0"
type input "10.08"
type input "1.5"
type input "1.3"
type input "0"
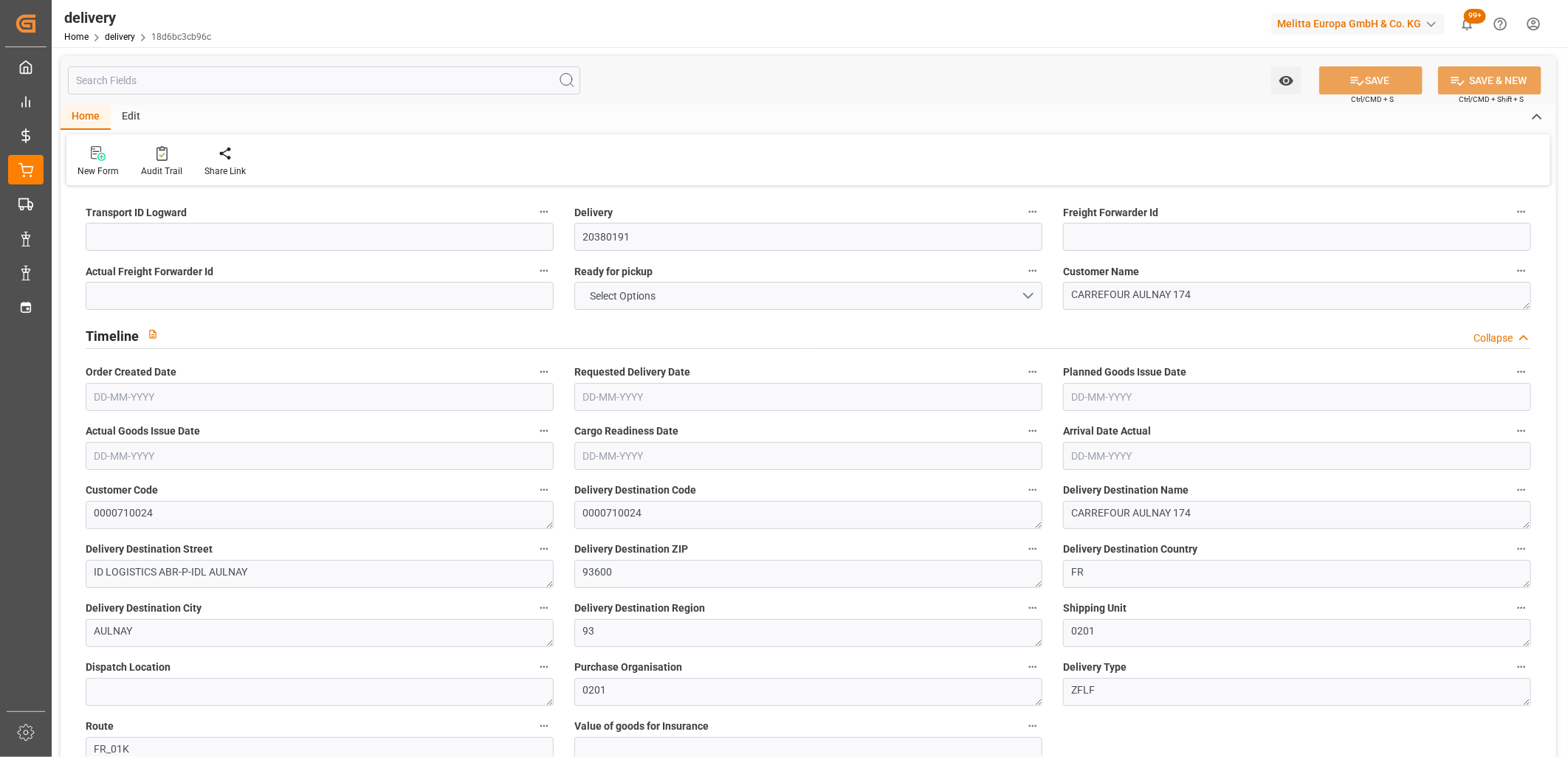
type input "1.5"
type input "124.132"
type input "101"
type input "0"
type input "09-10-2025"
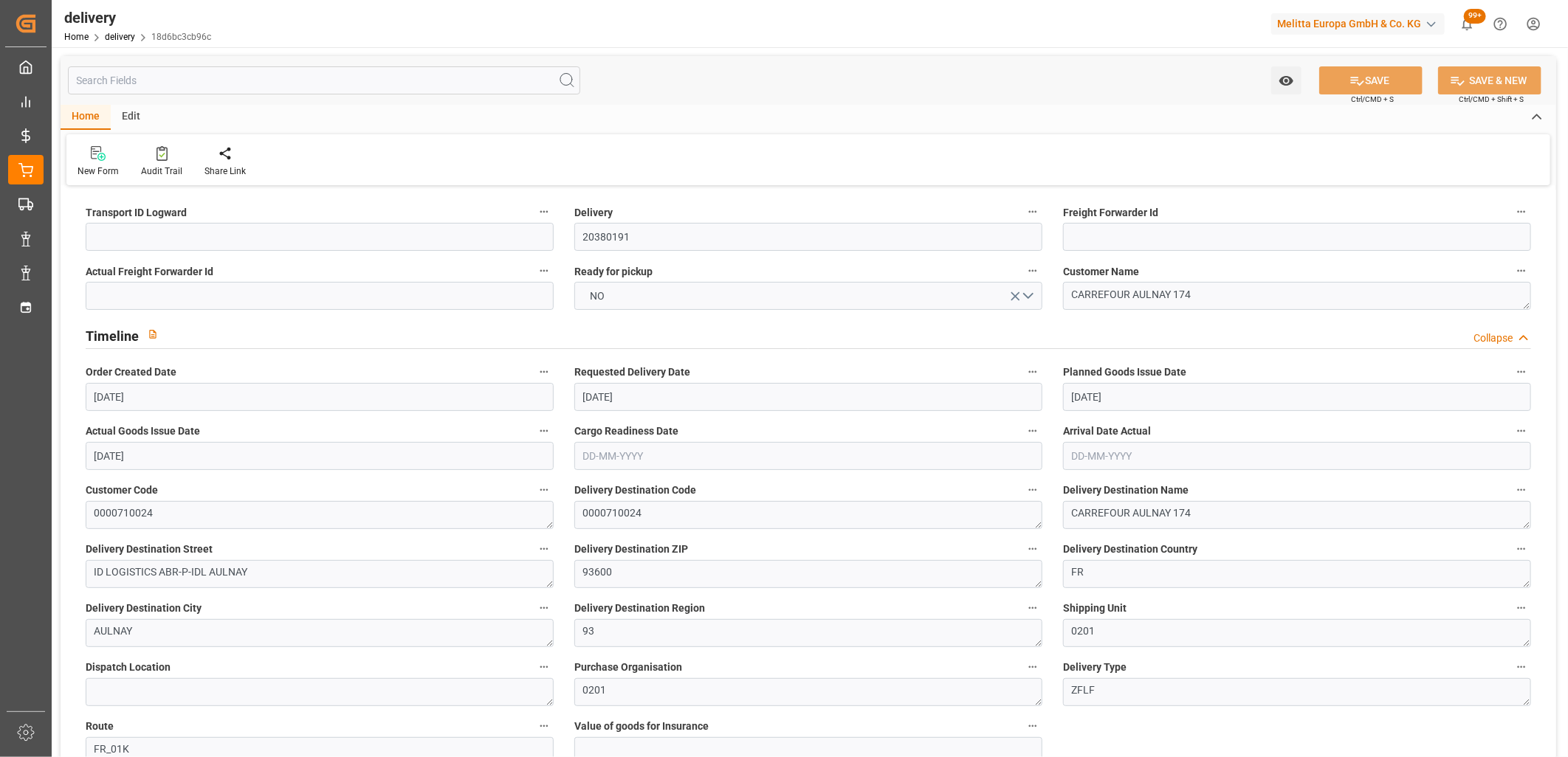
type input "[DATE]"
type input "09-10-2025"
type input "09-10-2025 15:00"
click at [136, 236] on input at bounding box center [319, 237] width 468 height 28
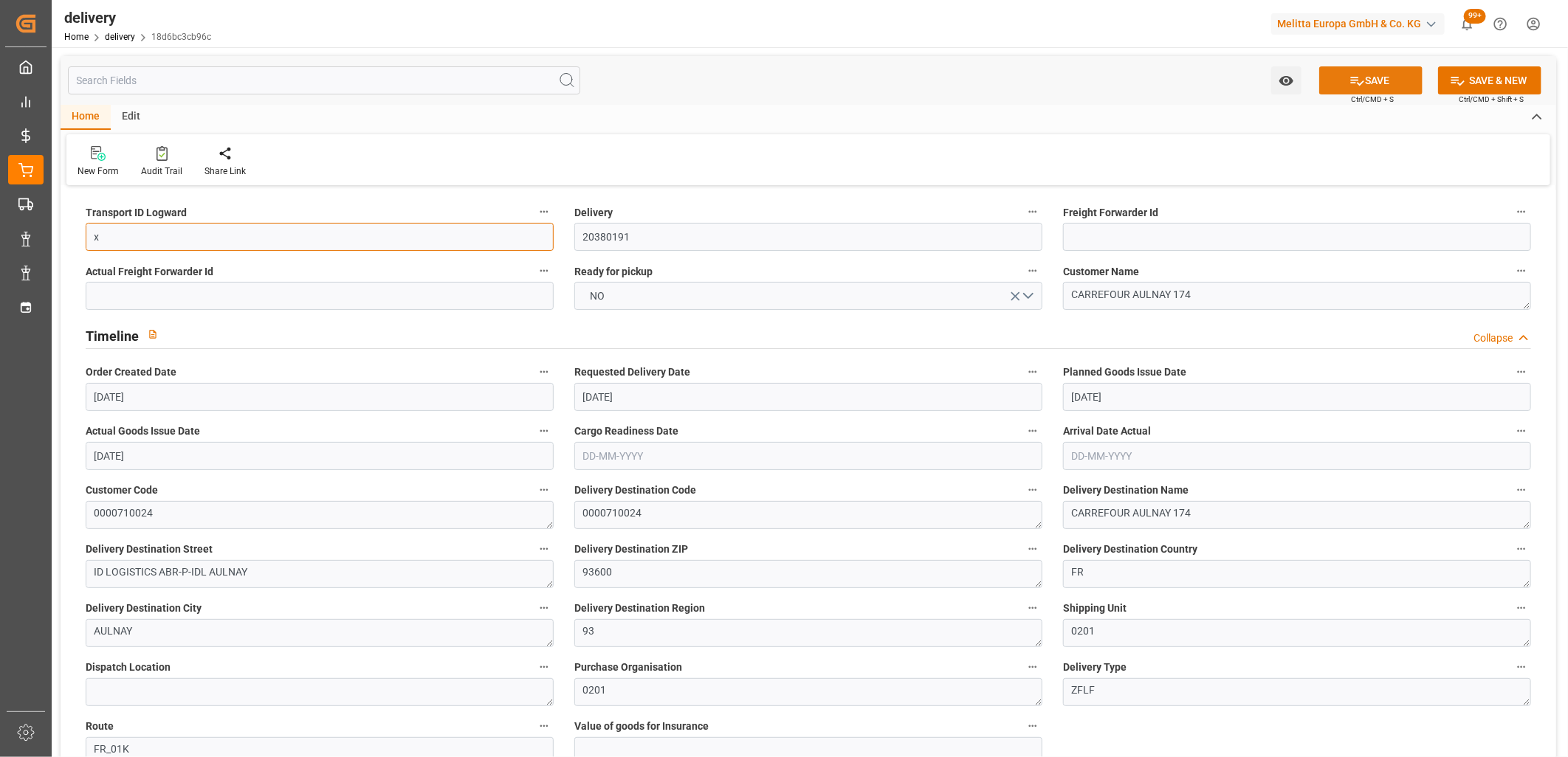
type input "x"
click at [1353, 78] on icon at bounding box center [1357, 81] width 16 height 16
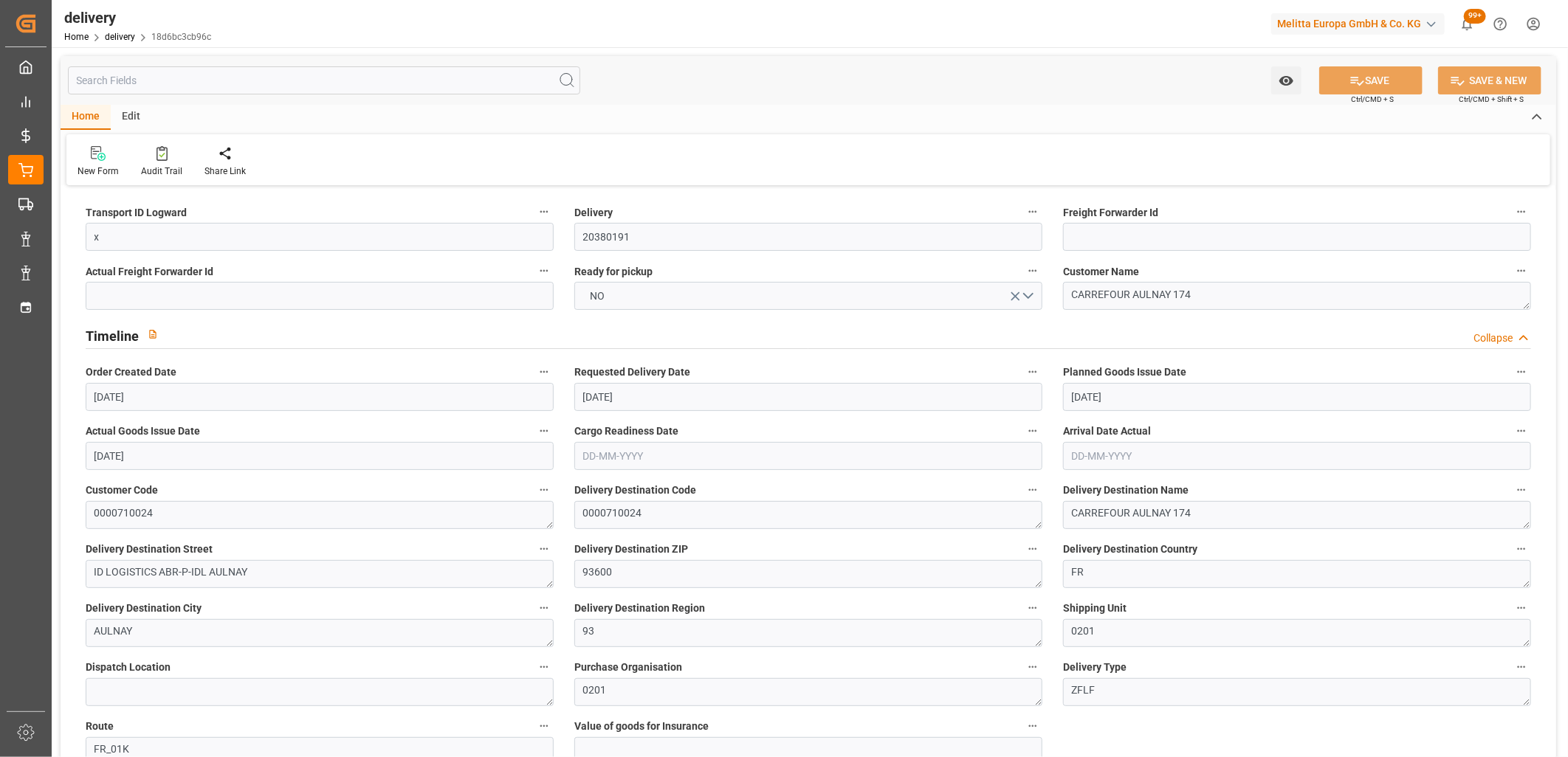
type textarea "x ~ Pallet(s) ~ 2025-10-09 00:00:00 ~ FR_01K ~ 2025-10-13 00:00:00~0000710024"
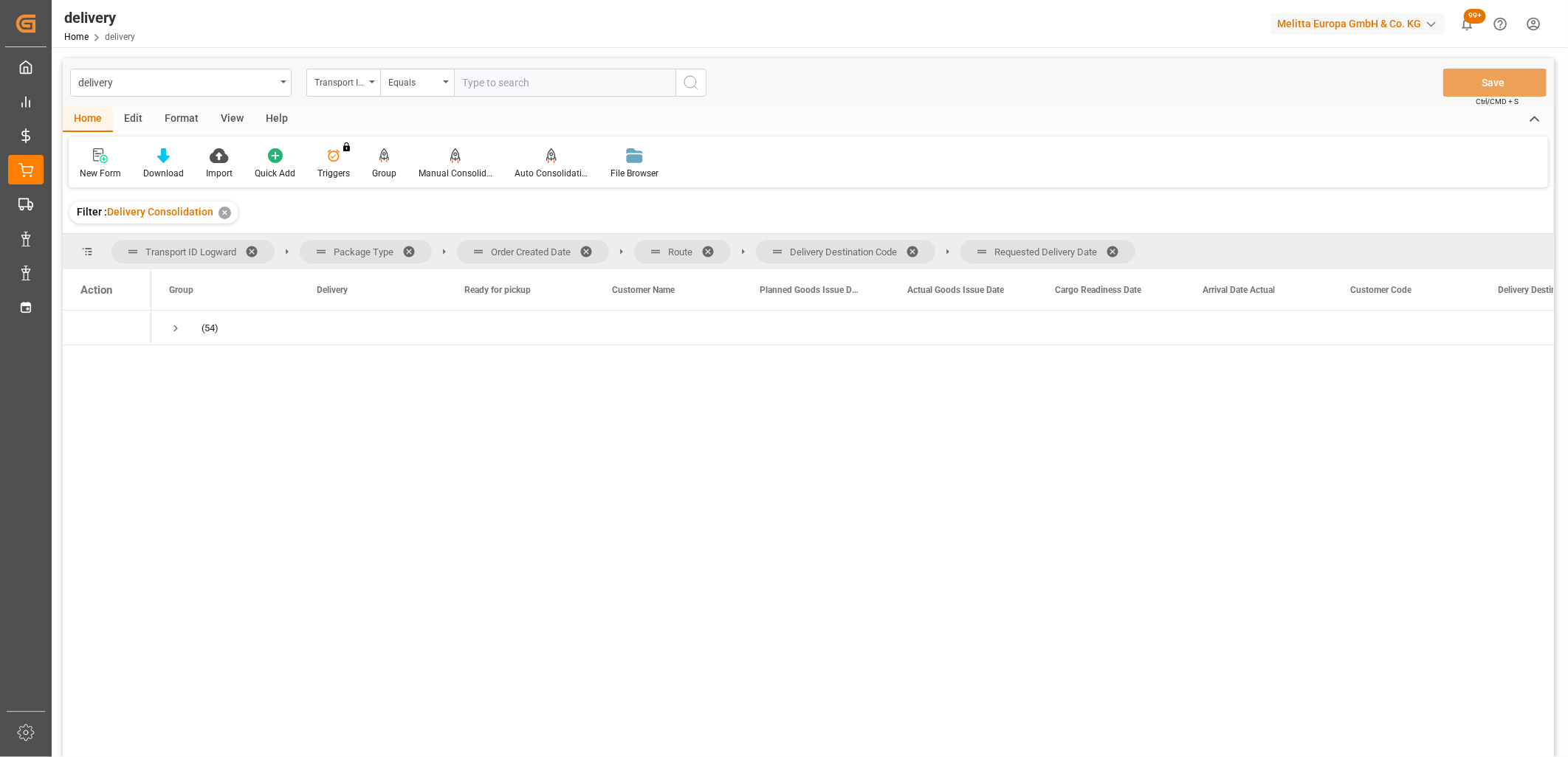
click at [1113, 250] on span at bounding box center [1118, 251] width 23 height 13
click at [918, 251] on span at bounding box center [917, 251] width 23 height 13
click at [708, 251] on span at bounding box center [712, 251] width 23 height 13
click at [584, 254] on span at bounding box center [591, 251] width 23 height 13
click at [1107, 291] on span "Requested Delivery Date" at bounding box center [1102, 290] width 95 height 10
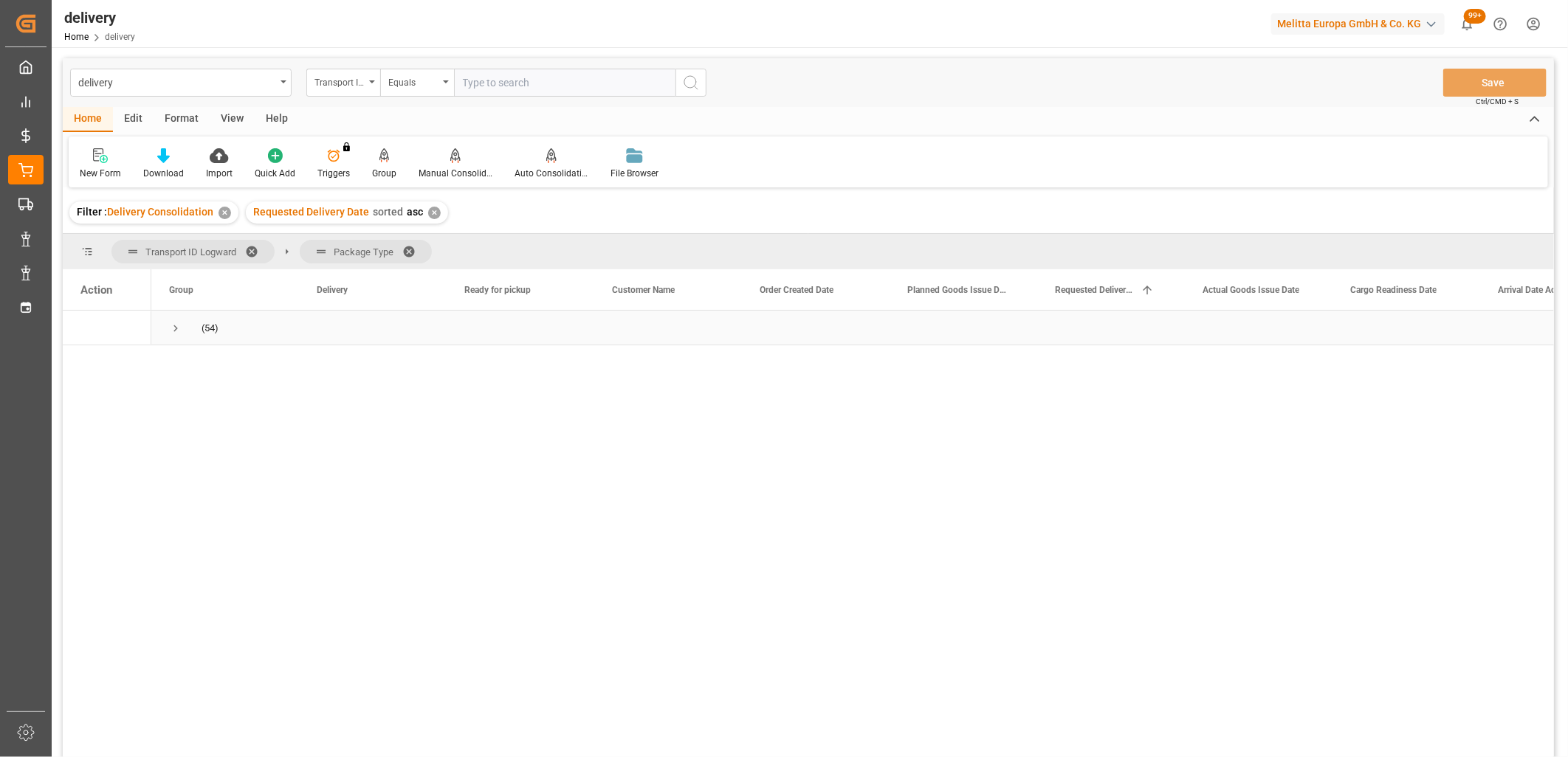
click at [178, 332] on span "Press SPACE to select this row." at bounding box center [175, 328] width 13 height 13
click at [209, 359] on span "Press SPACE to select this row." at bounding box center [206, 363] width 13 height 13
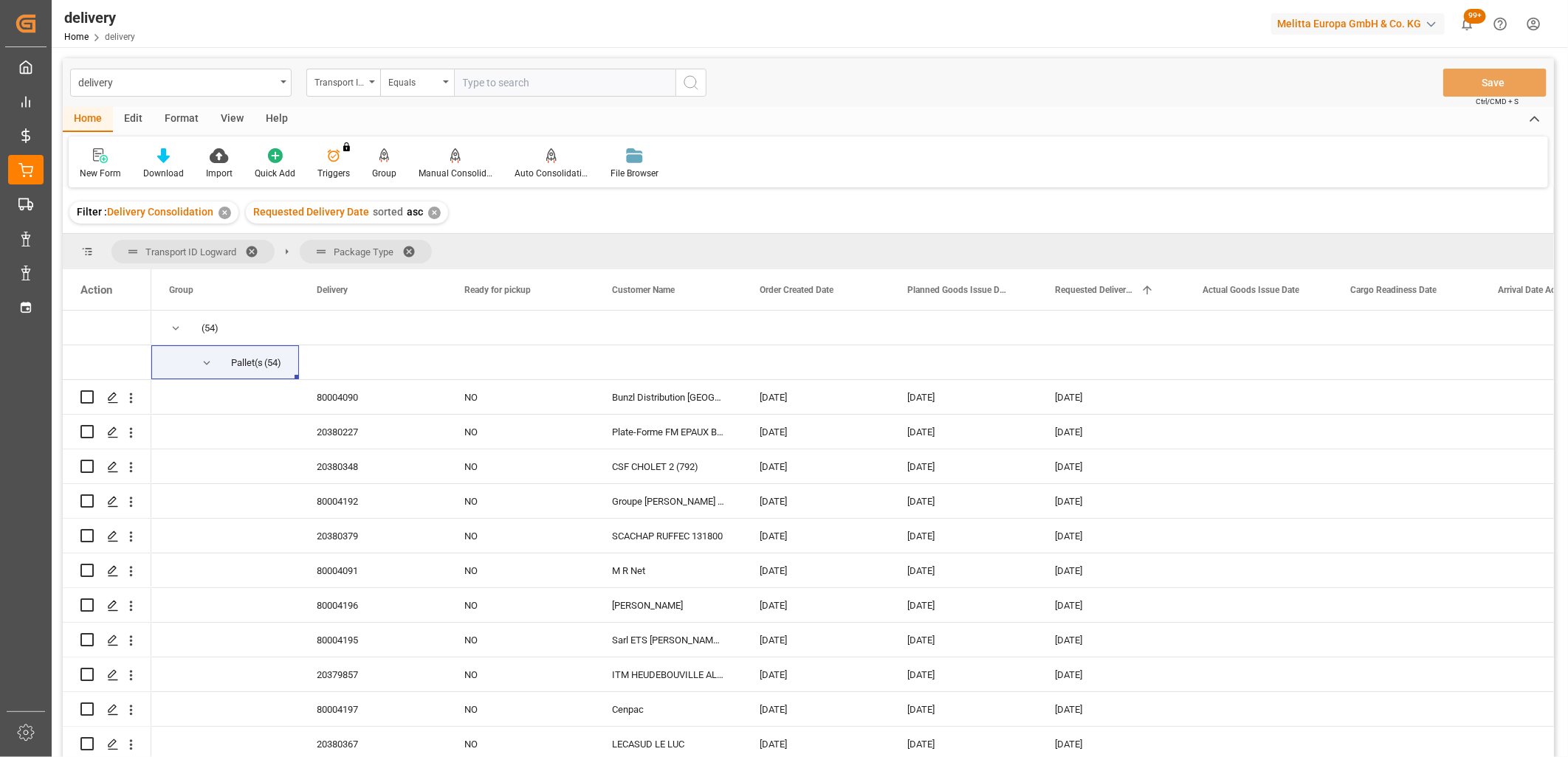
click at [52, 305] on main "delivery Transport ID Logward Equals Save Ctrl/CMD + S Home Edit Format View He…" at bounding box center [808, 427] width 1514 height 738
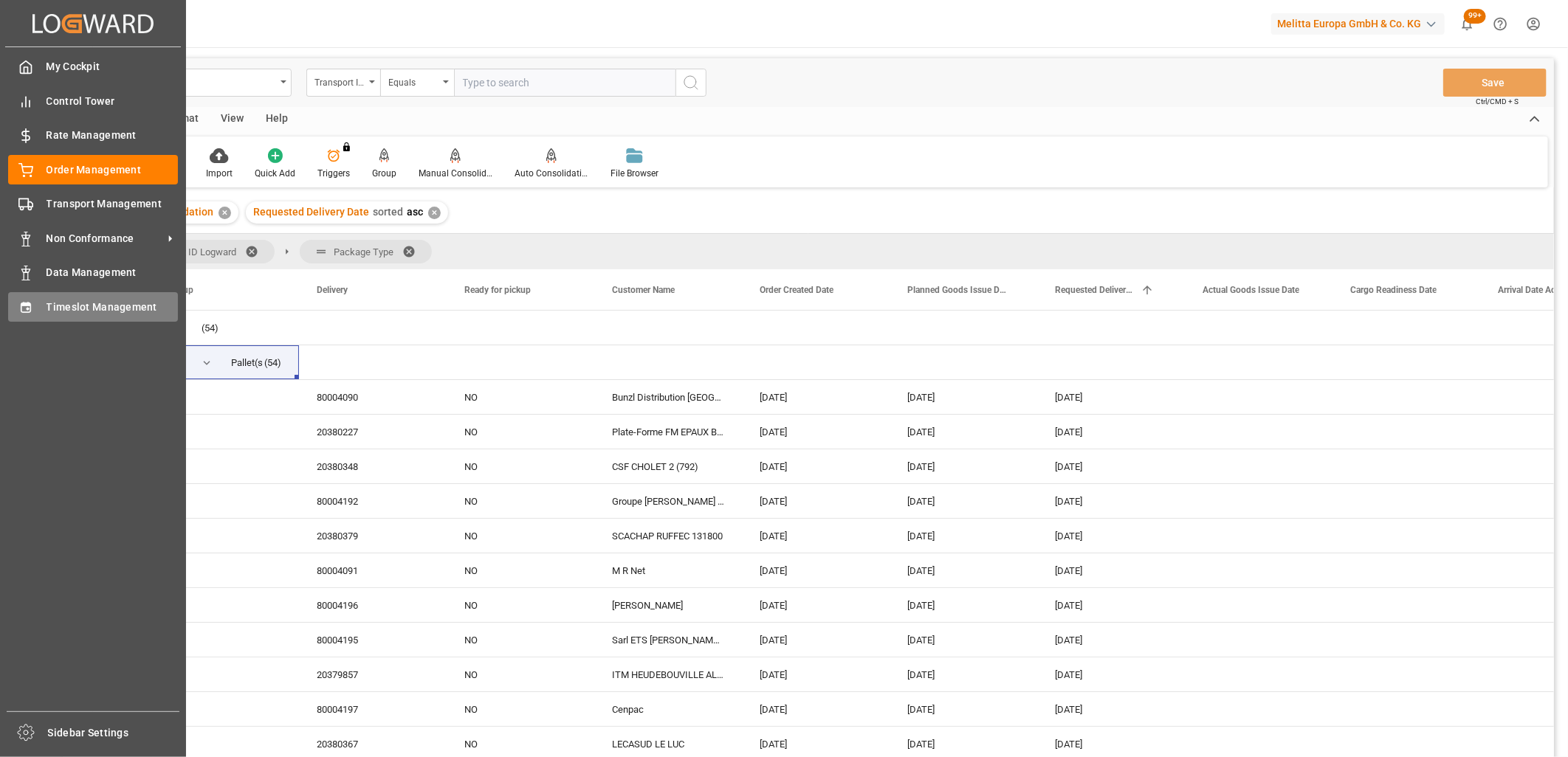
click at [28, 307] on icon at bounding box center [25, 307] width 9 height 10
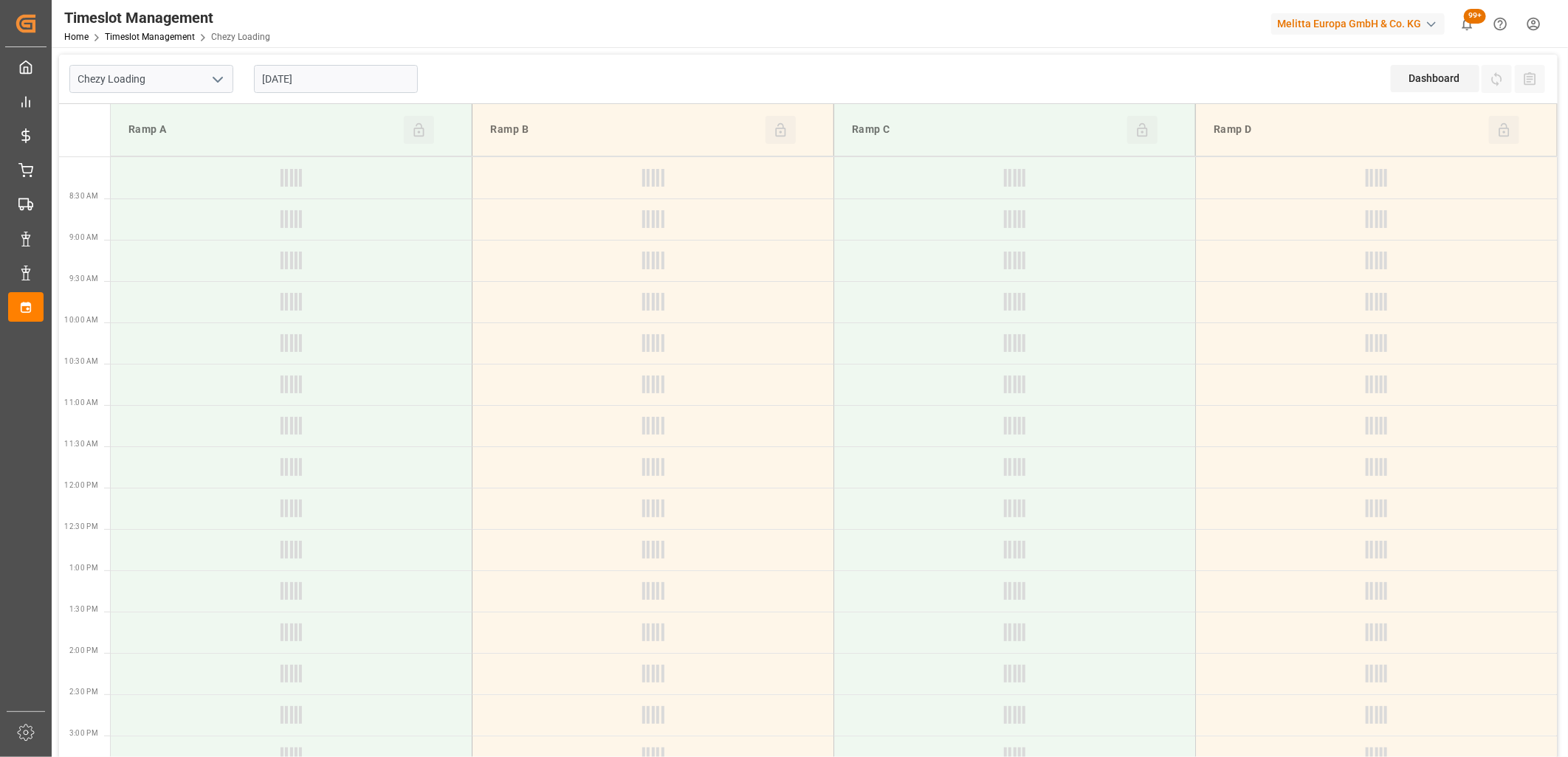
type input "Chezy Loading"
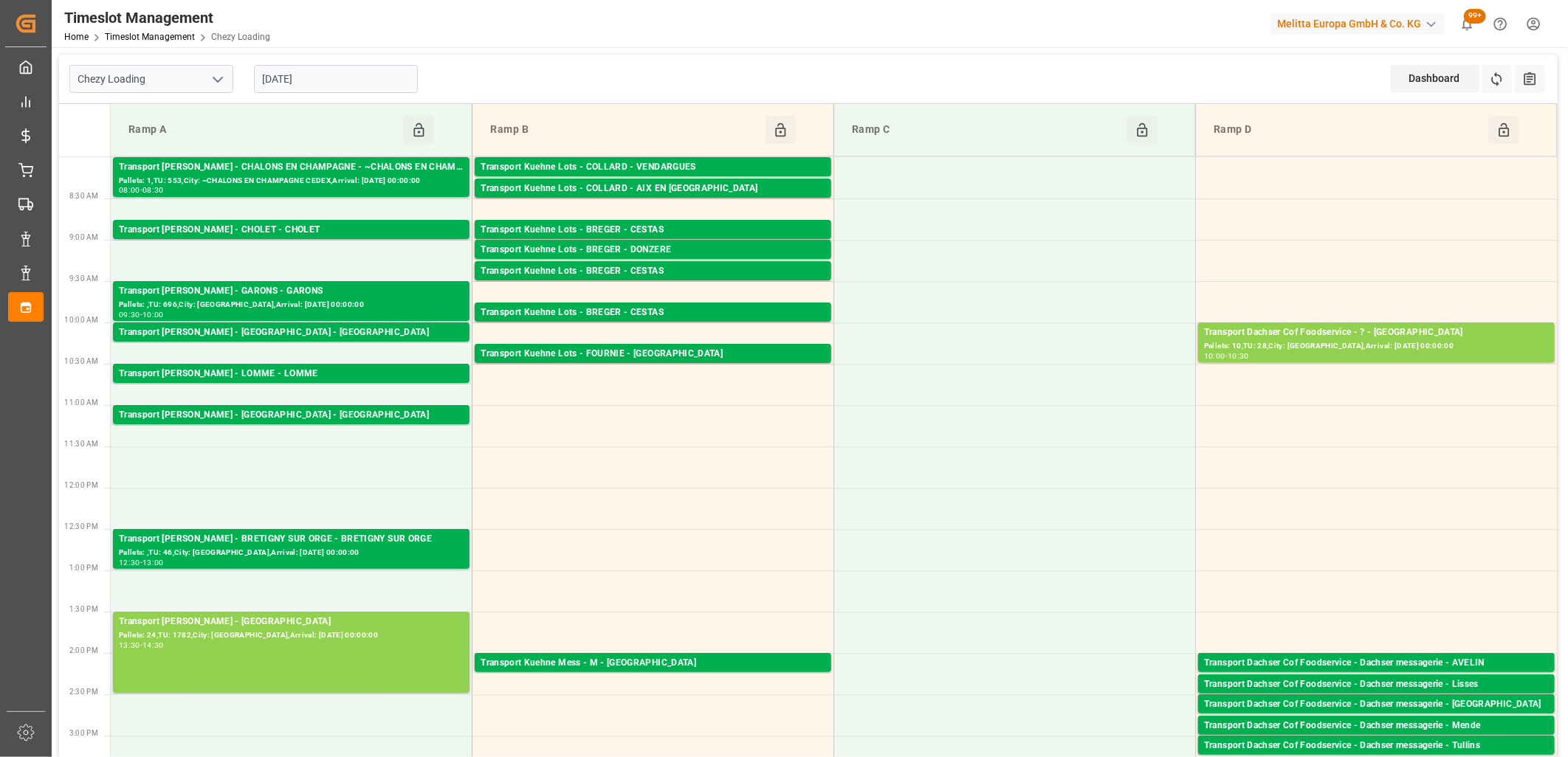
click at [351, 78] on input "[DATE]" at bounding box center [336, 79] width 164 height 28
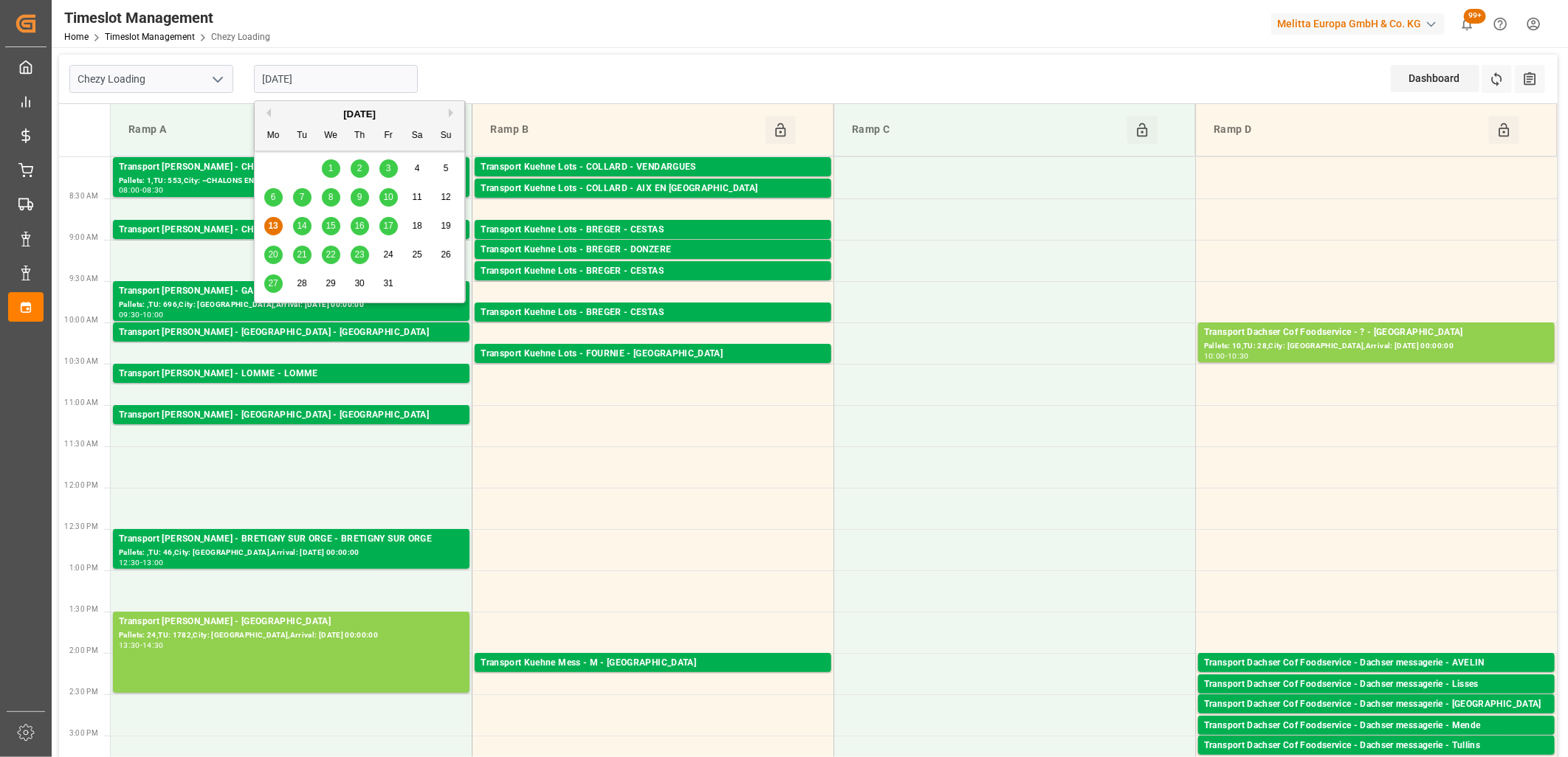
click at [304, 224] on span "14" at bounding box center [301, 225] width 9 height 10
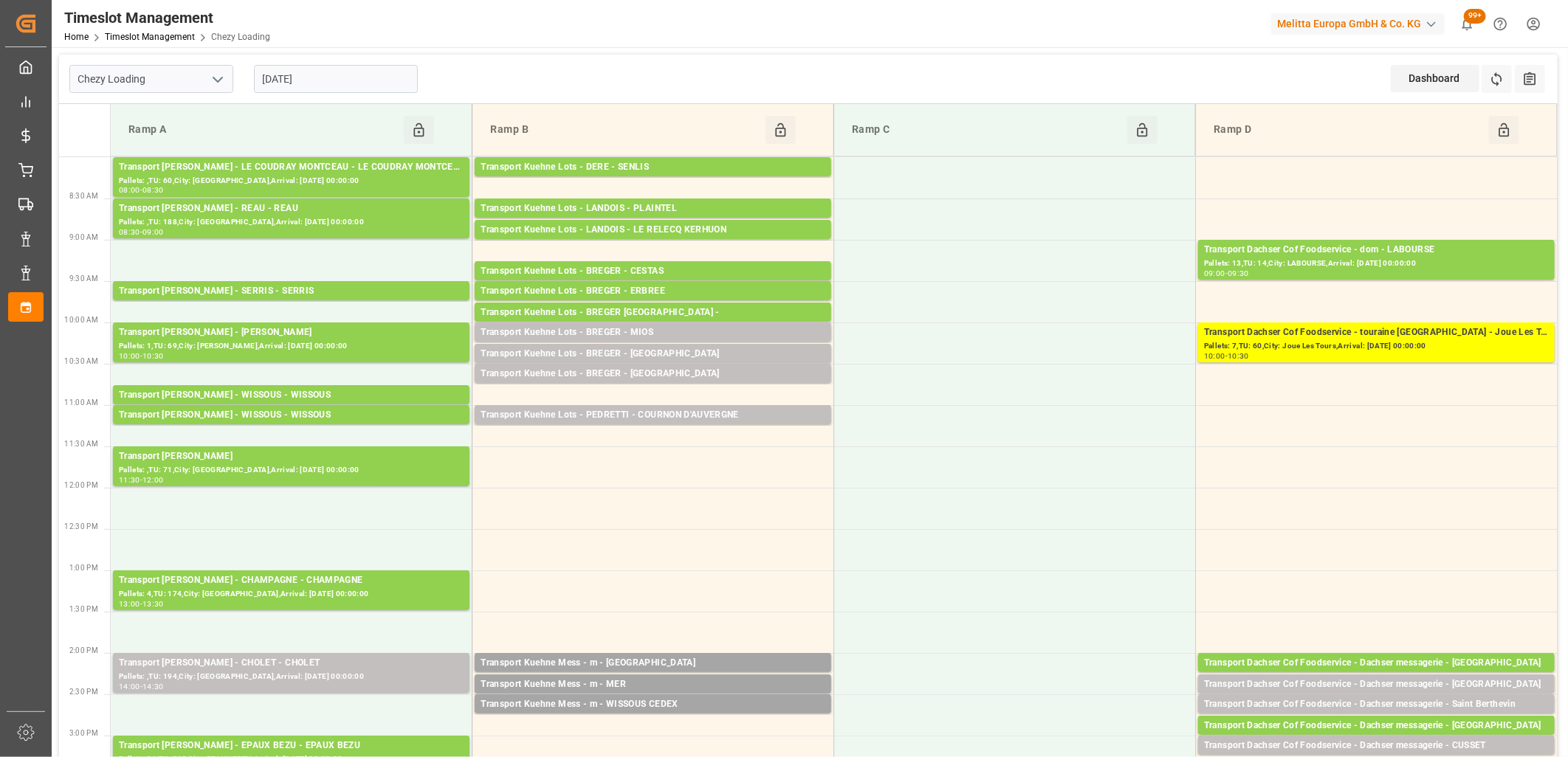
click at [343, 83] on input "[DATE]" at bounding box center [336, 79] width 164 height 28
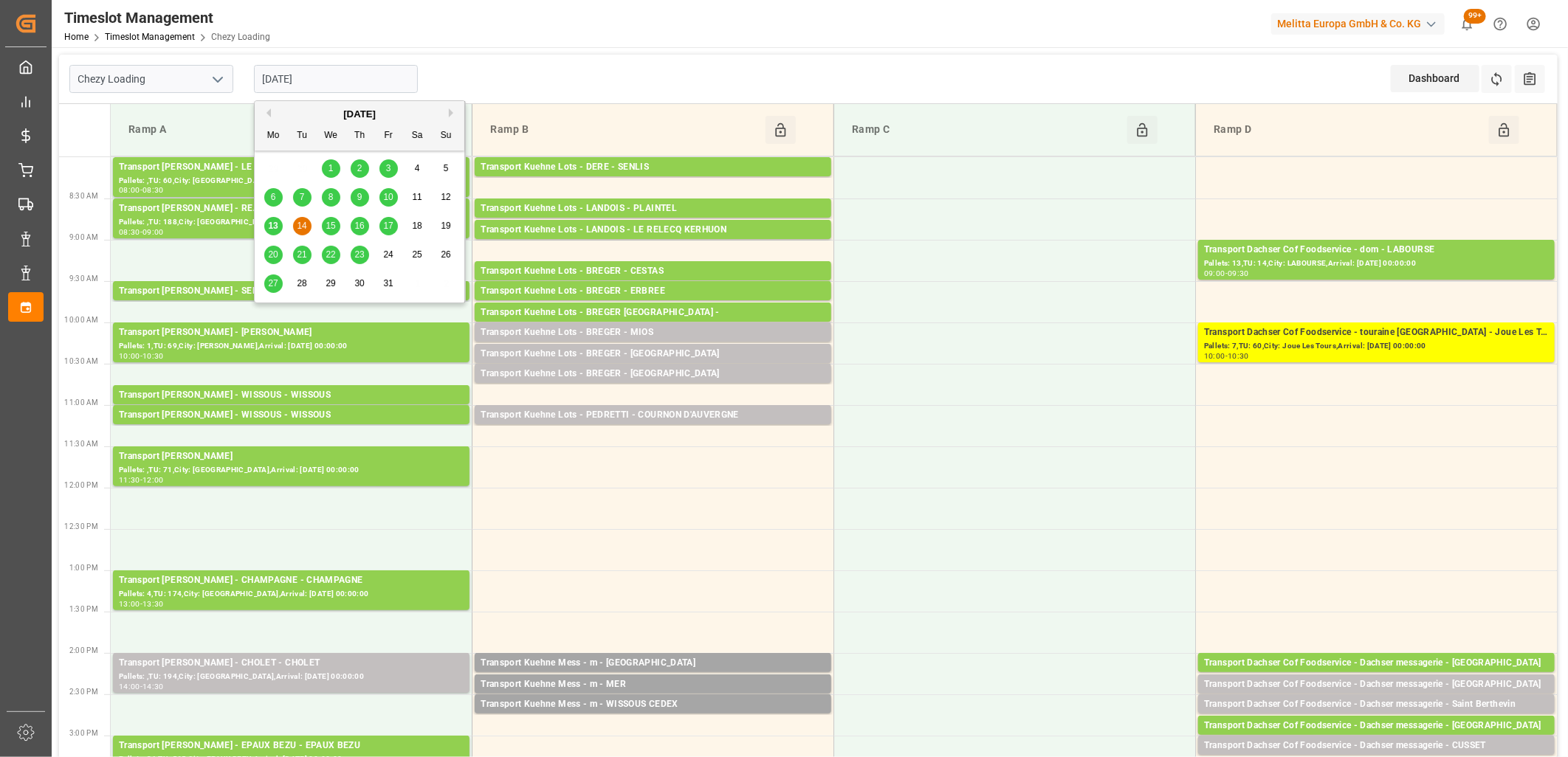
click at [326, 230] on span "15" at bounding box center [330, 225] width 9 height 10
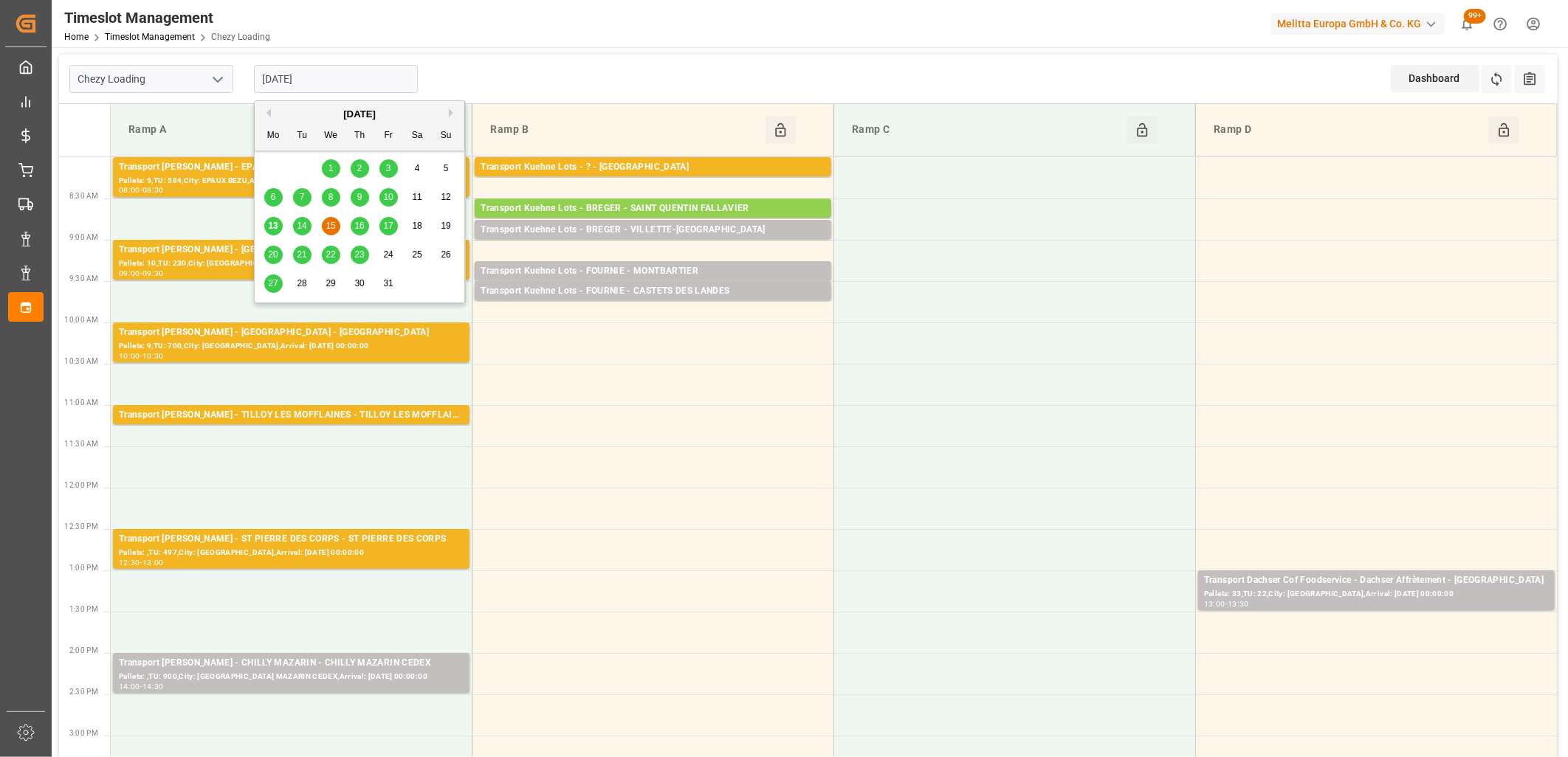
click at [352, 78] on input "[DATE]" at bounding box center [336, 79] width 164 height 28
click at [357, 223] on span "16" at bounding box center [359, 225] width 9 height 10
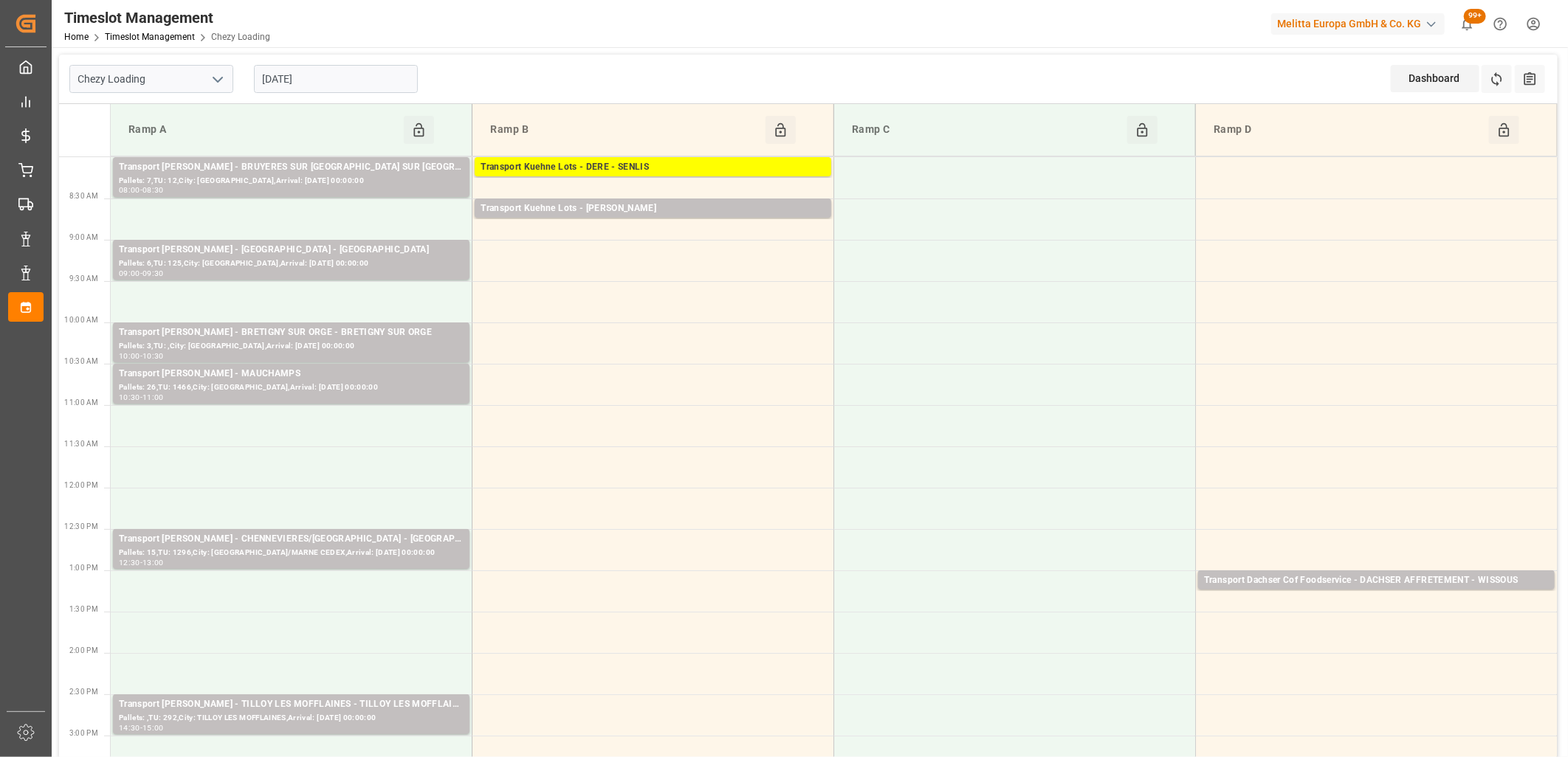
click at [389, 80] on input "[DATE]" at bounding box center [336, 79] width 164 height 28
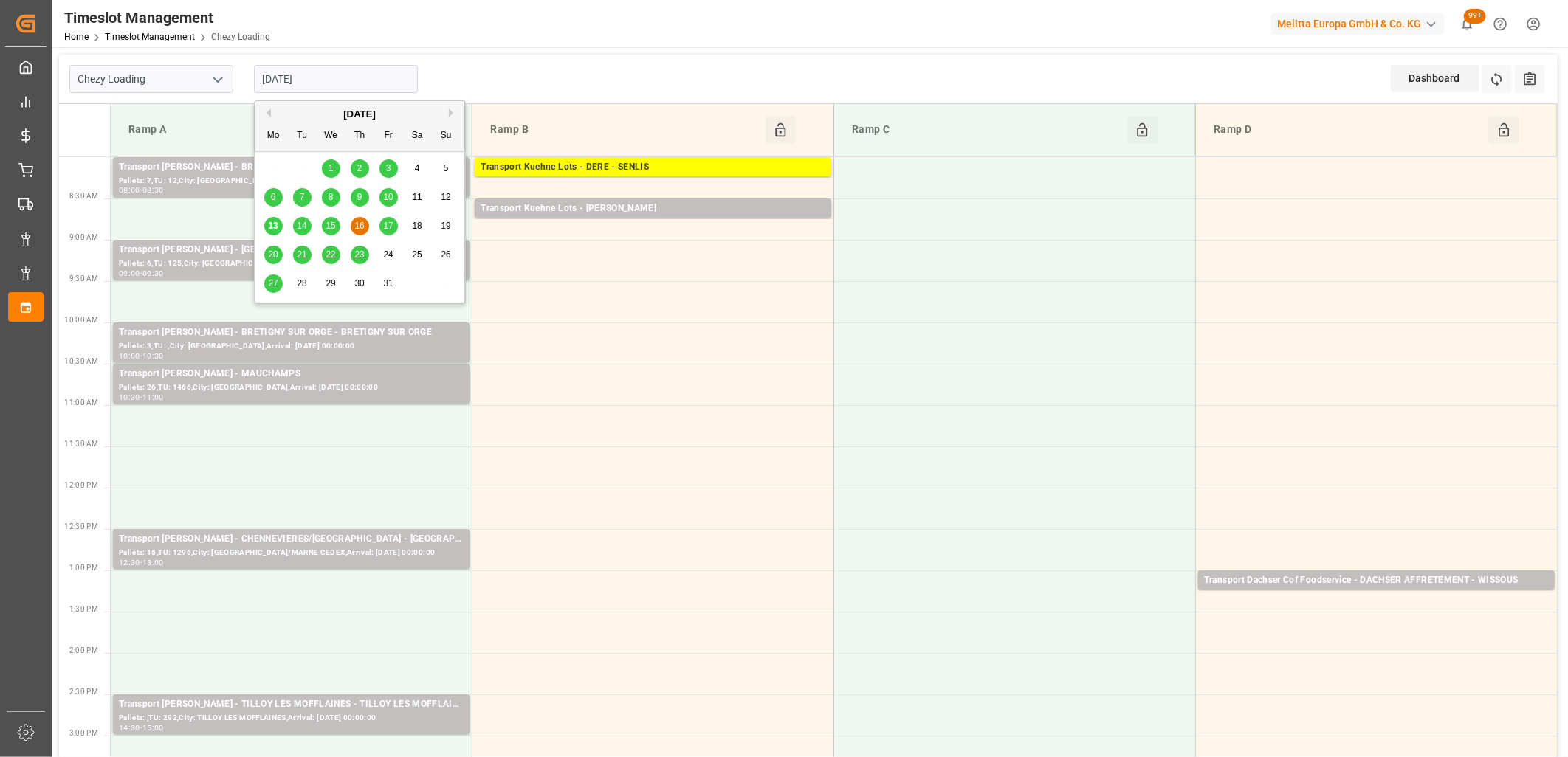
click at [385, 224] on span "17" at bounding box center [388, 225] width 9 height 10
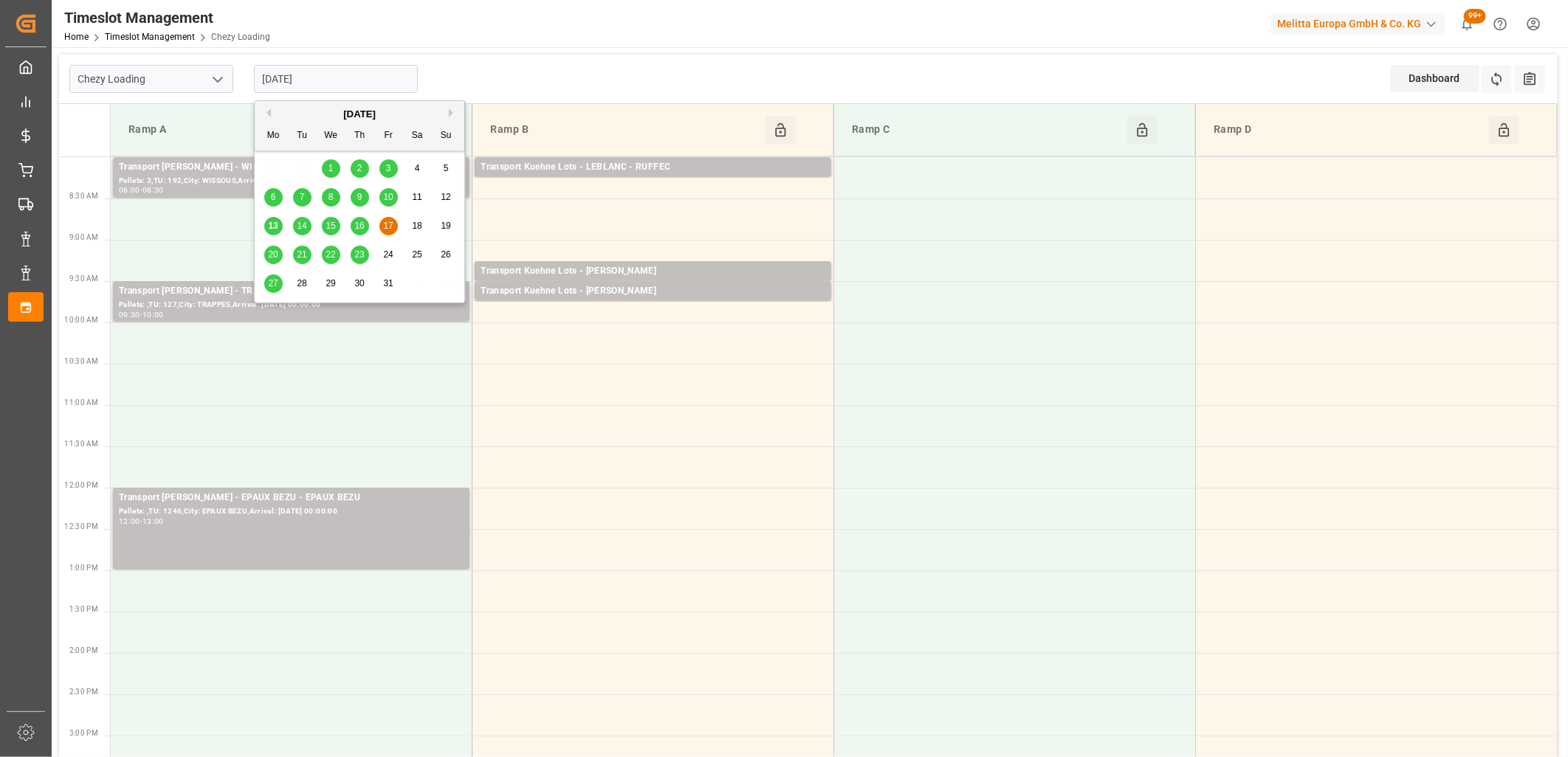
click at [380, 82] on input "[DATE]" at bounding box center [336, 79] width 164 height 28
click at [268, 225] on span "13" at bounding box center [273, 225] width 9 height 10
type input "[DATE]"
